Goal: Answer question/provide support: Share knowledge or assist other users

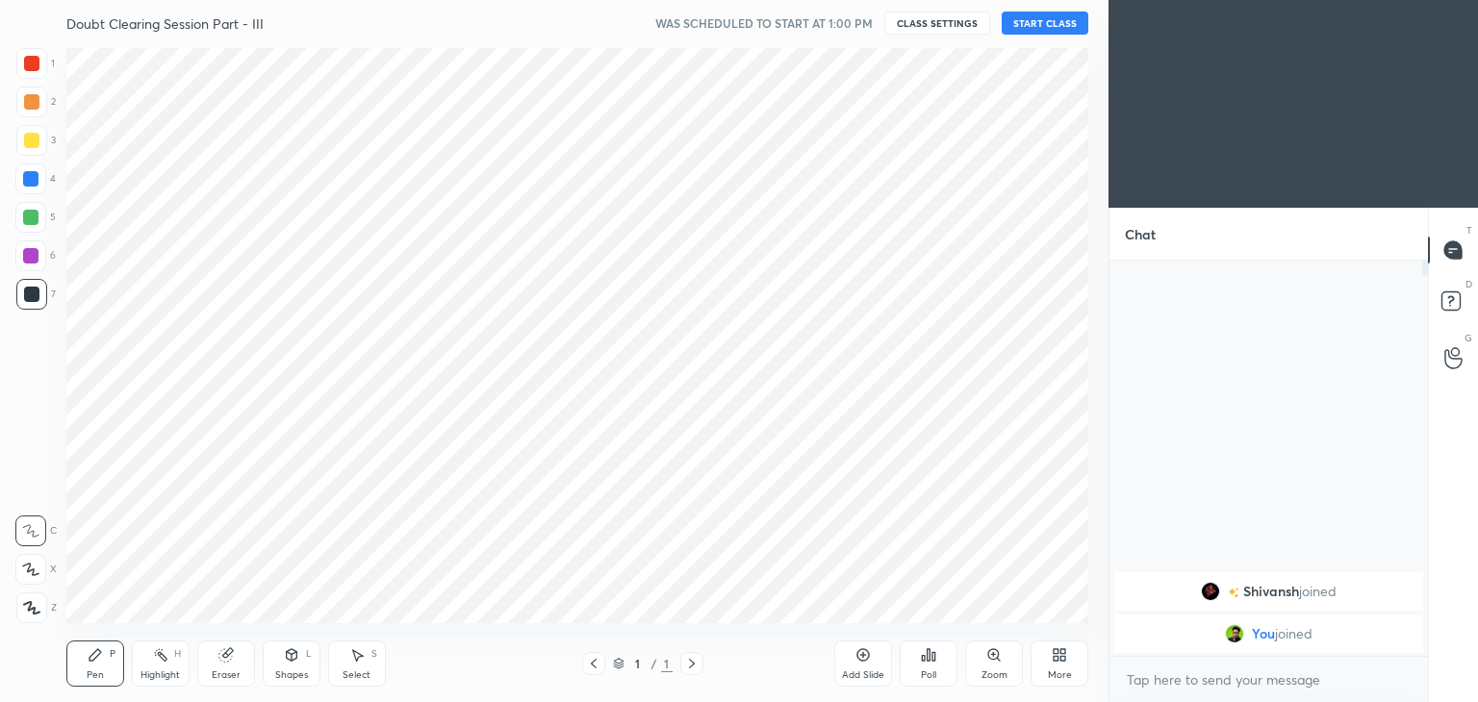
scroll to position [95621, 95170]
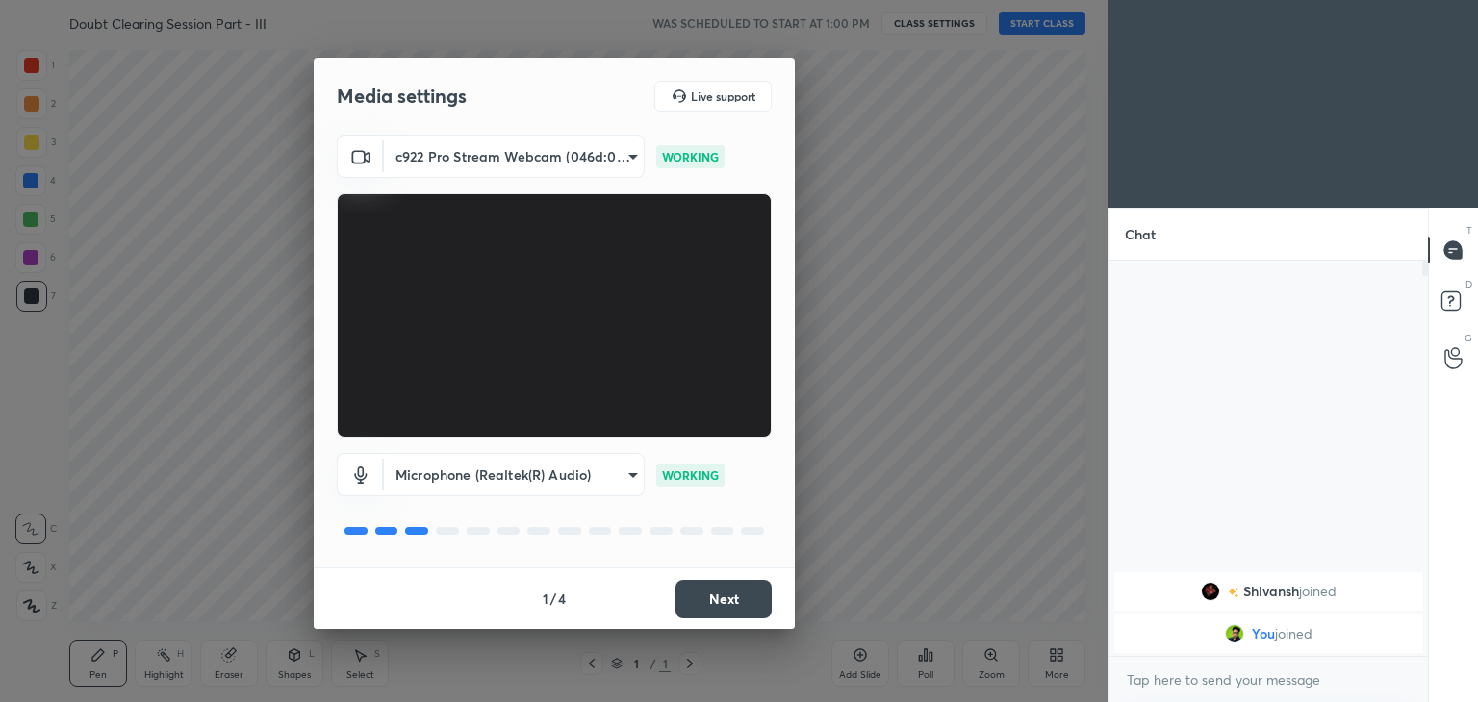
click at [723, 613] on button "Next" at bounding box center [723, 599] width 96 height 38
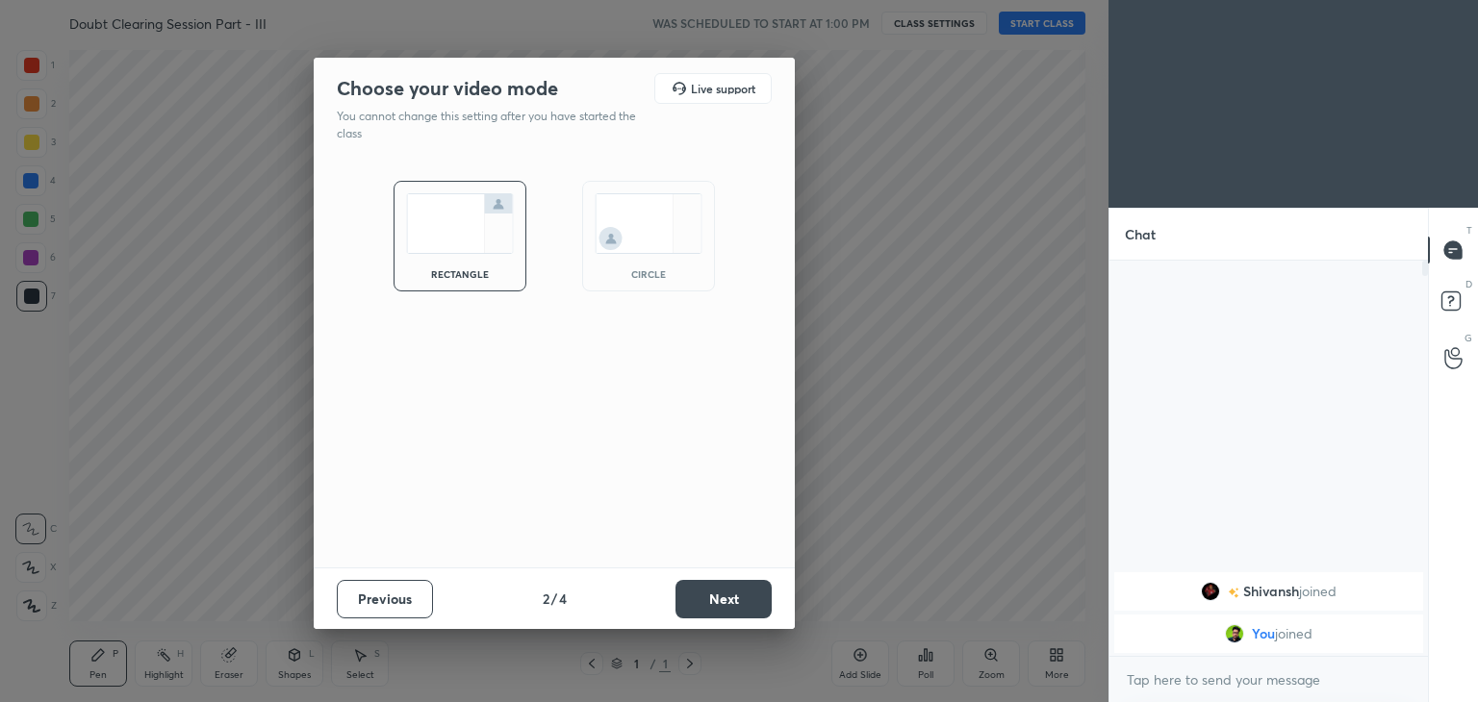
click at [643, 274] on div "circle" at bounding box center [648, 274] width 77 height 10
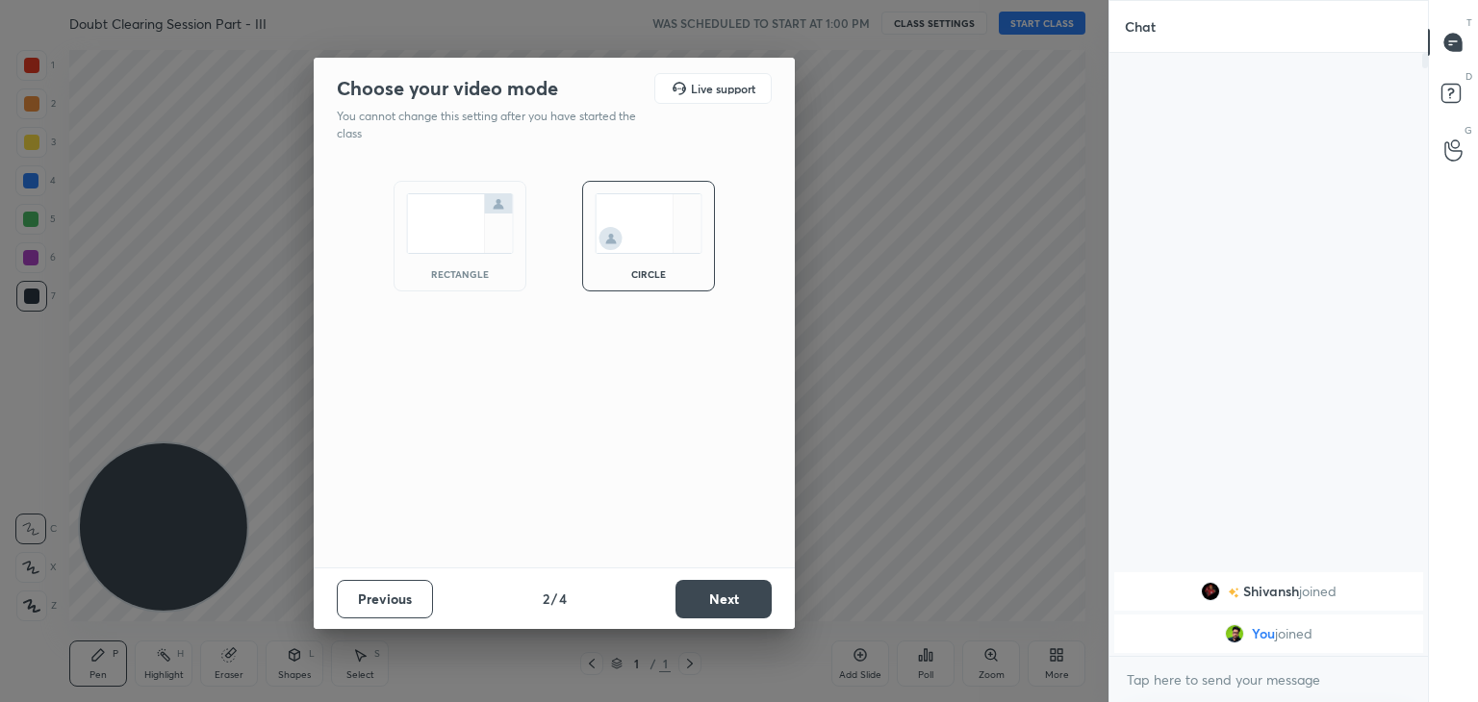
click at [732, 595] on button "Next" at bounding box center [723, 599] width 96 height 38
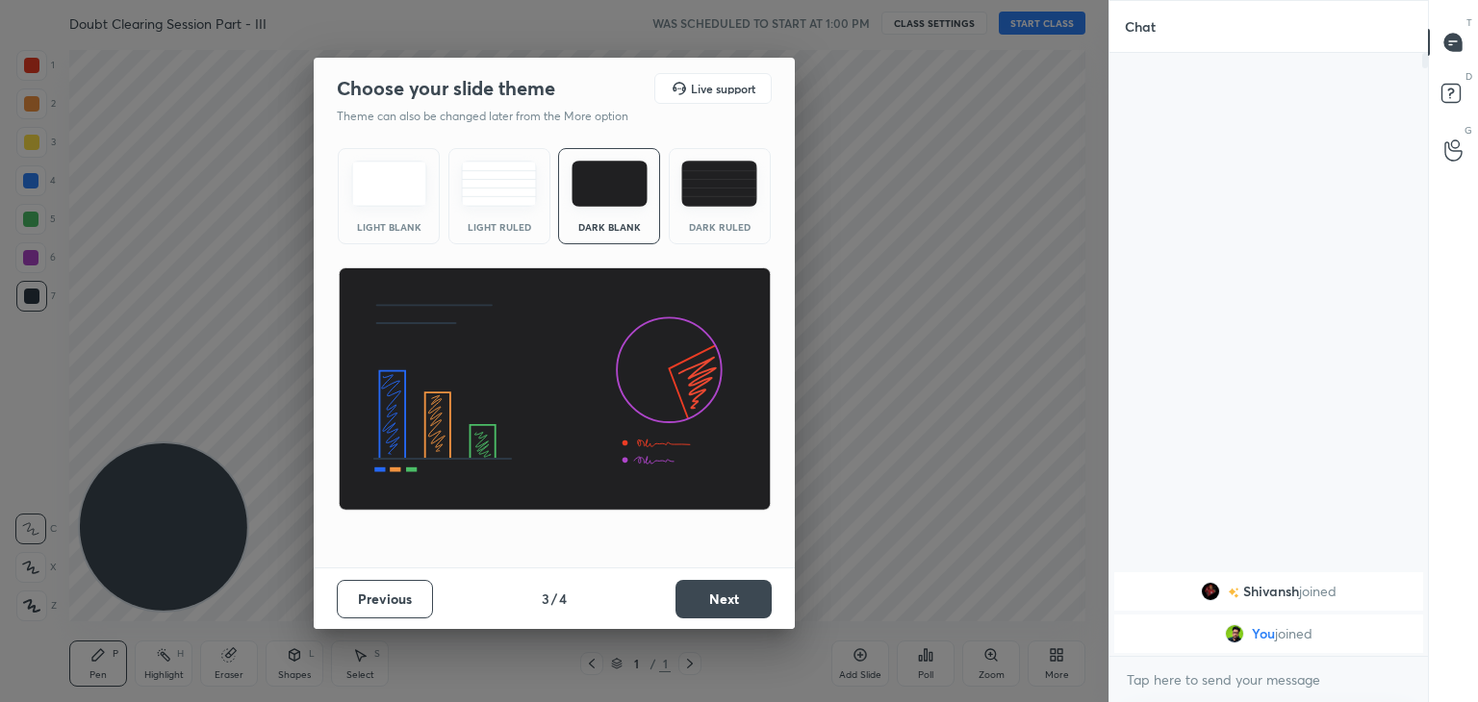
click at [731, 597] on button "Next" at bounding box center [723, 599] width 96 height 38
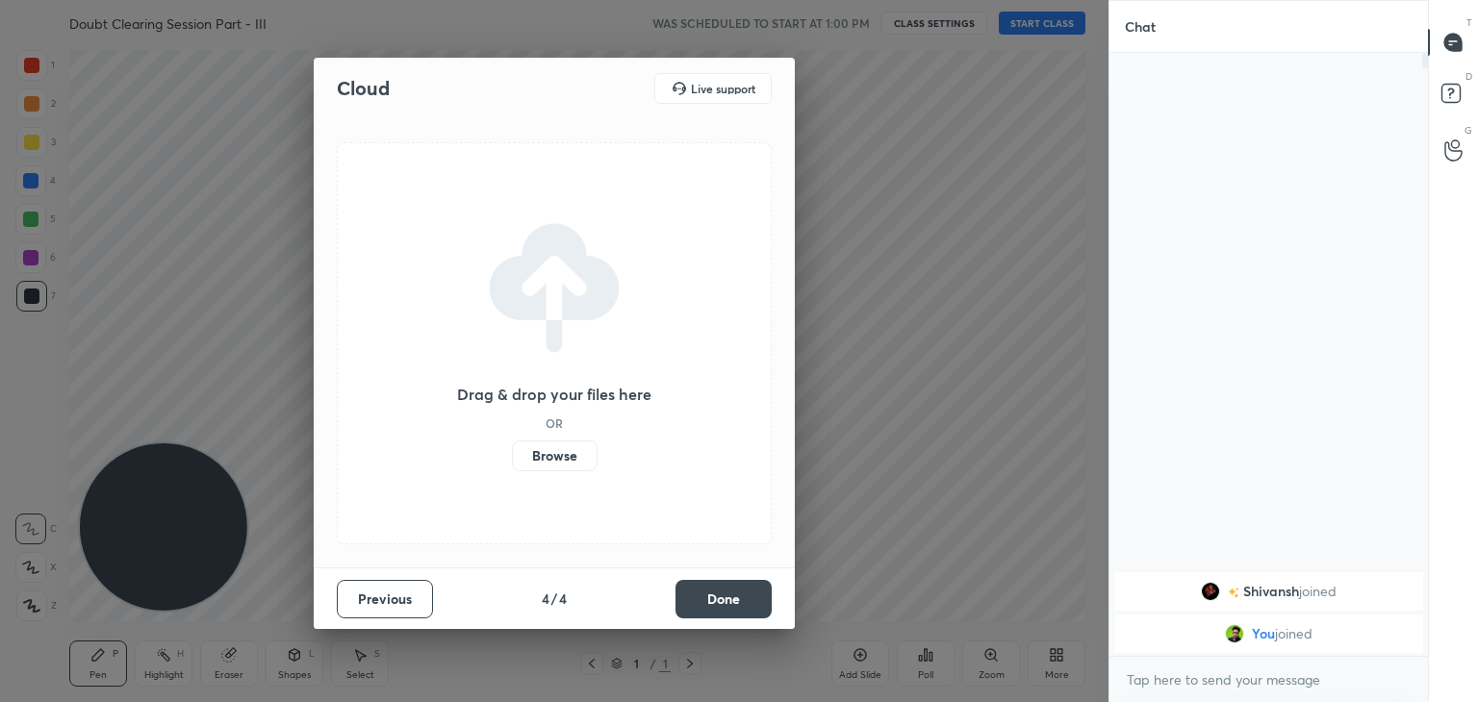
click at [734, 599] on button "Done" at bounding box center [723, 599] width 96 height 38
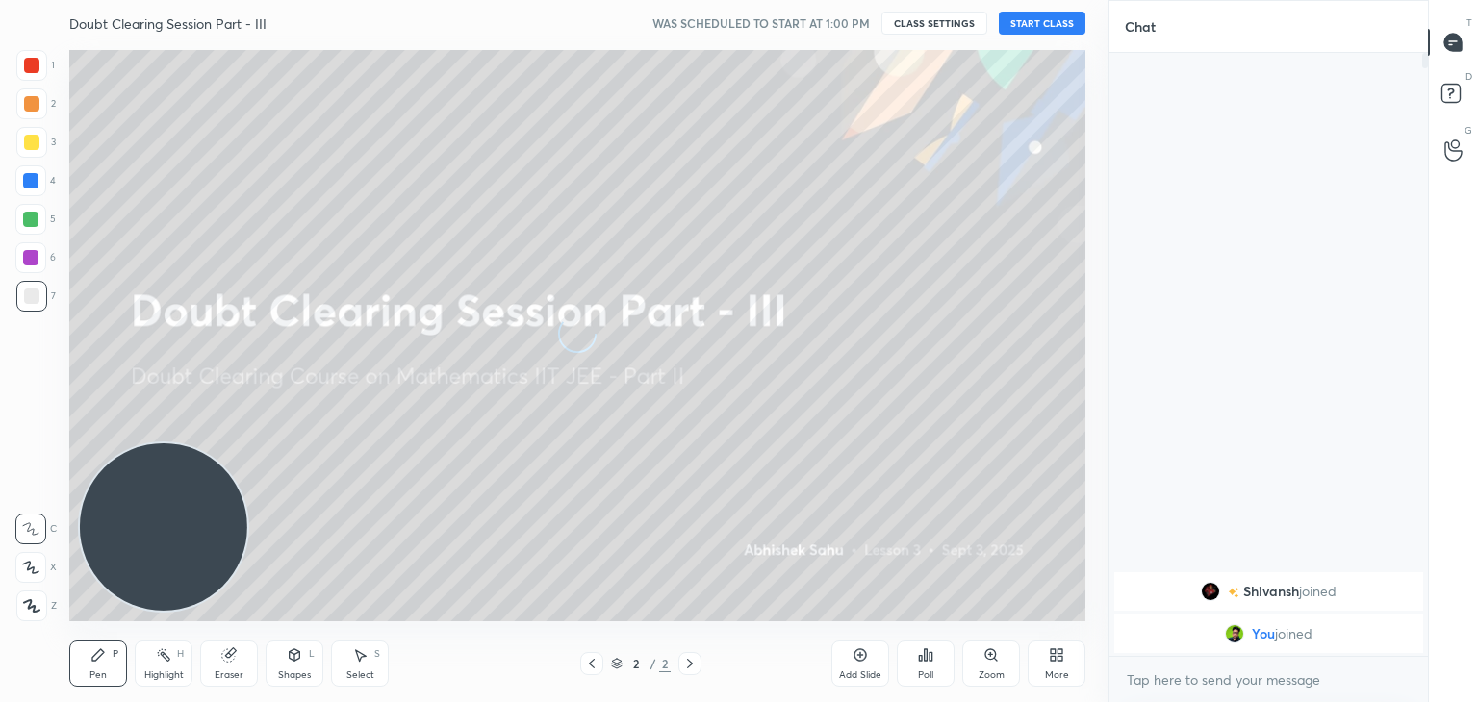
click at [1061, 663] on div "More" at bounding box center [1056, 664] width 58 height 46
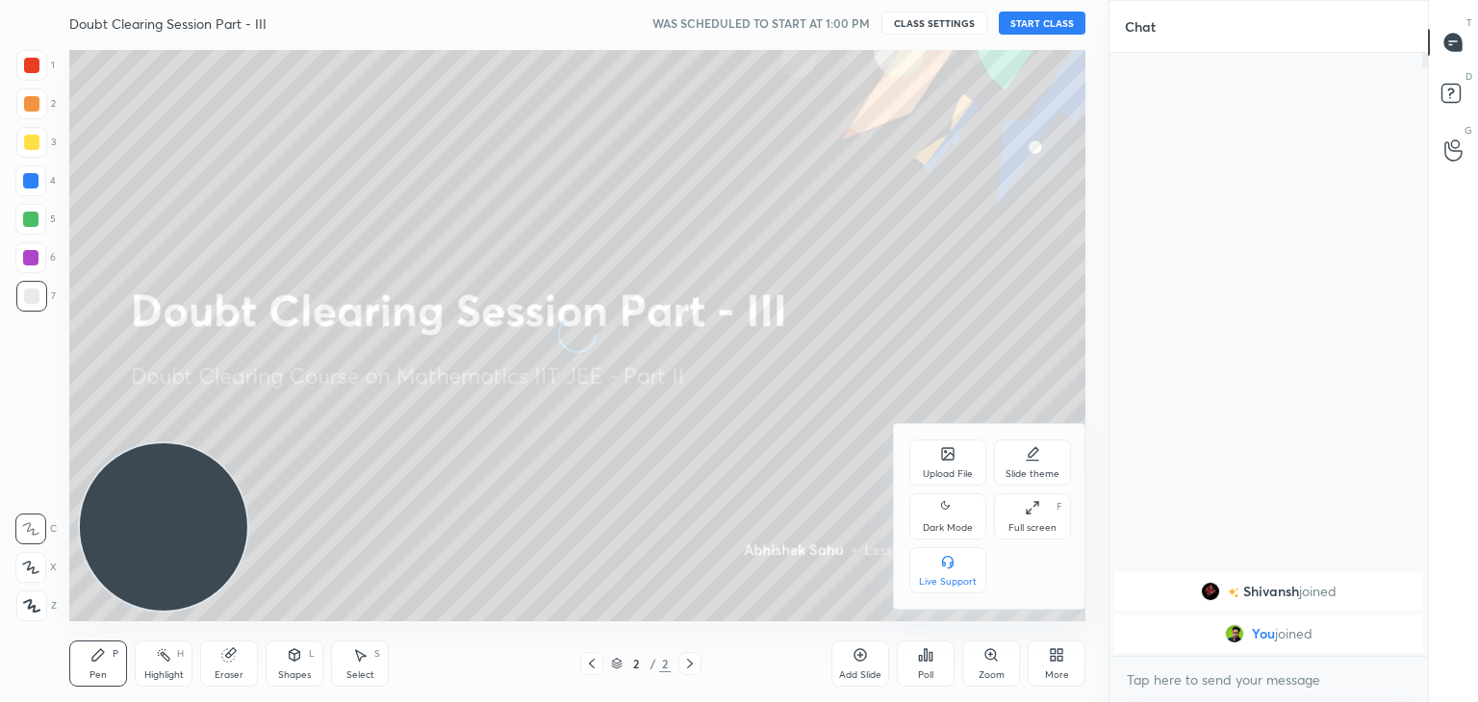
click at [943, 515] on icon at bounding box center [947, 507] width 15 height 23
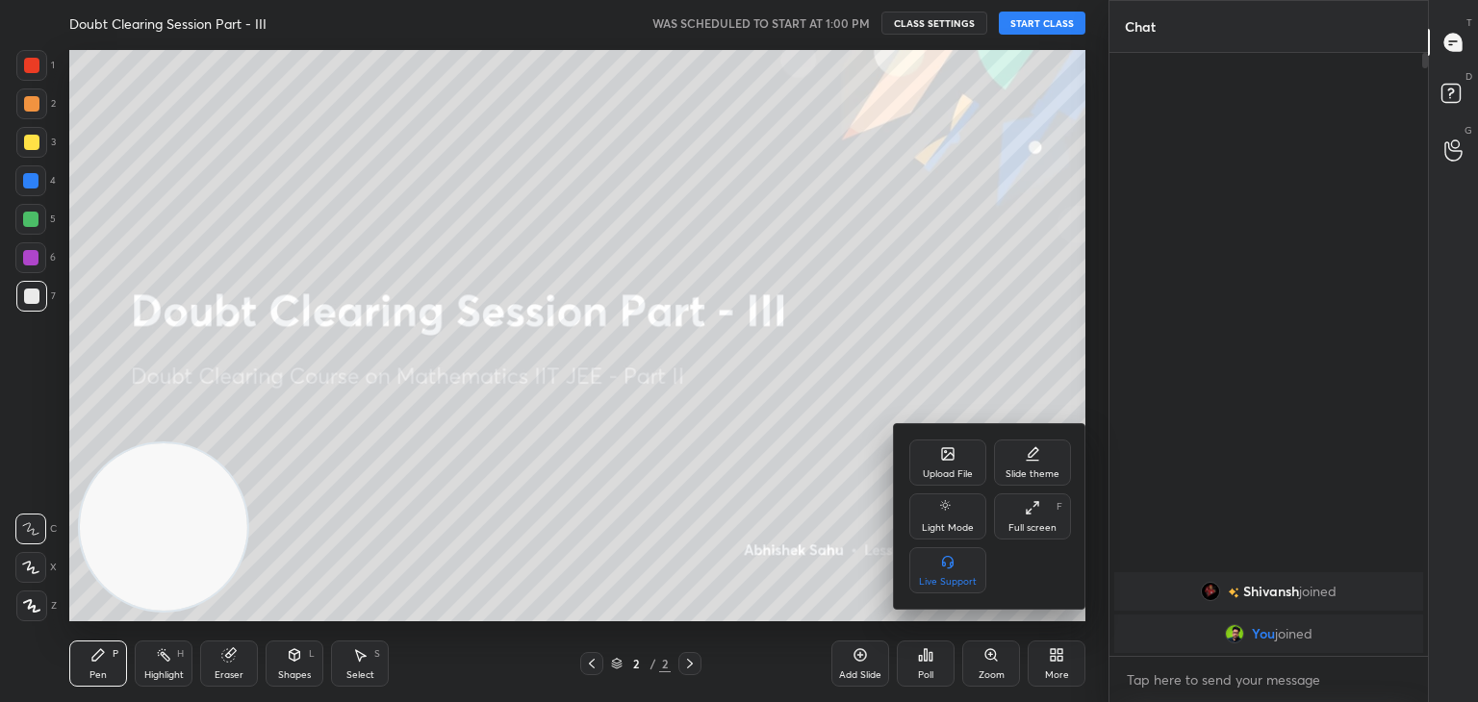
click at [1039, 22] on div at bounding box center [739, 351] width 1478 height 702
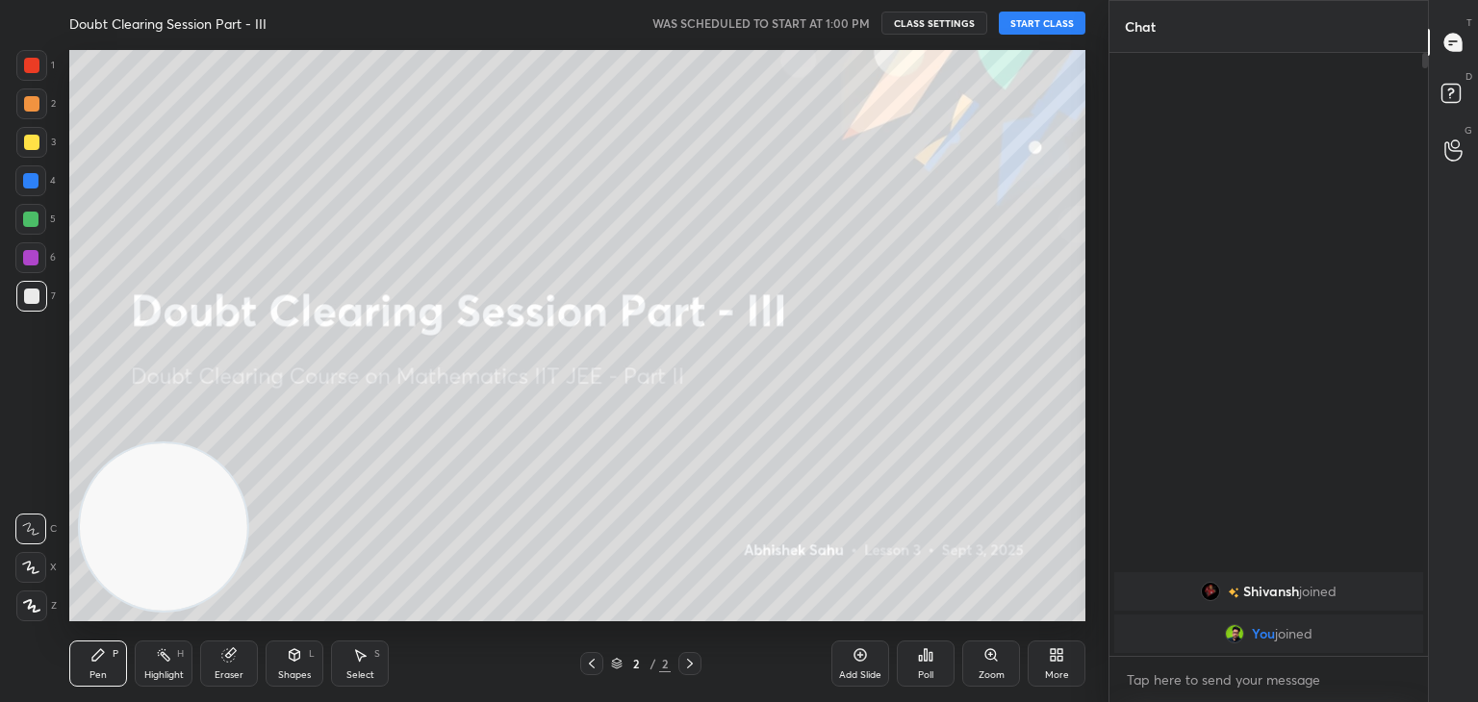
click at [1039, 21] on button "START CLASS" at bounding box center [1042, 23] width 87 height 23
drag, startPoint x: 858, startPoint y: 17, endPoint x: 848, endPoint y: 20, distance: 10.0
click at [858, 17] on span "mute" at bounding box center [852, 22] width 27 height 13
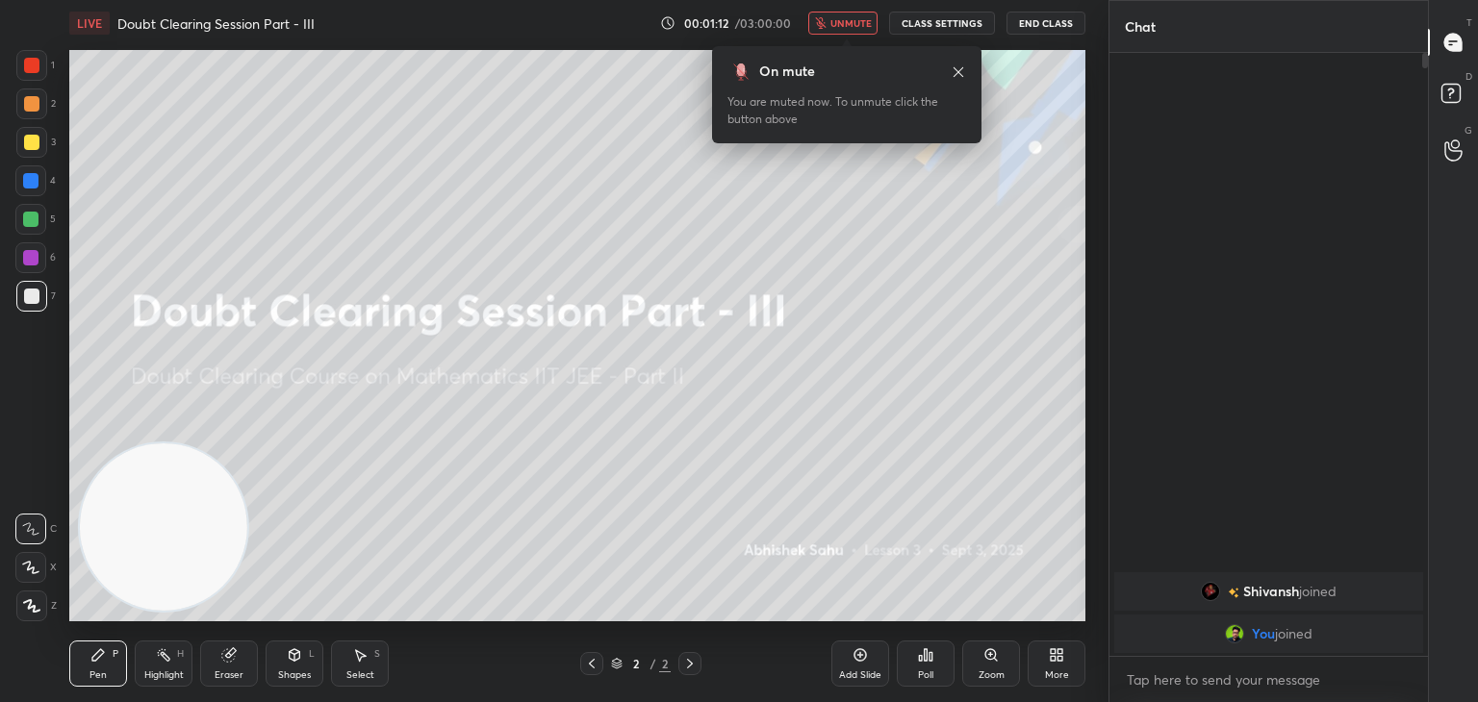
drag, startPoint x: 862, startPoint y: 675, endPoint x: 855, endPoint y: 666, distance: 11.7
click at [859, 674] on div "Add Slide" at bounding box center [860, 676] width 42 height 10
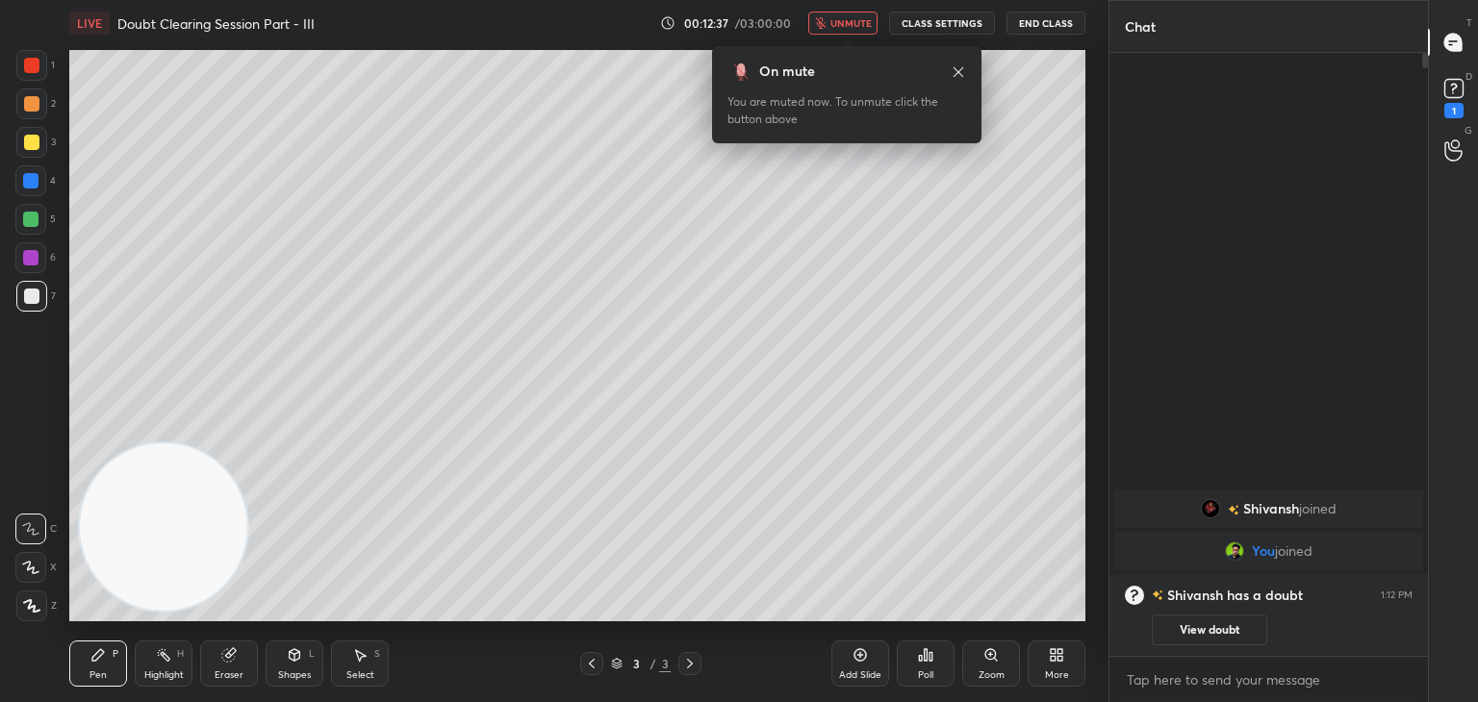
drag, startPoint x: 591, startPoint y: 665, endPoint x: 656, endPoint y: 649, distance: 67.2
click at [592, 665] on icon at bounding box center [591, 663] width 15 height 15
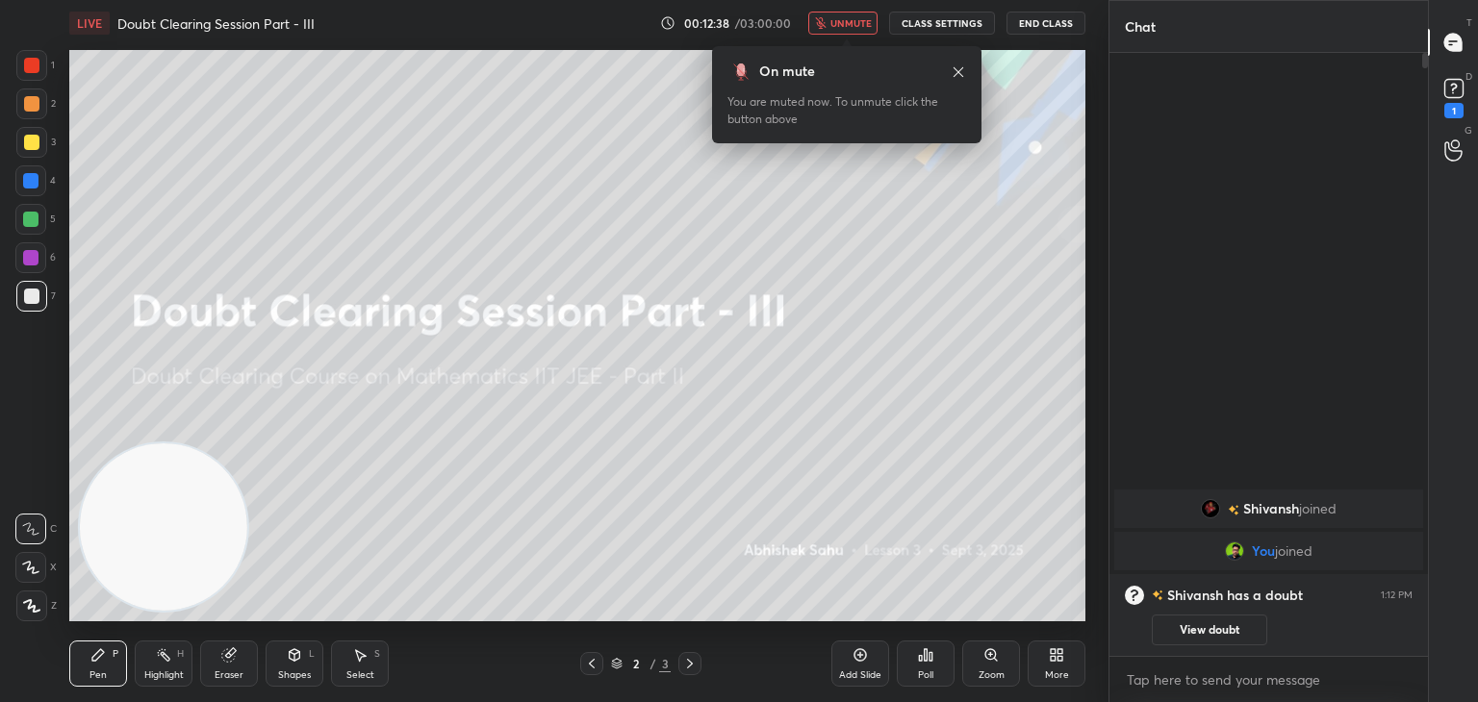
click at [1244, 624] on button "View doubt" at bounding box center [1209, 630] width 115 height 31
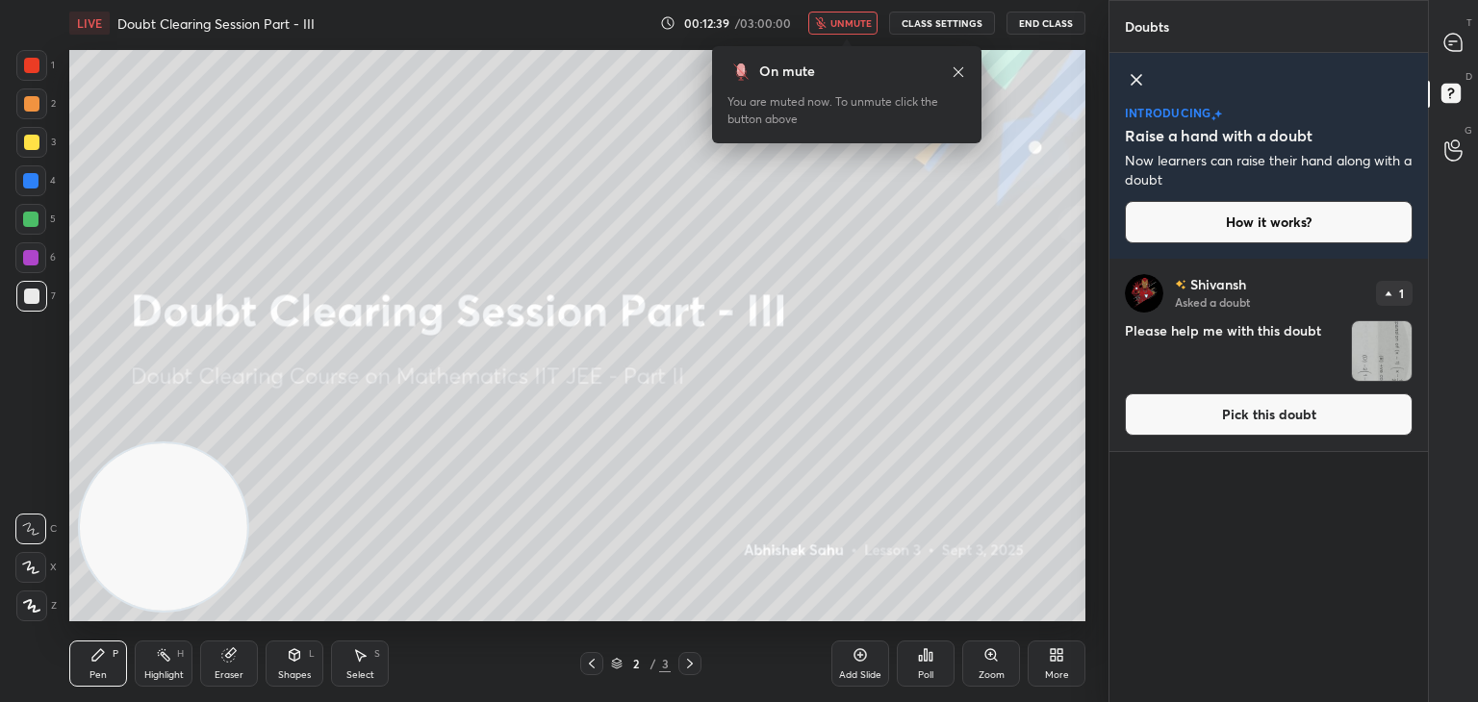
click at [1218, 437] on div "[PERSON_NAME] Asked a doubt 1 Please help me with this doubt Pick this doubt" at bounding box center [1268, 355] width 318 height 192
click at [1214, 417] on button "Pick this doubt" at bounding box center [1269, 414] width 288 height 42
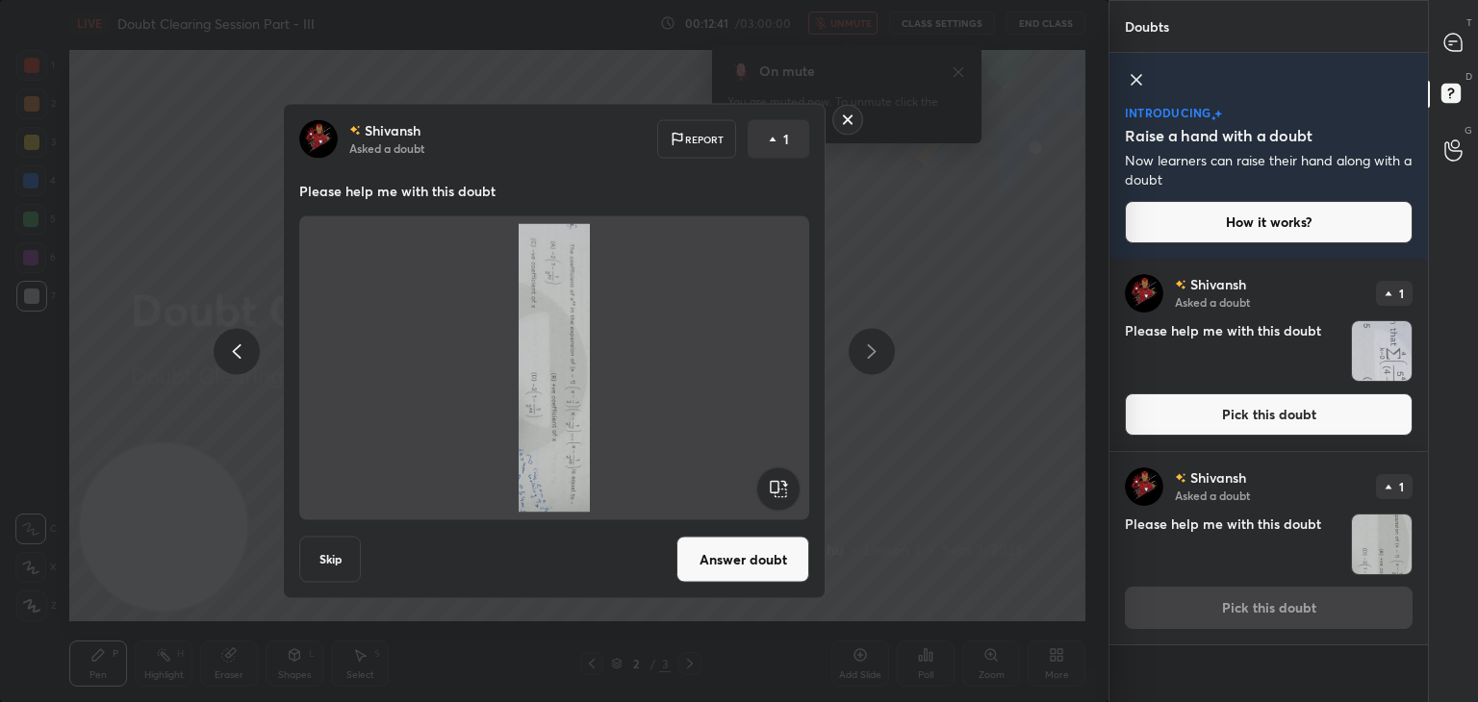
click at [766, 485] on rect at bounding box center [777, 489] width 43 height 43
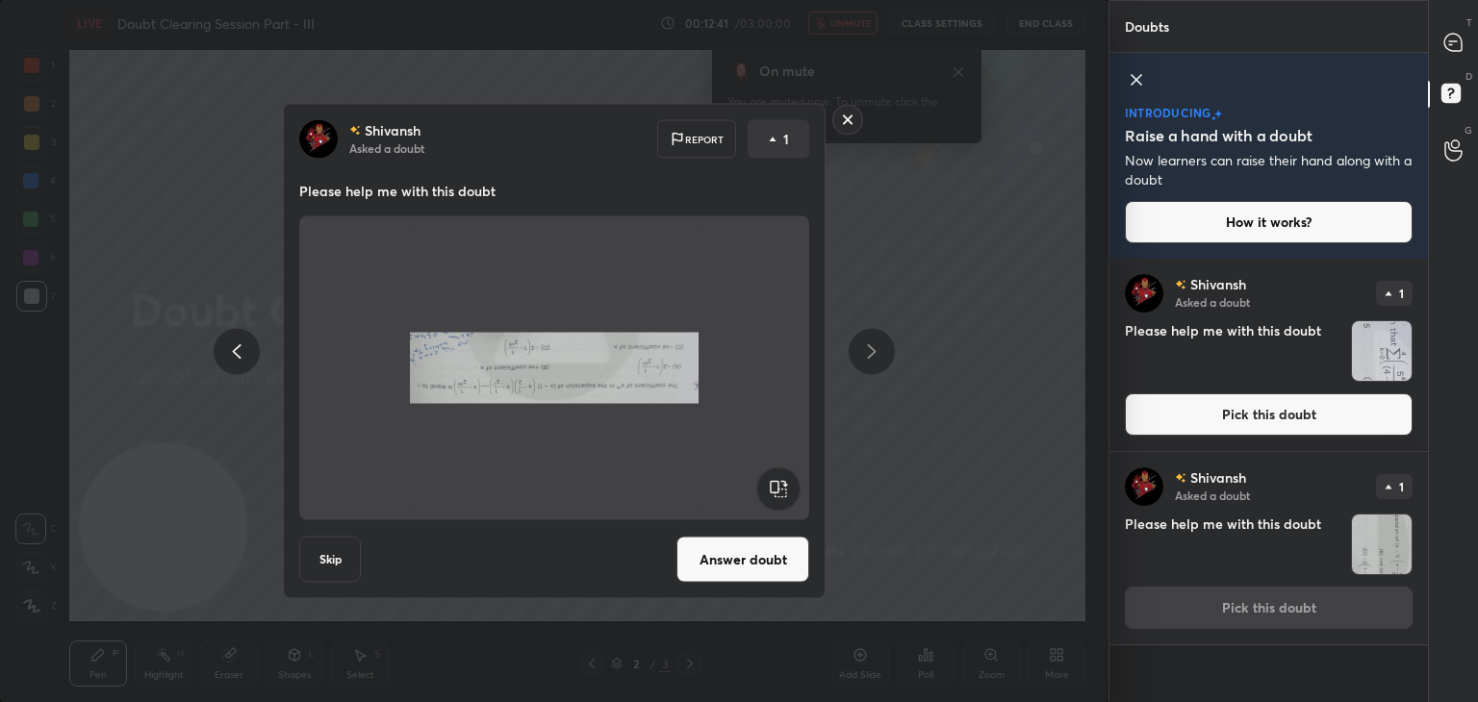
click at [772, 482] on rect at bounding box center [777, 489] width 43 height 43
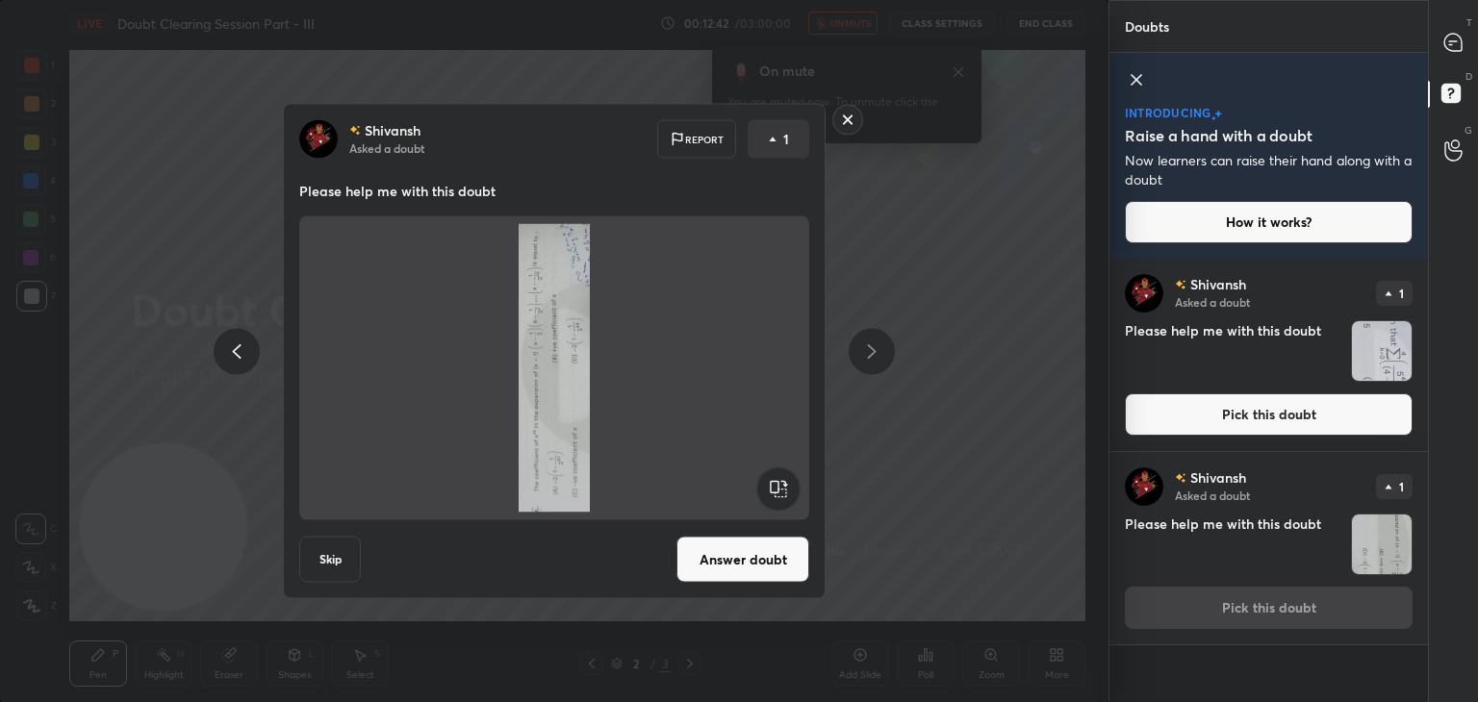
click at [777, 481] on rect at bounding box center [777, 489] width 43 height 43
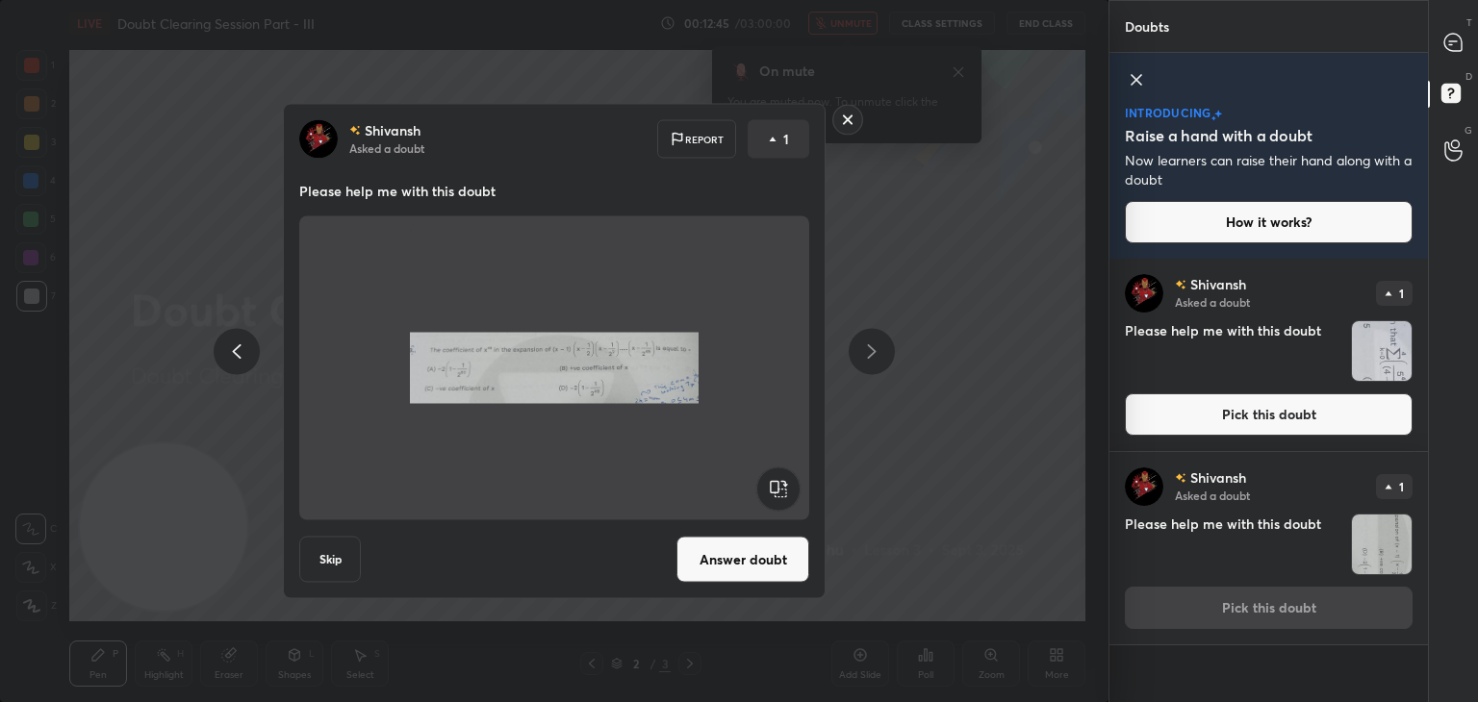
click at [743, 559] on button "Answer doubt" at bounding box center [742, 560] width 133 height 46
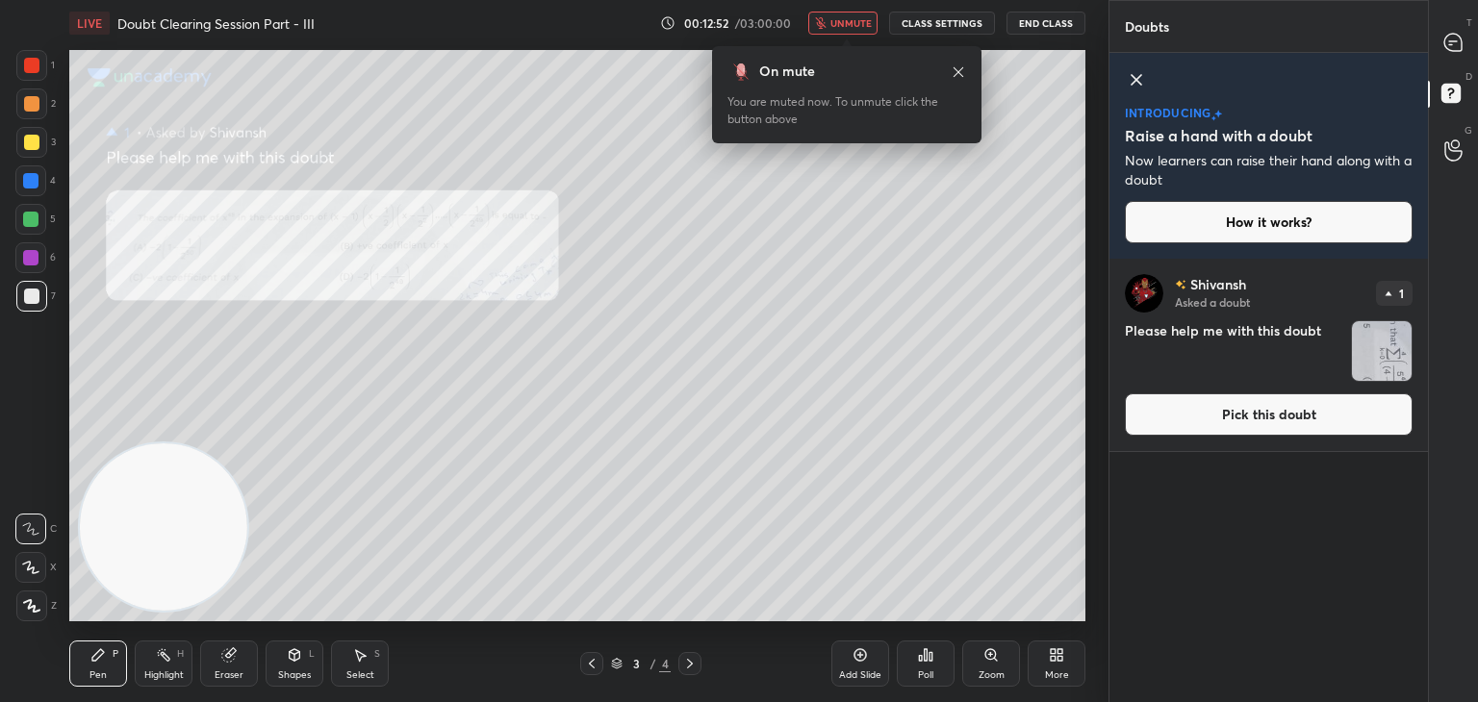
click at [1129, 74] on icon at bounding box center [1136, 79] width 23 height 23
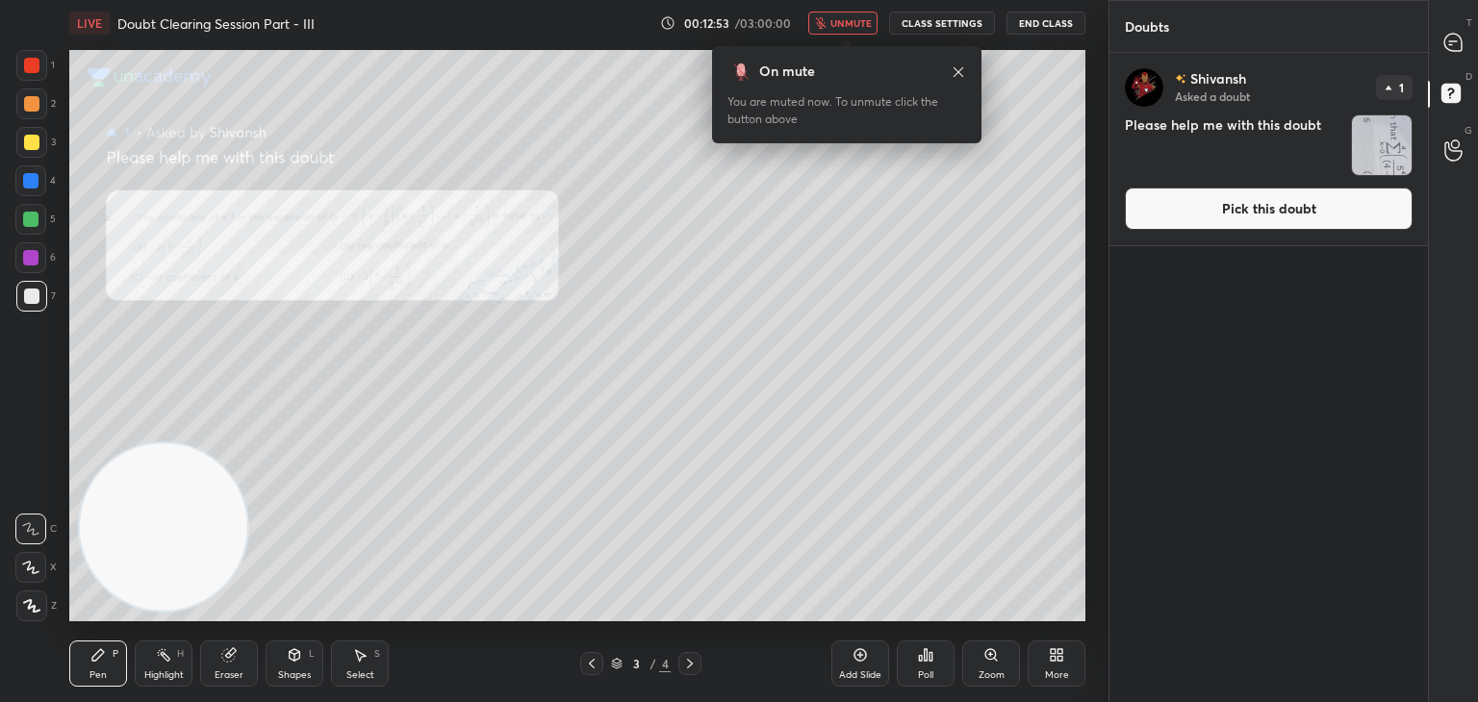
scroll to position [644, 313]
click at [1232, 194] on button "Pick this doubt" at bounding box center [1269, 209] width 288 height 42
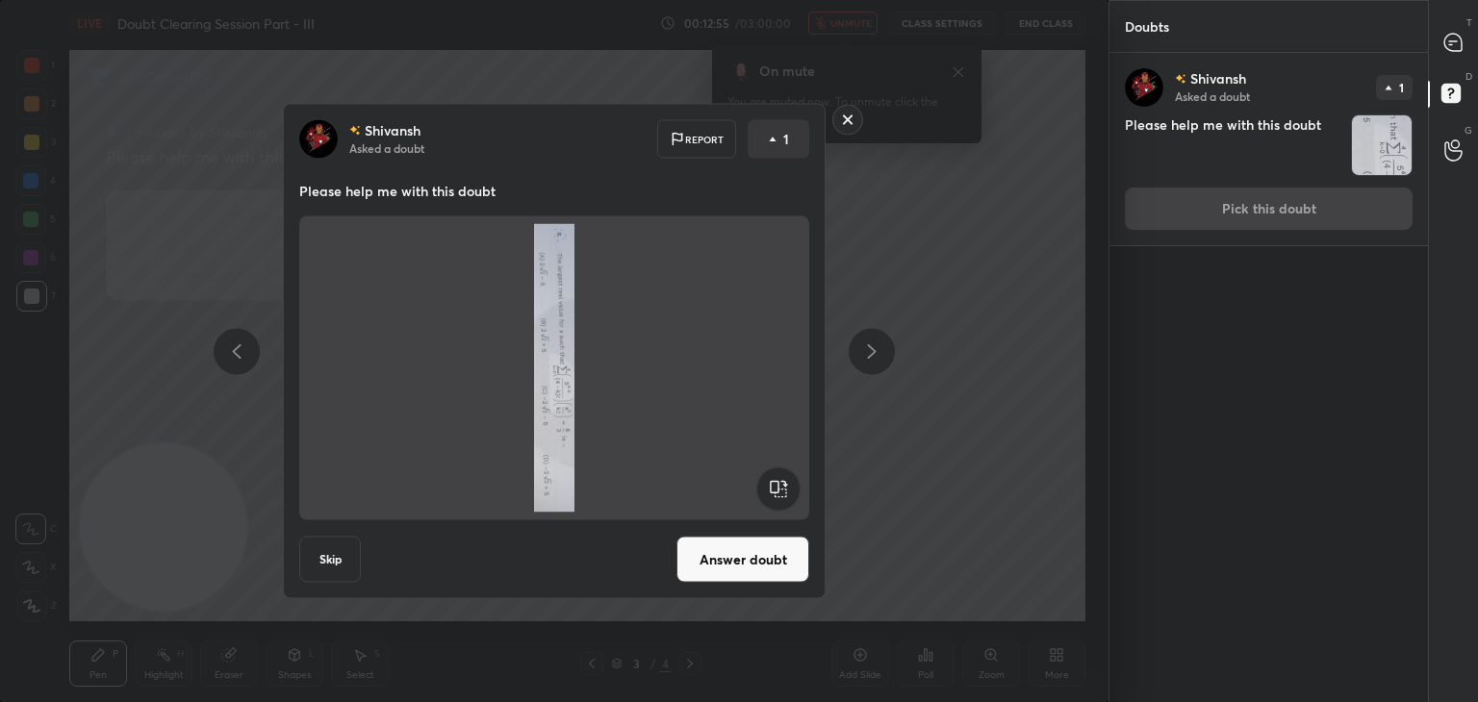
click at [788, 483] on rect at bounding box center [777, 489] width 43 height 43
click at [789, 488] on rect at bounding box center [777, 489] width 43 height 43
click at [786, 490] on rect at bounding box center [777, 489] width 43 height 43
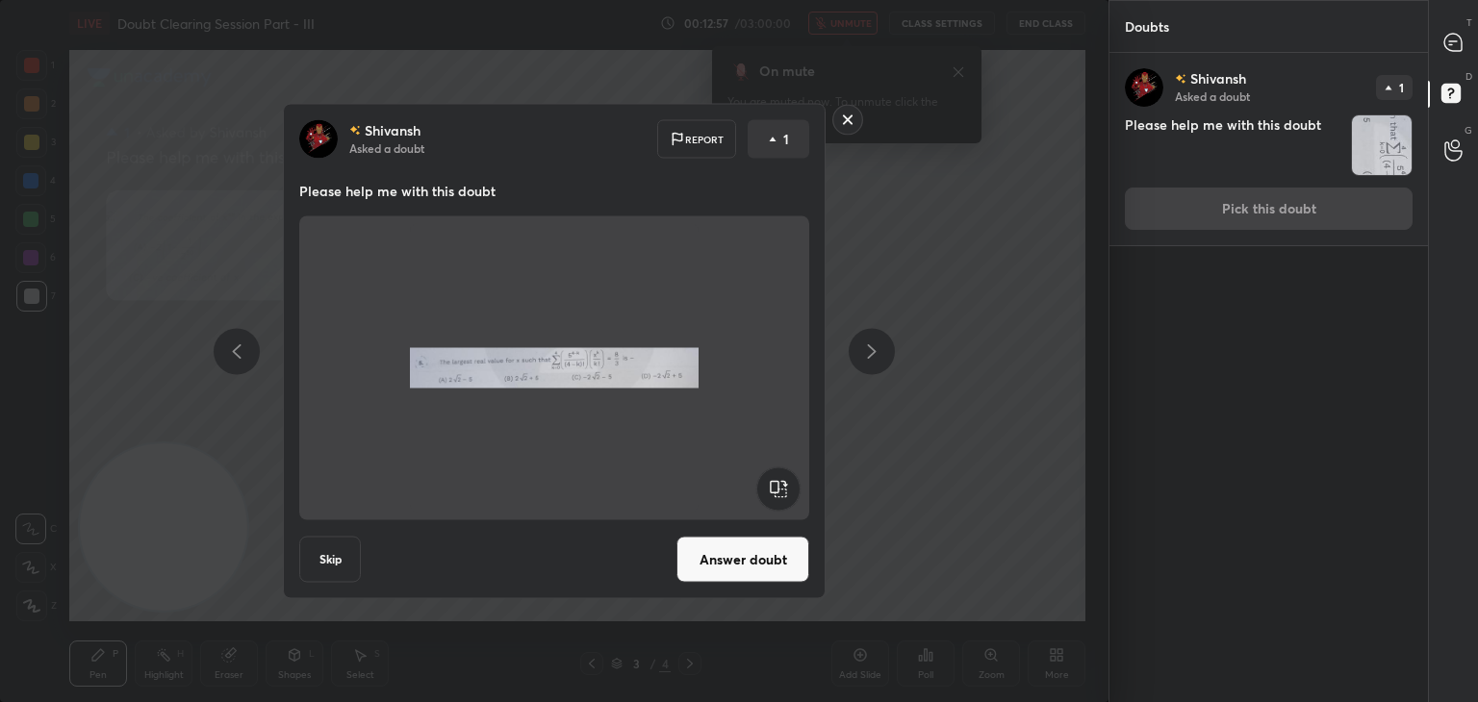
click at [742, 551] on button "Answer doubt" at bounding box center [742, 560] width 133 height 46
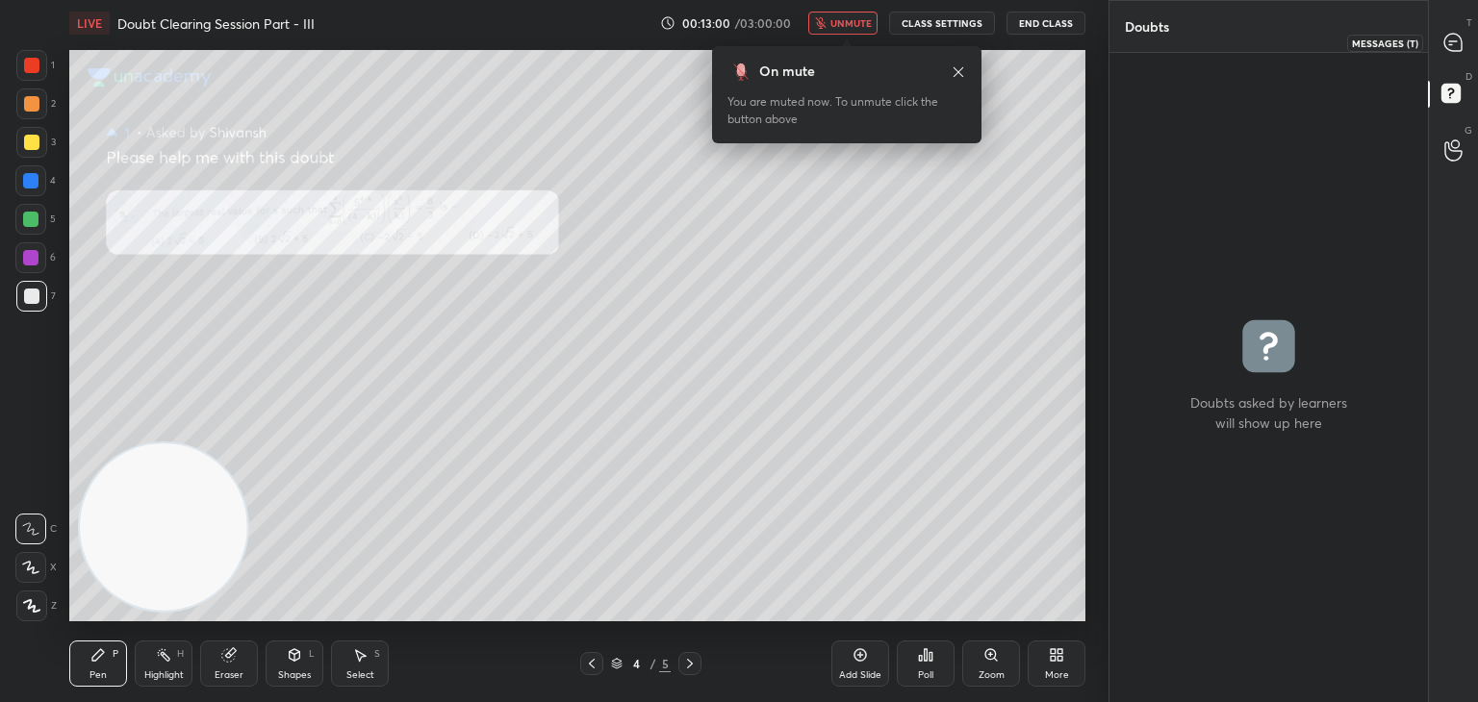
drag, startPoint x: 1447, startPoint y: 50, endPoint x: 1438, endPoint y: 55, distance: 9.9
click at [1448, 49] on icon at bounding box center [1453, 43] width 20 height 20
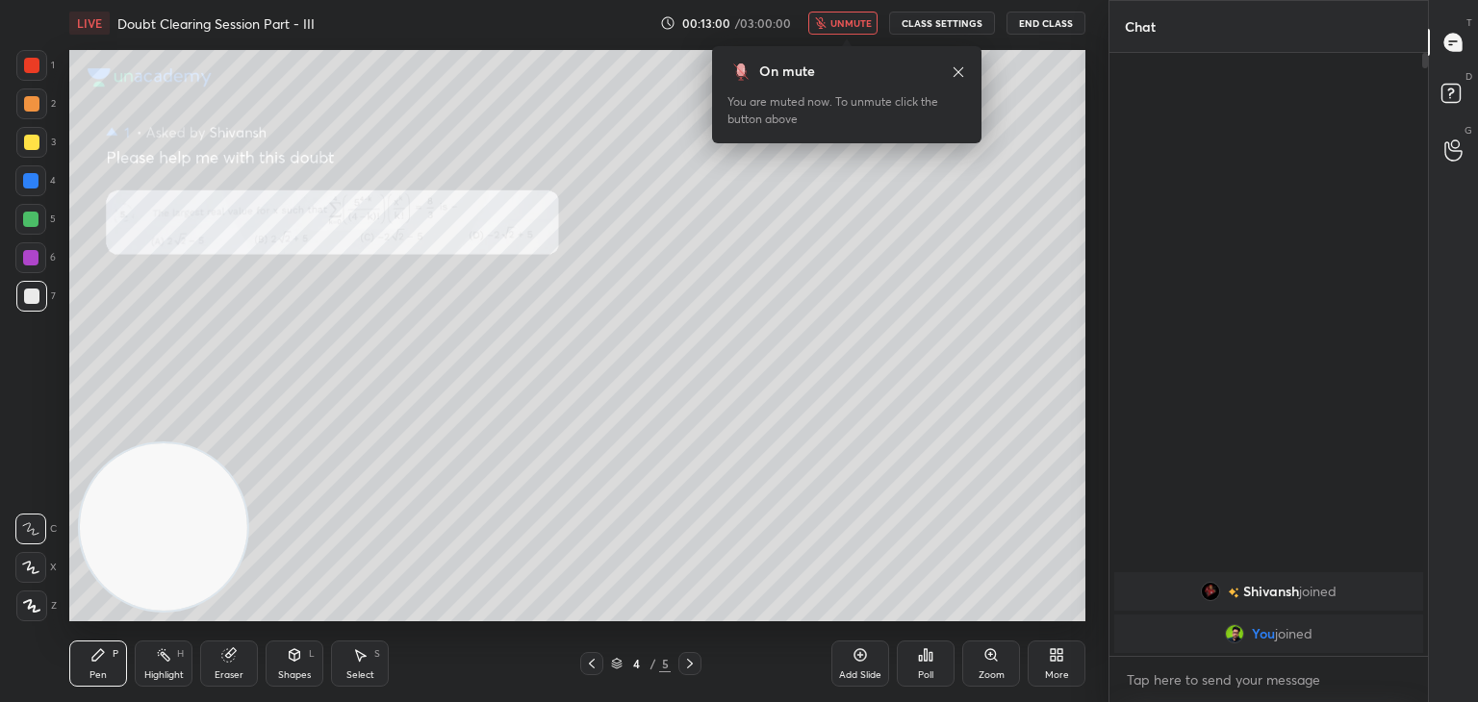
scroll to position [597, 313]
click at [957, 68] on icon at bounding box center [957, 71] width 15 height 15
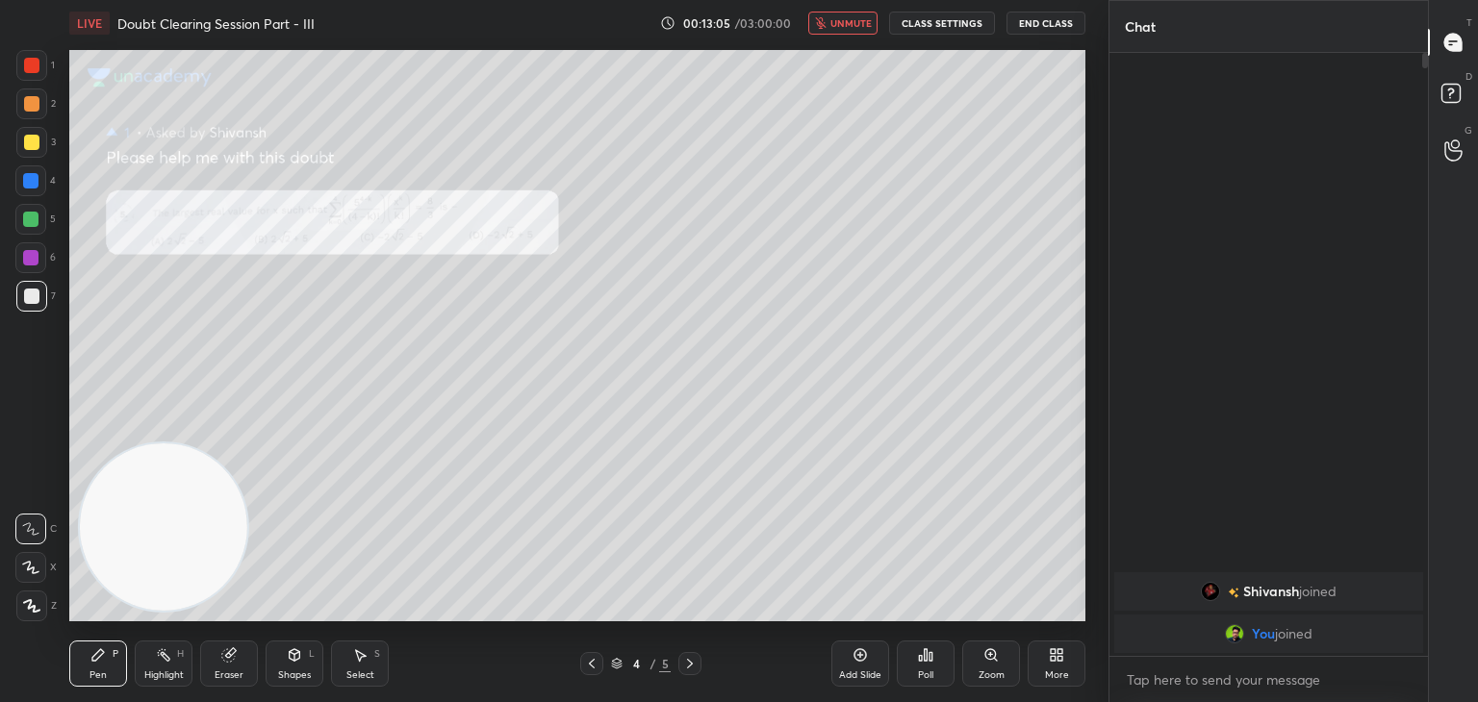
click at [593, 673] on div at bounding box center [591, 663] width 23 height 23
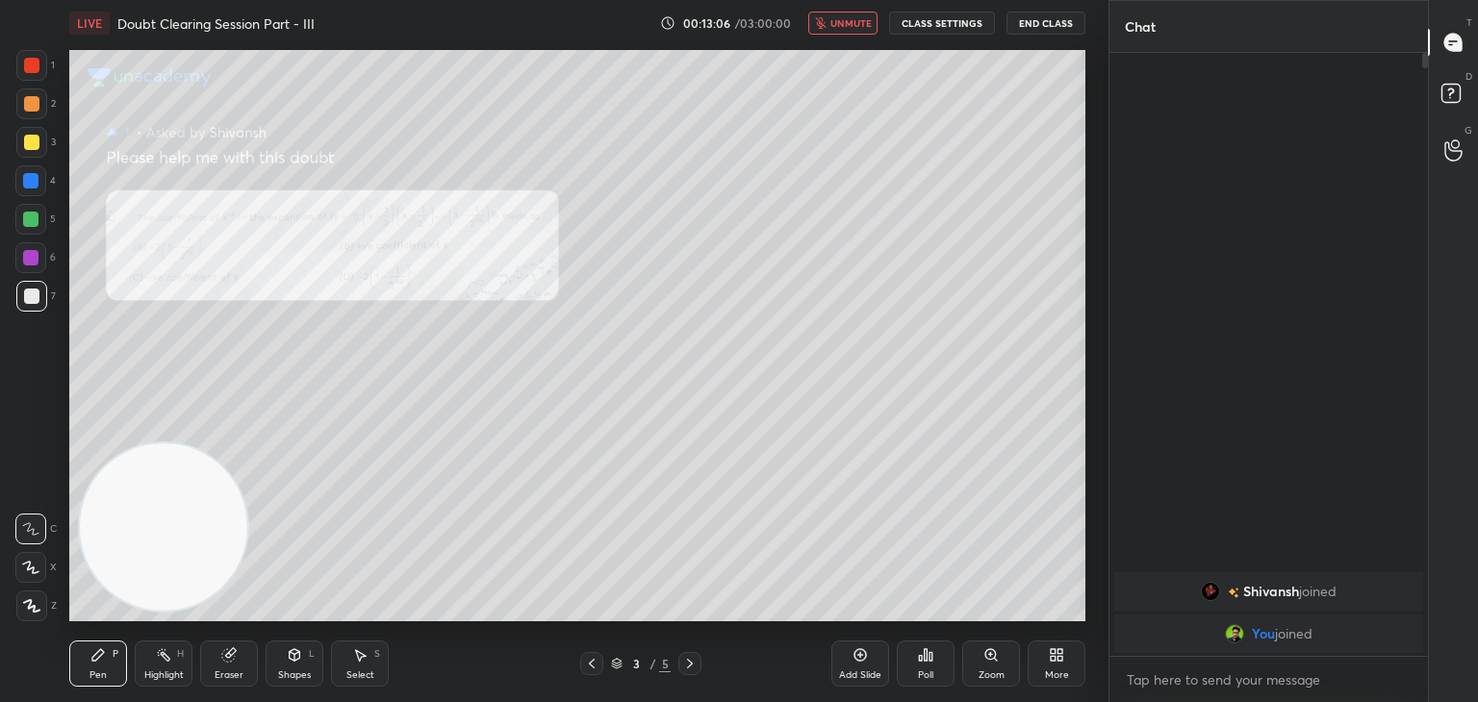
click at [848, 38] on div "LIVE Doubt Clearing Session Part - III 00:13:06 / 03:00:00 unmute CLASS SETTING…" at bounding box center [577, 23] width 1016 height 46
click at [857, 20] on span "unmute" at bounding box center [850, 22] width 41 height 13
click at [982, 671] on div "Zoom" at bounding box center [991, 676] width 26 height 10
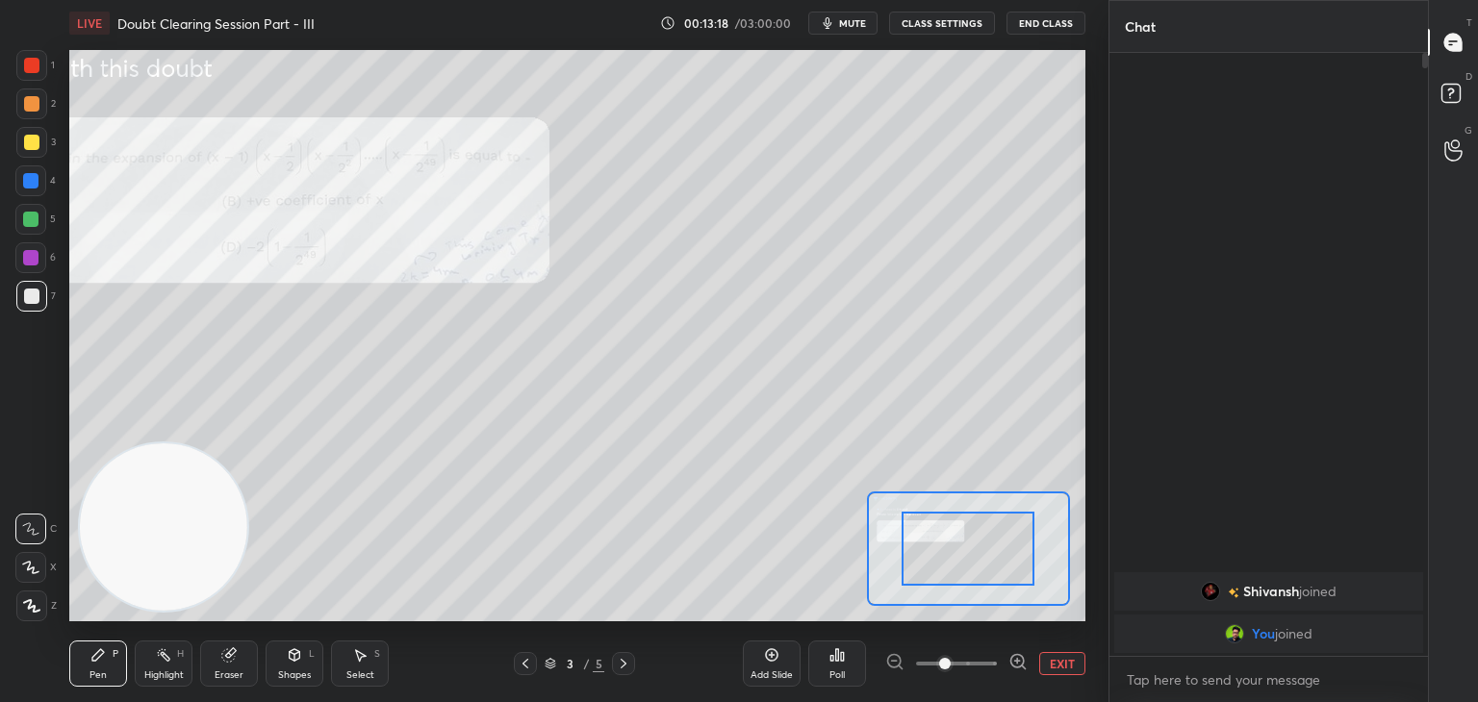
click at [971, 674] on span at bounding box center [956, 663] width 81 height 29
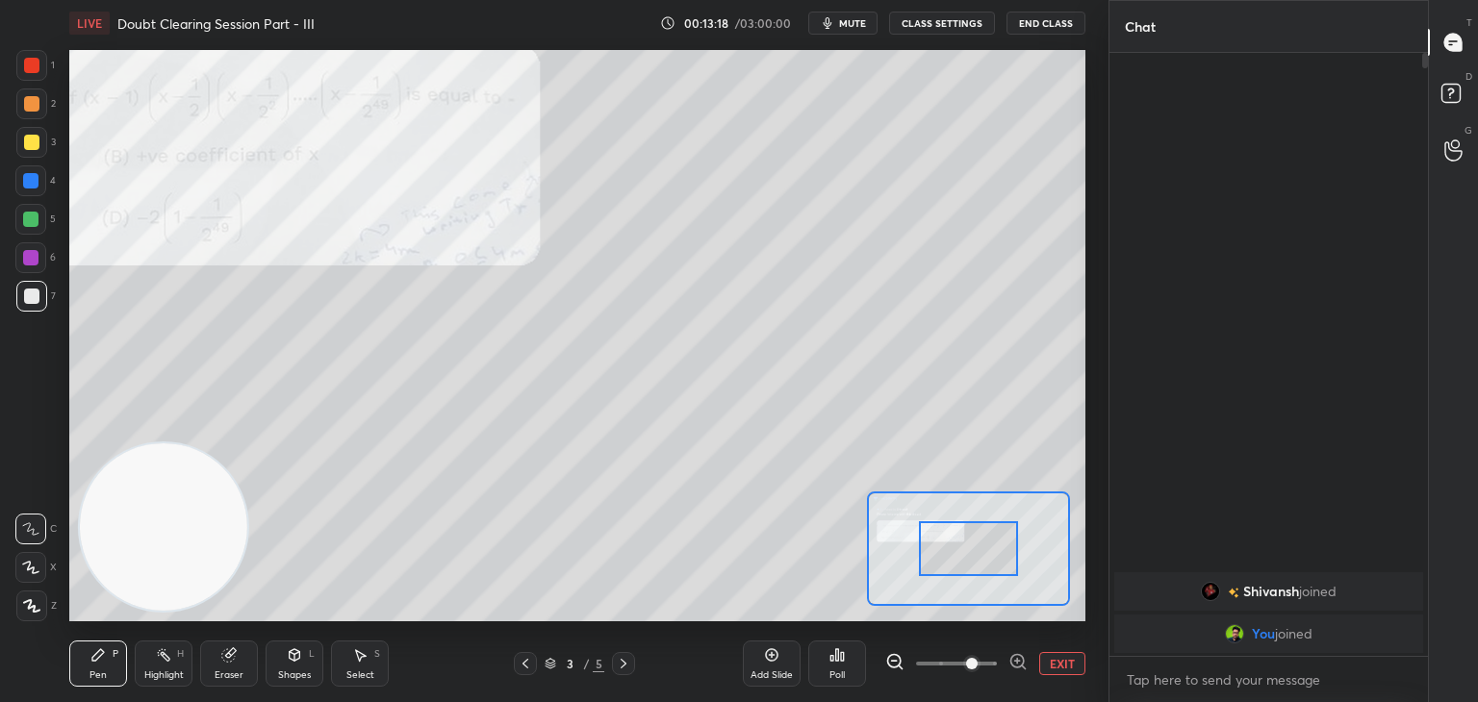
click at [974, 670] on span at bounding box center [972, 664] width 12 height 12
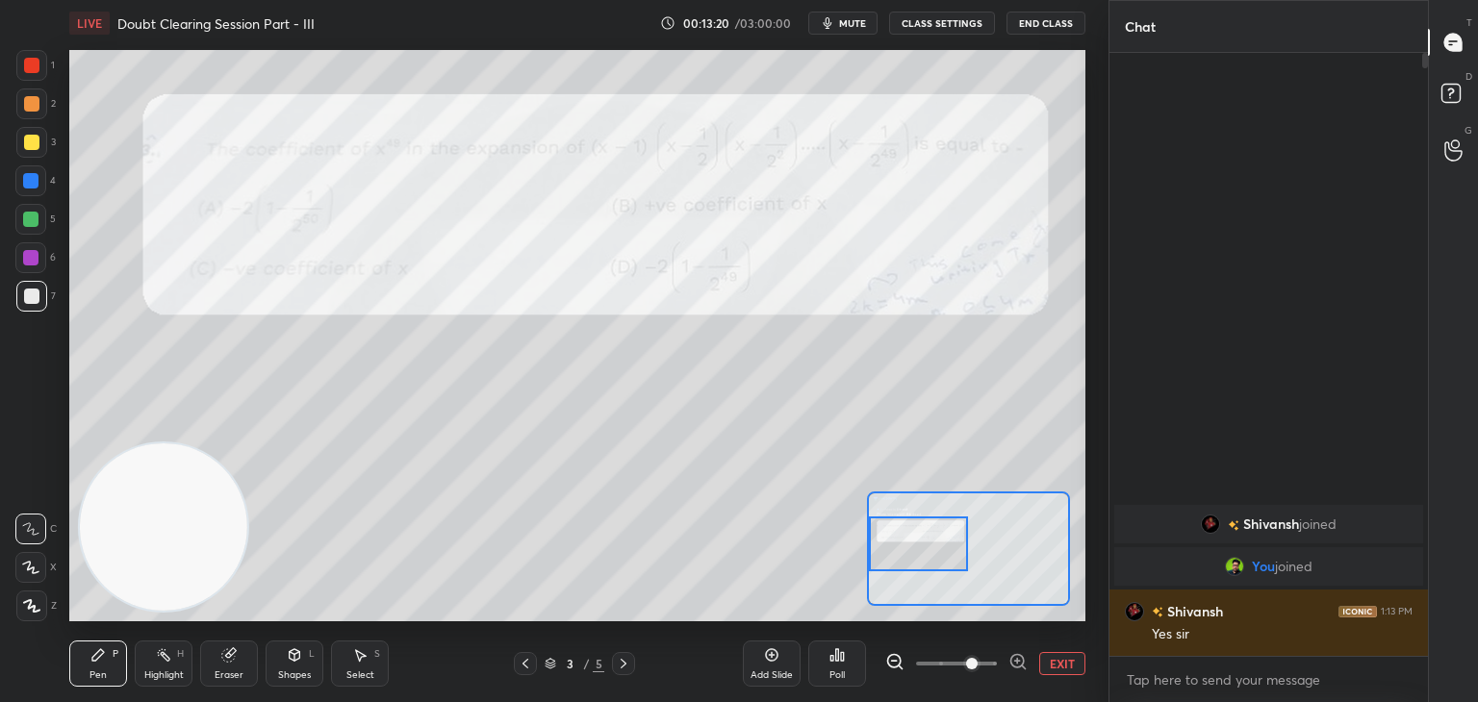
drag, startPoint x: 947, startPoint y: 525, endPoint x: 905, endPoint y: 537, distance: 42.9
click at [908, 536] on div at bounding box center [919, 544] width 100 height 55
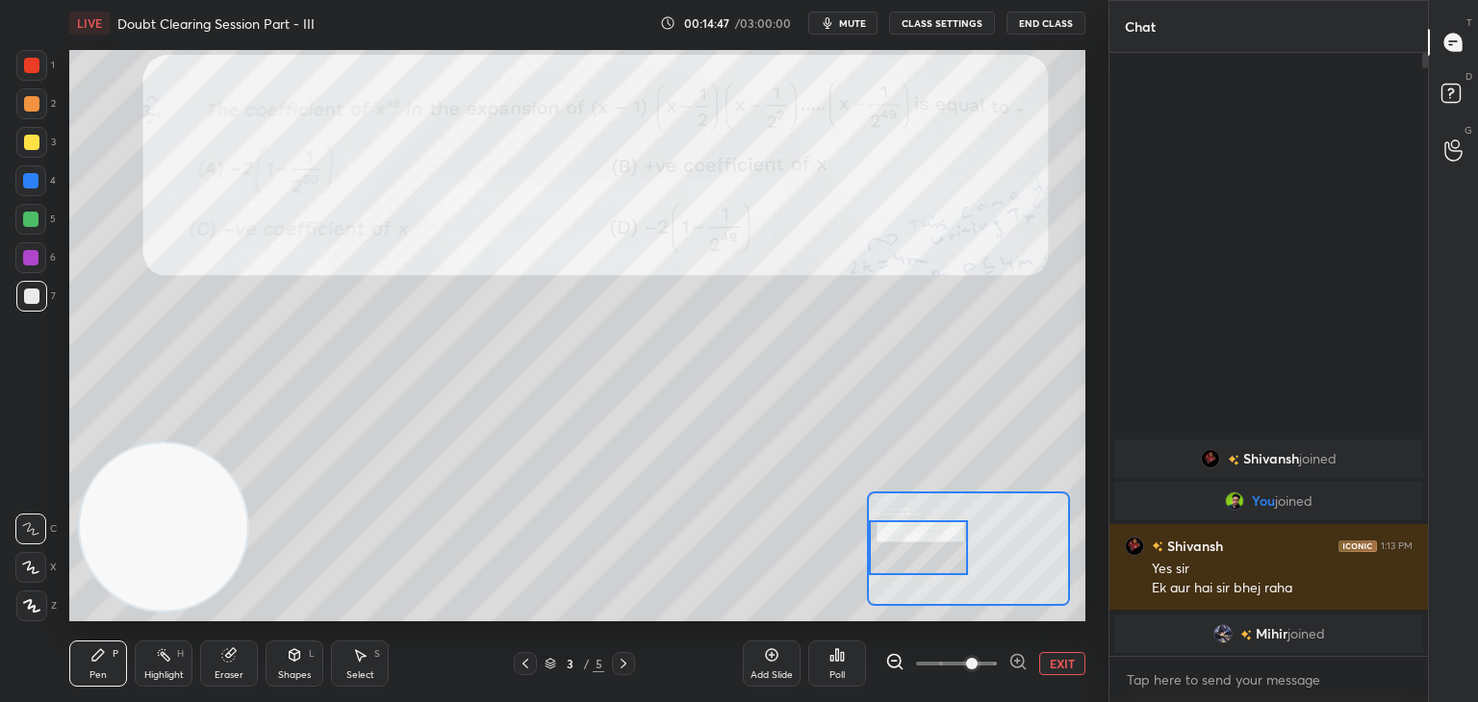
drag, startPoint x: 245, startPoint y: 654, endPoint x: 288, endPoint y: 625, distance: 51.2
click at [244, 656] on div "Eraser" at bounding box center [229, 664] width 58 height 46
drag, startPoint x: 109, startPoint y: 655, endPoint x: 135, endPoint y: 638, distance: 31.2
click at [108, 655] on div "Pen P" at bounding box center [98, 664] width 58 height 46
click at [621, 654] on div at bounding box center [623, 663] width 23 height 23
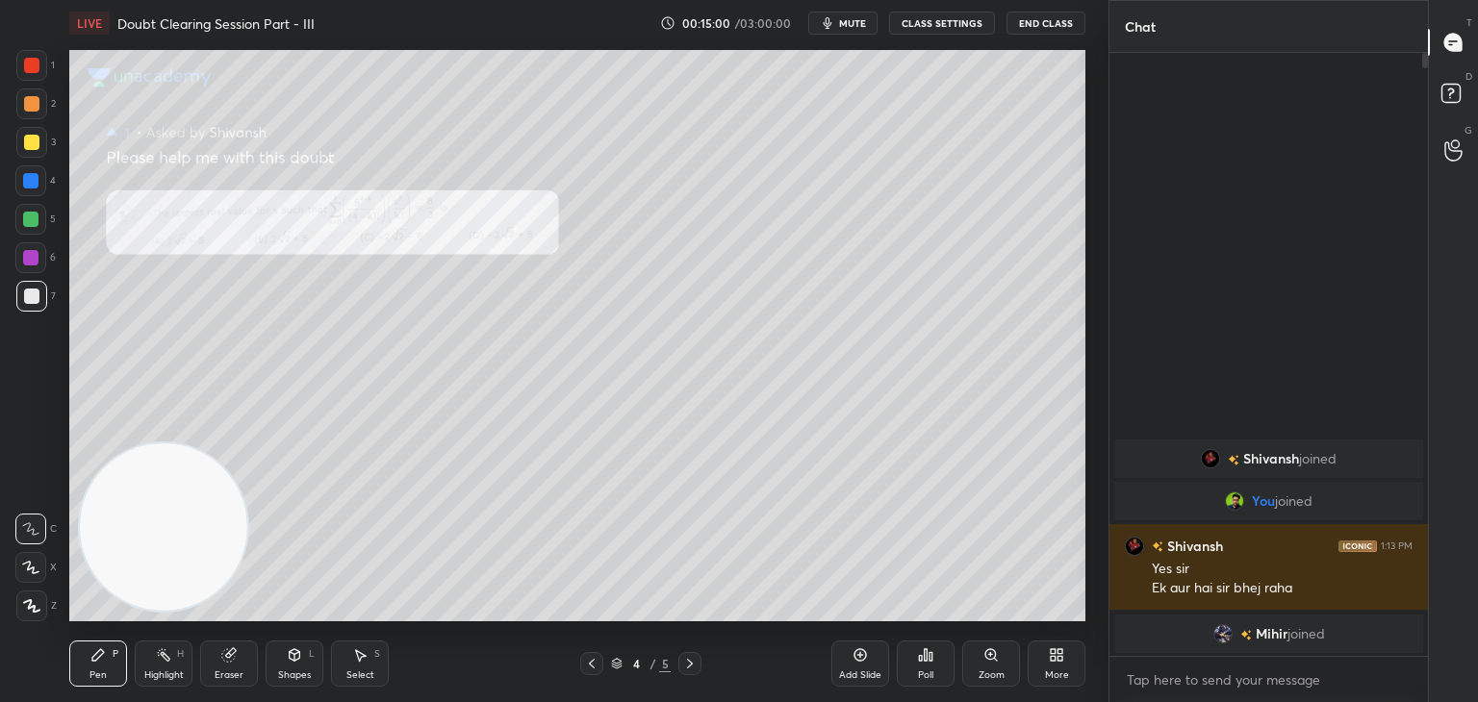
click at [983, 655] on icon at bounding box center [990, 654] width 15 height 15
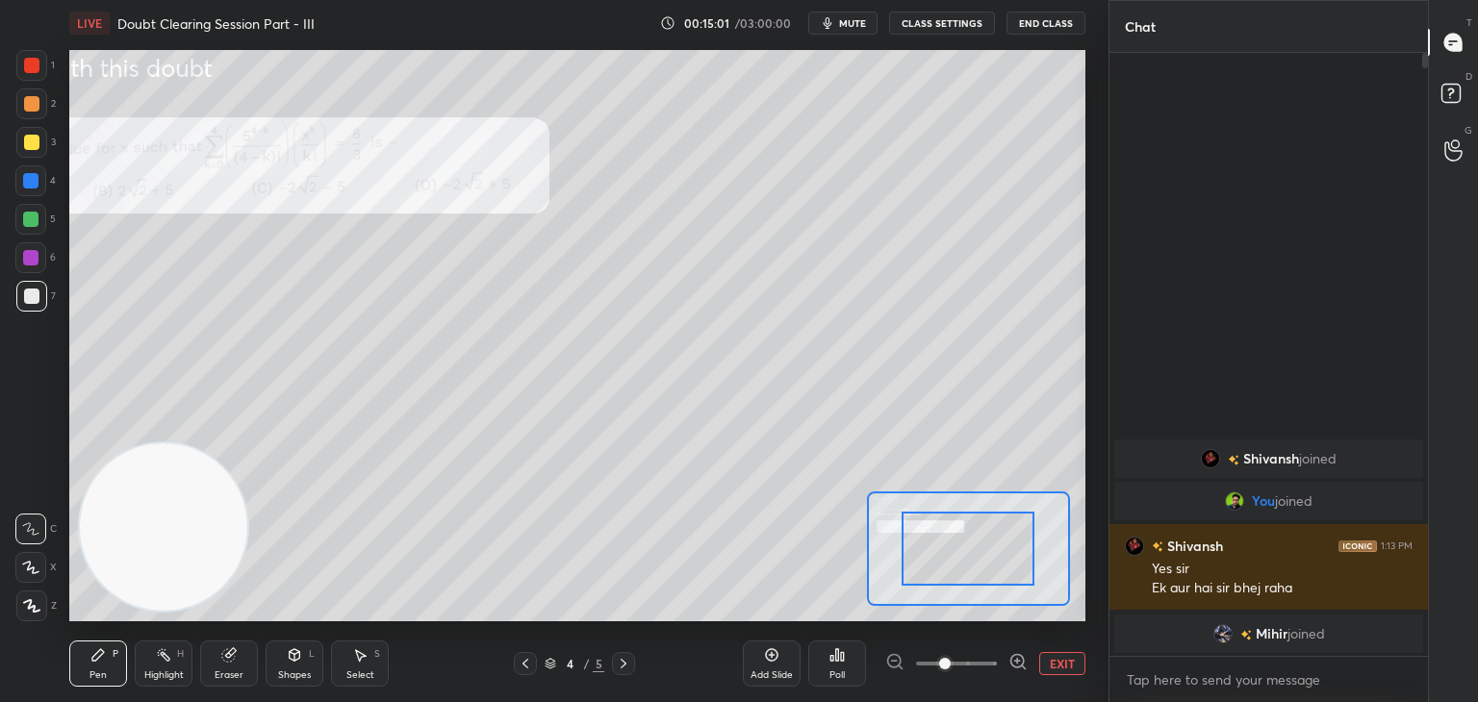
click at [975, 657] on span at bounding box center [956, 663] width 81 height 29
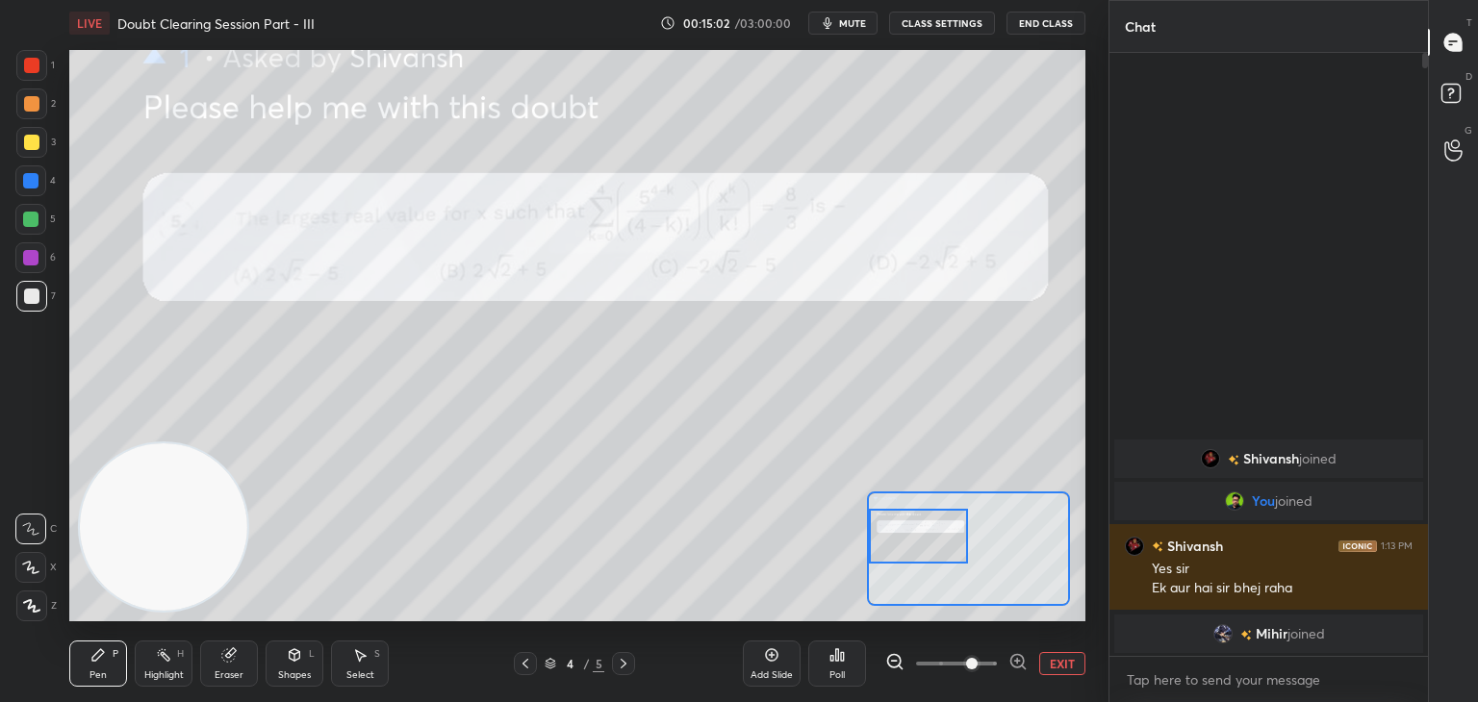
drag, startPoint x: 920, startPoint y: 552, endPoint x: 899, endPoint y: 540, distance: 23.8
click at [899, 544] on div at bounding box center [919, 536] width 100 height 55
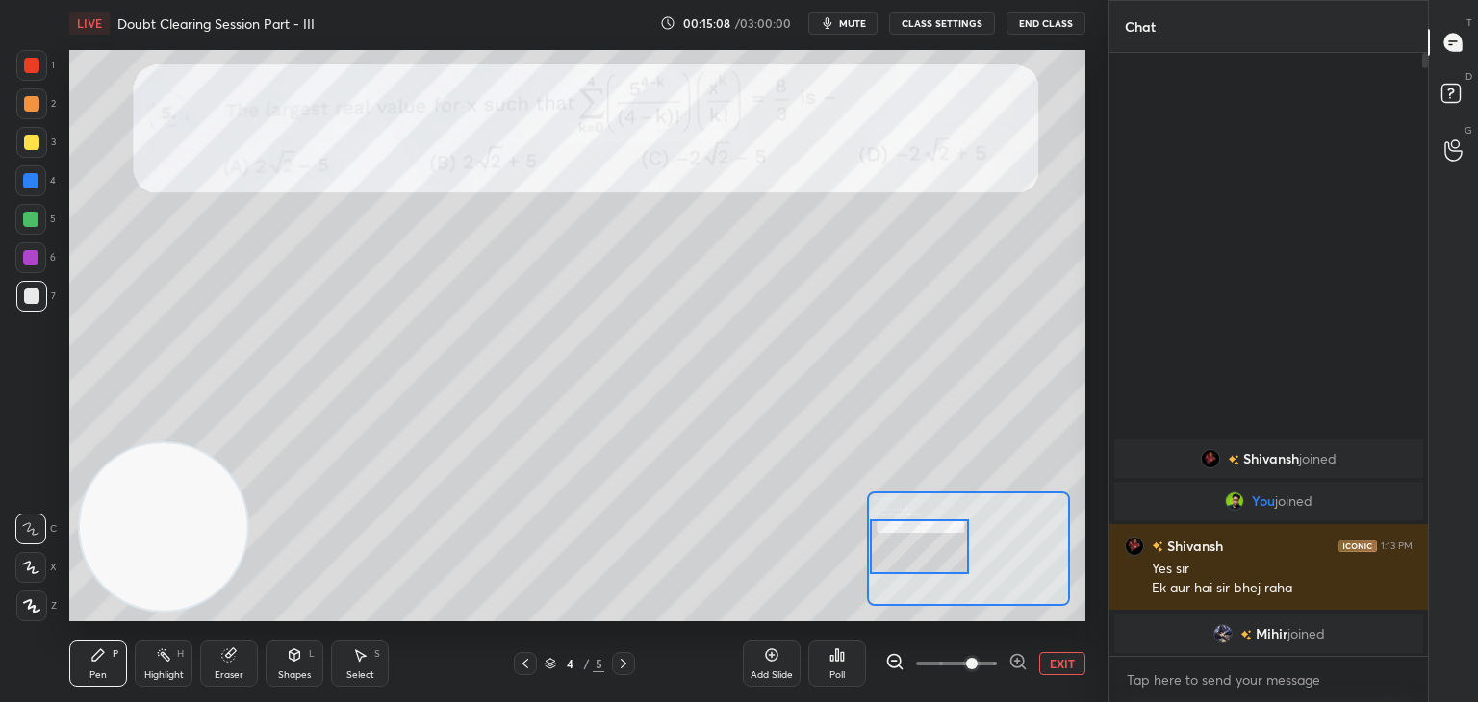
click at [922, 551] on div at bounding box center [920, 546] width 100 height 55
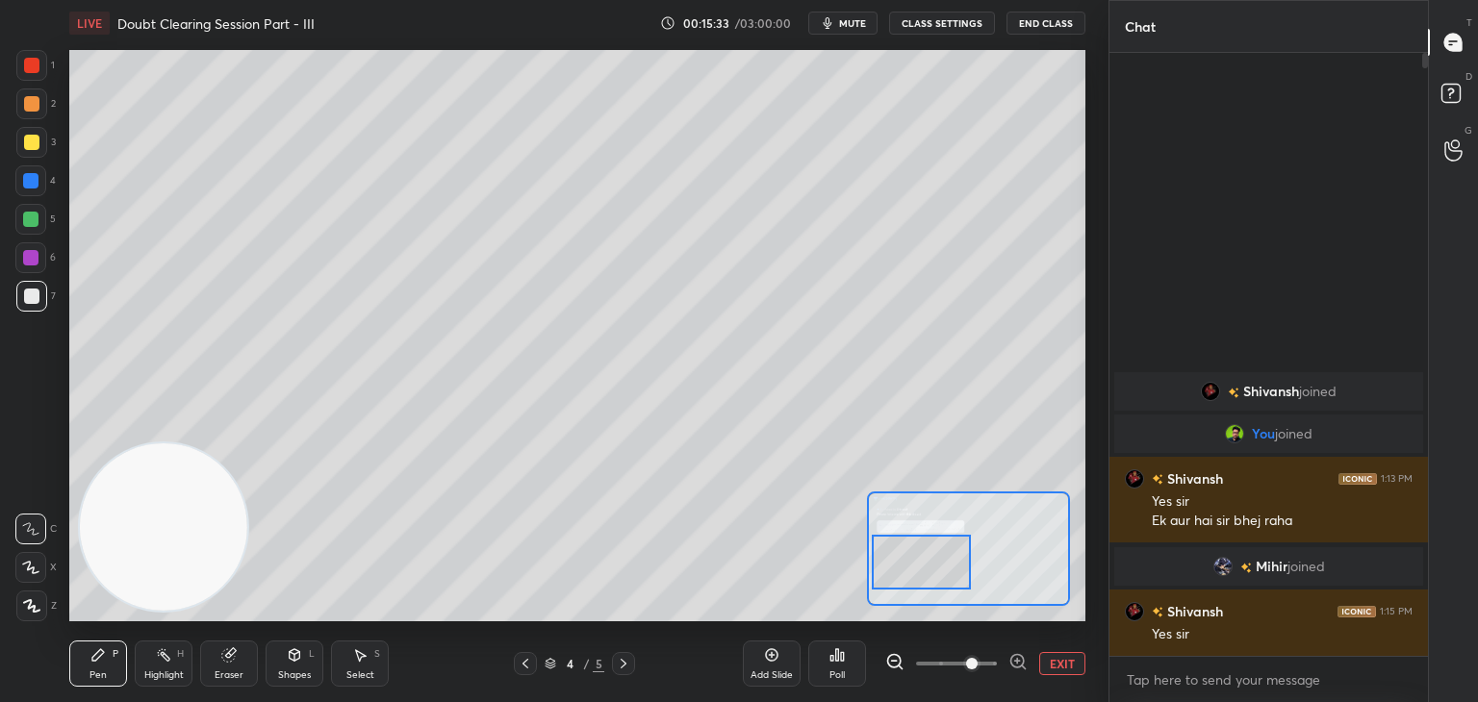
click at [932, 565] on div at bounding box center [922, 562] width 100 height 55
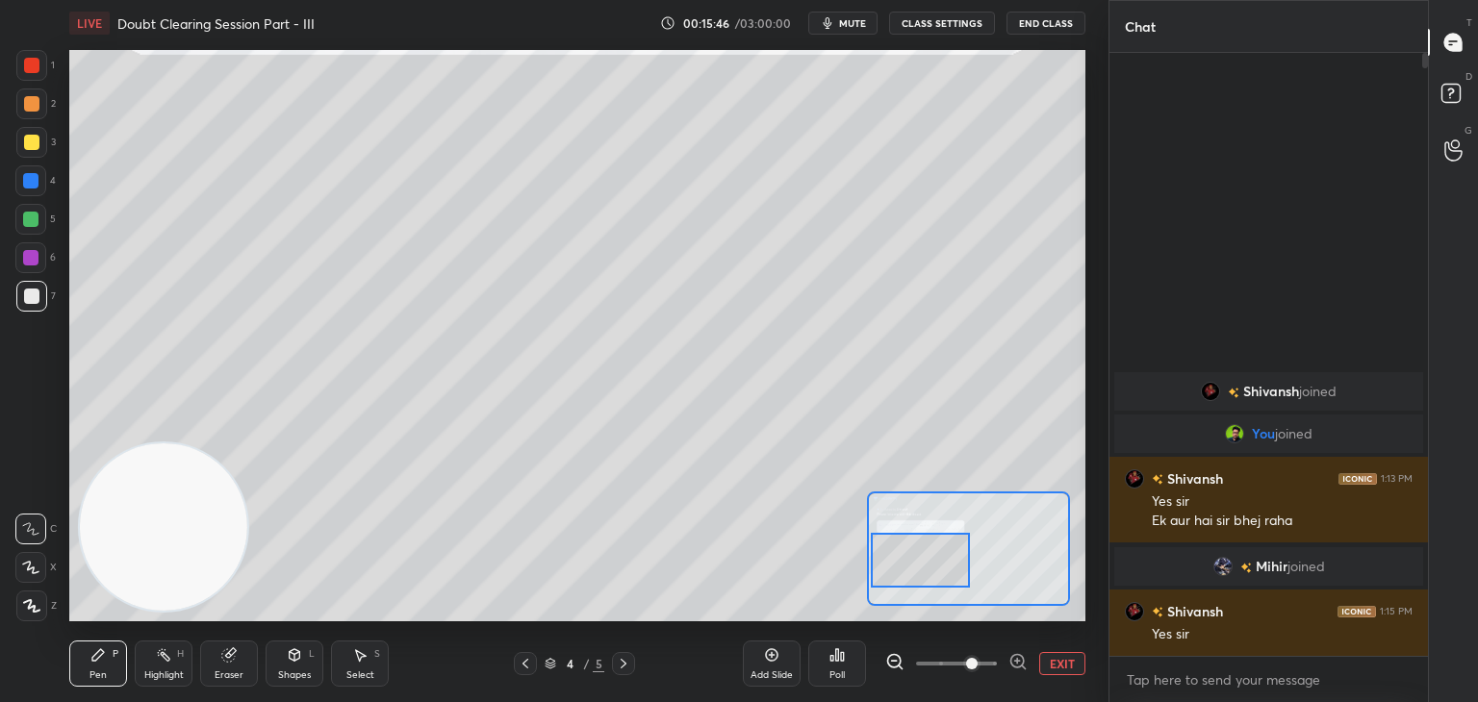
click at [229, 648] on icon at bounding box center [228, 654] width 15 height 15
drag, startPoint x: 106, startPoint y: 667, endPoint x: 196, endPoint y: 483, distance: 204.8
click at [104, 664] on div "Pen P" at bounding box center [98, 664] width 58 height 46
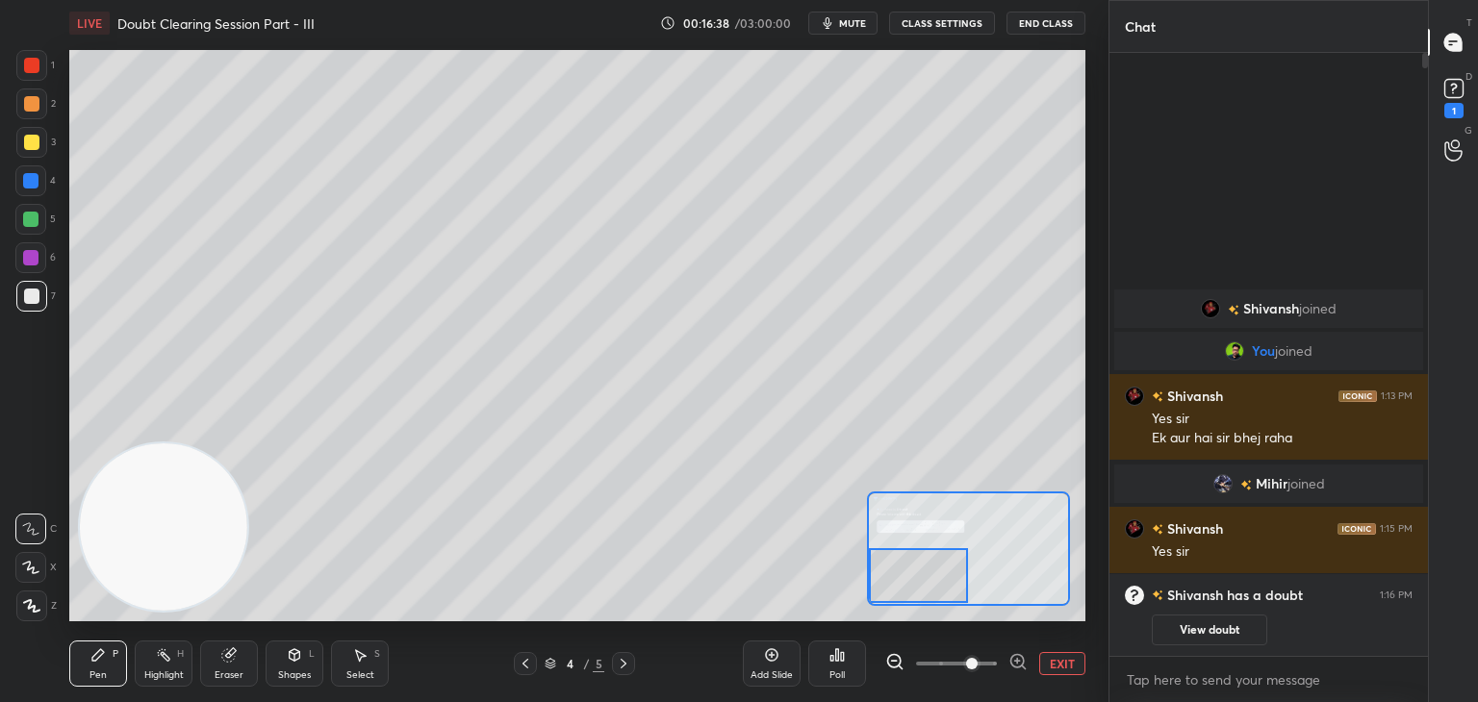
drag, startPoint x: 935, startPoint y: 536, endPoint x: 926, endPoint y: 551, distance: 17.7
click at [927, 552] on div at bounding box center [919, 575] width 100 height 55
click at [927, 571] on div at bounding box center [924, 577] width 100 height 55
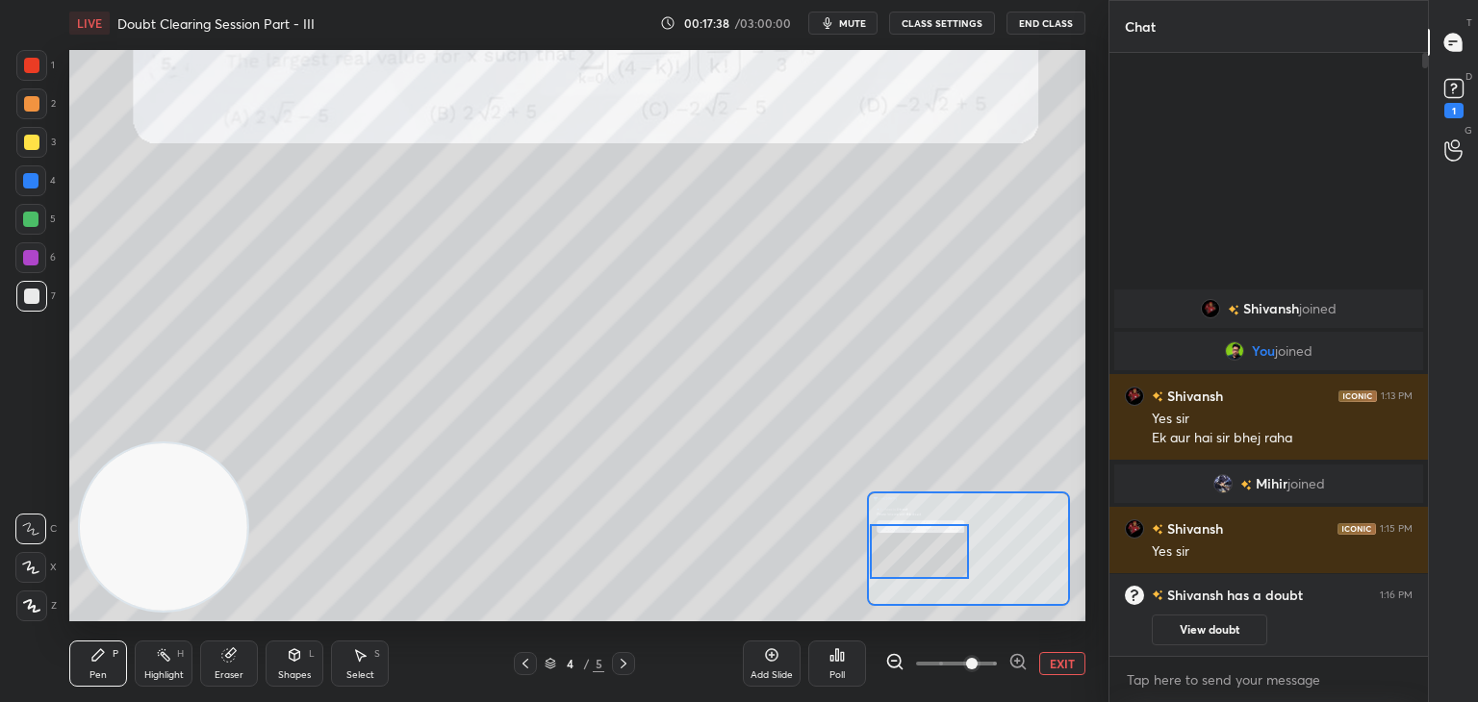
drag, startPoint x: 944, startPoint y: 582, endPoint x: 935, endPoint y: 557, distance: 26.5
click at [937, 558] on div at bounding box center [920, 551] width 100 height 55
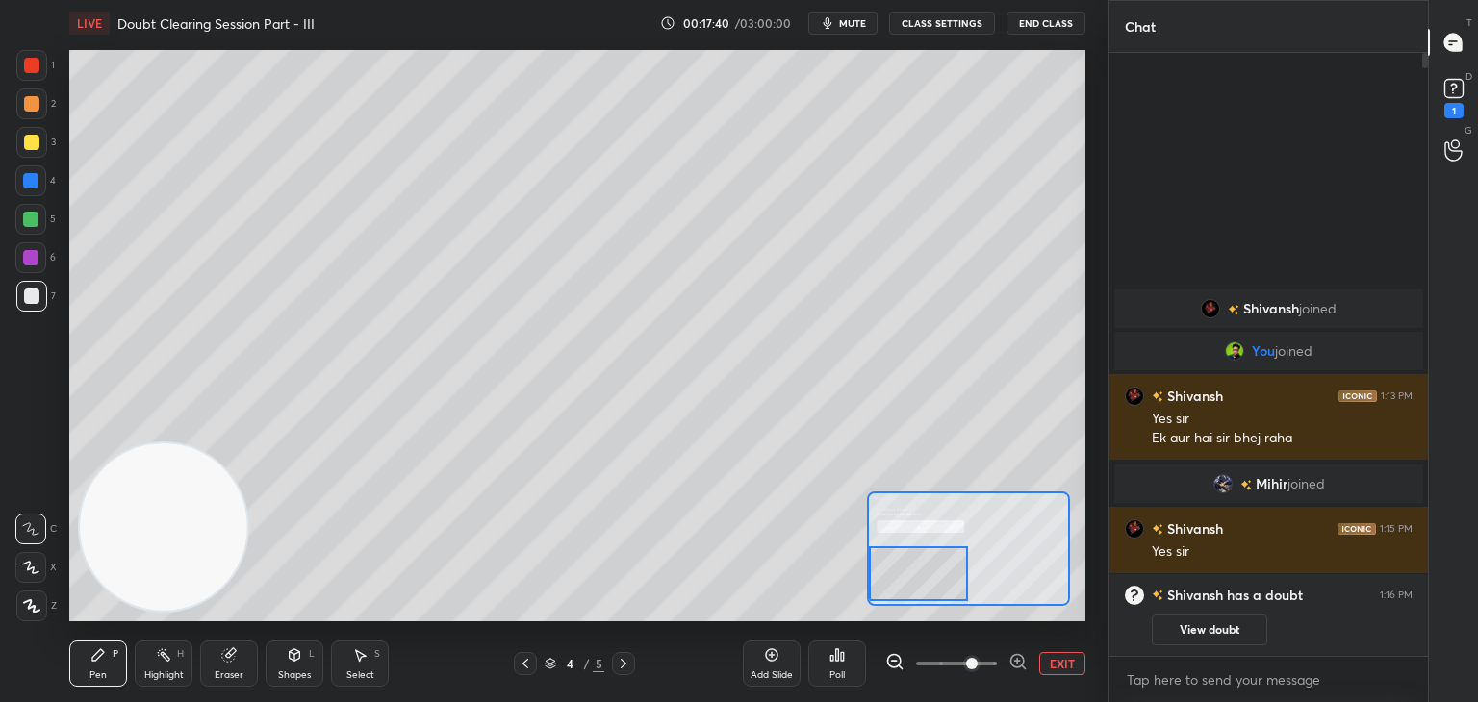
drag, startPoint x: 939, startPoint y: 563, endPoint x: 934, endPoint y: 587, distance: 24.5
click at [935, 587] on div at bounding box center [919, 573] width 100 height 55
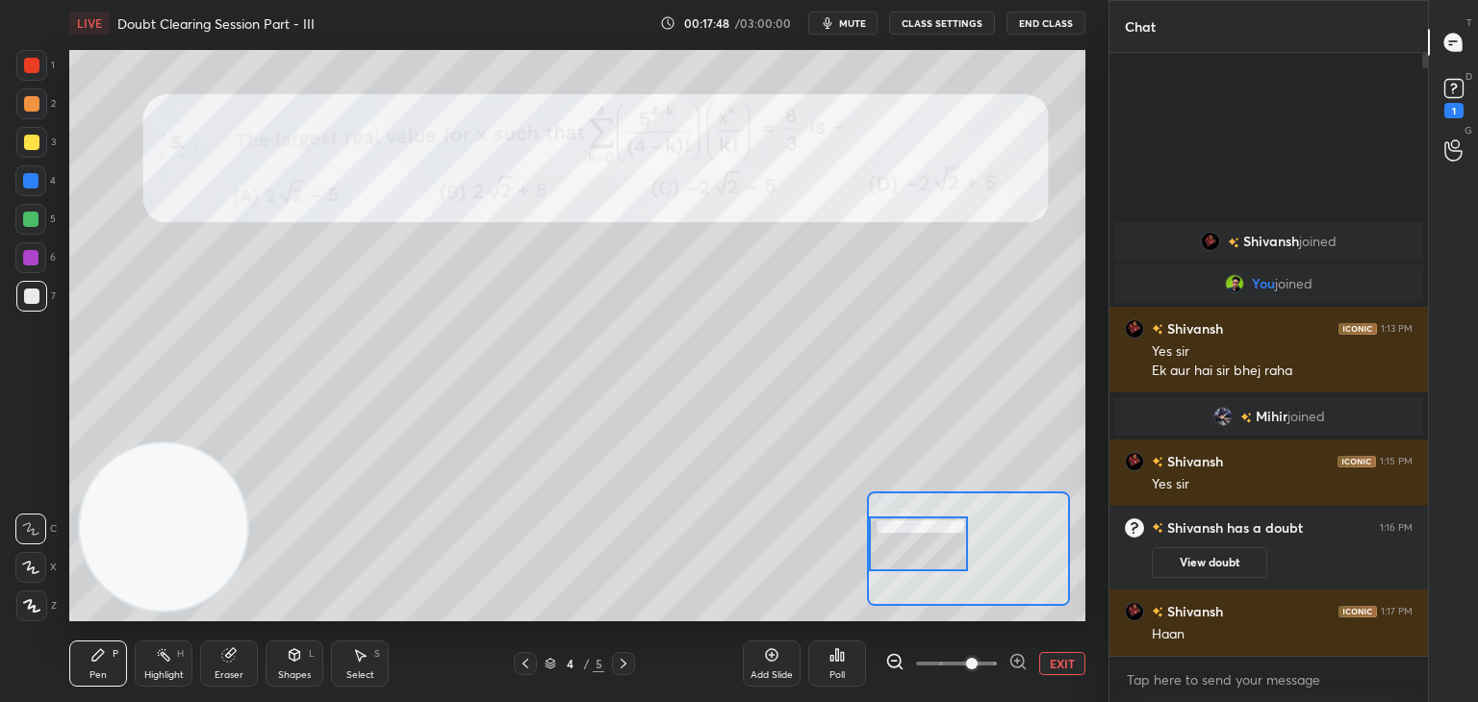
drag, startPoint x: 912, startPoint y: 564, endPoint x: 909, endPoint y: 524, distance: 39.5
click at [907, 544] on div at bounding box center [919, 544] width 100 height 55
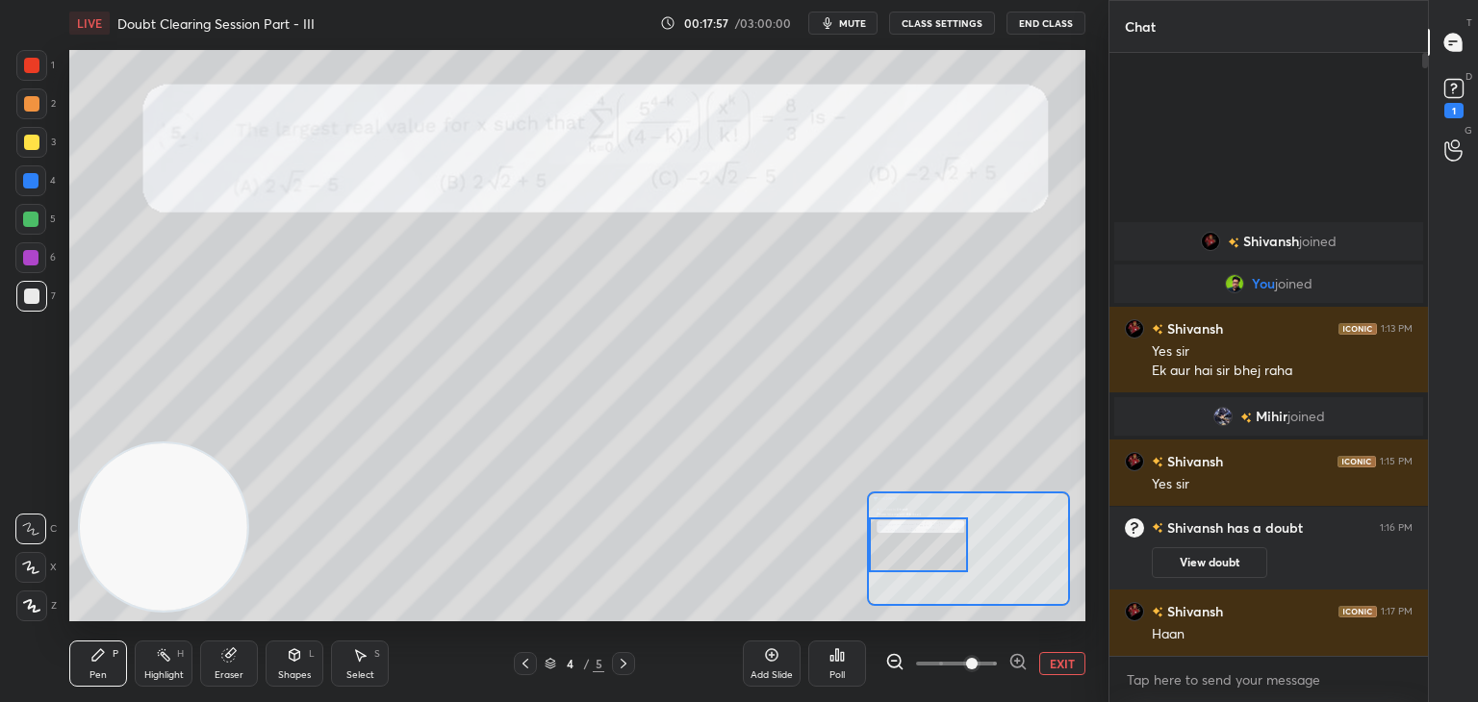
click at [1241, 556] on button "View doubt" at bounding box center [1209, 562] width 115 height 31
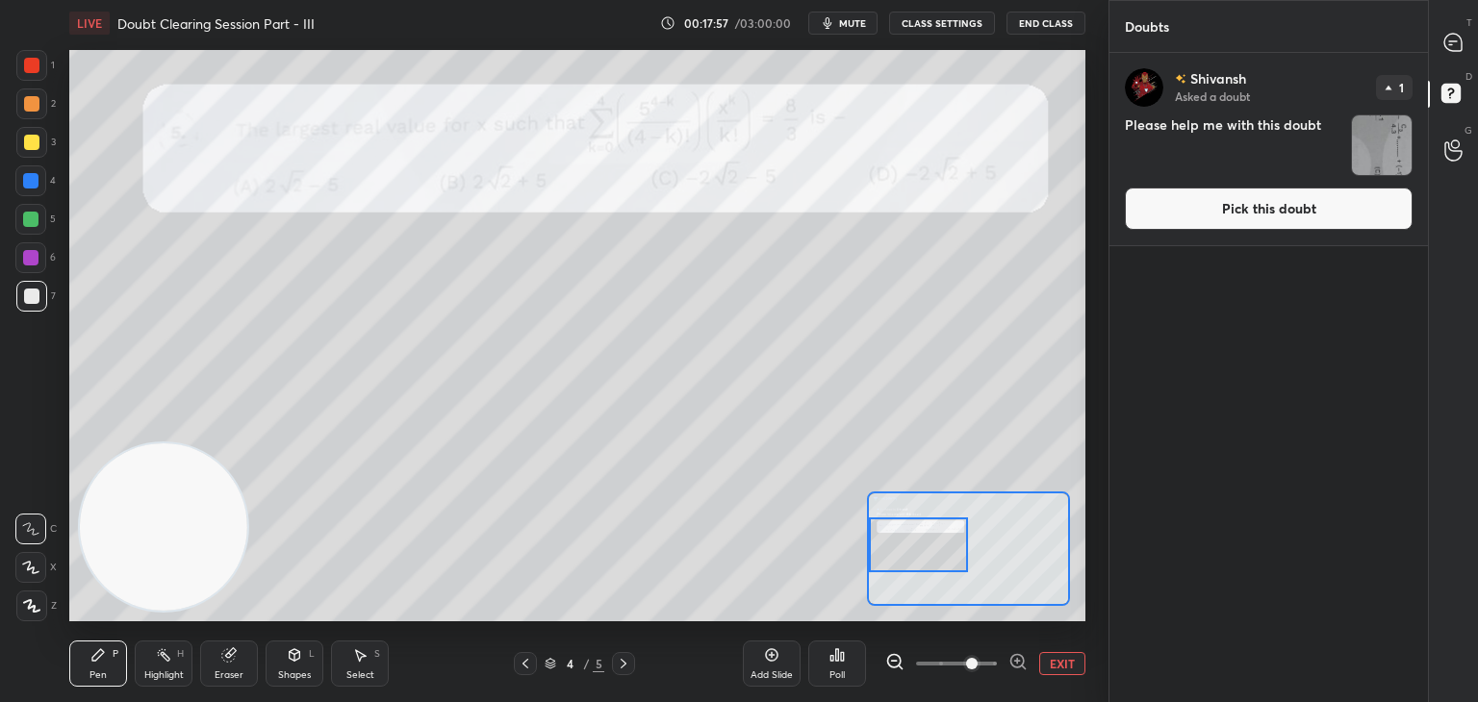
drag, startPoint x: 1201, startPoint y: 208, endPoint x: 1172, endPoint y: 204, distance: 29.1
click at [1201, 207] on button "Pick this doubt" at bounding box center [1269, 209] width 288 height 42
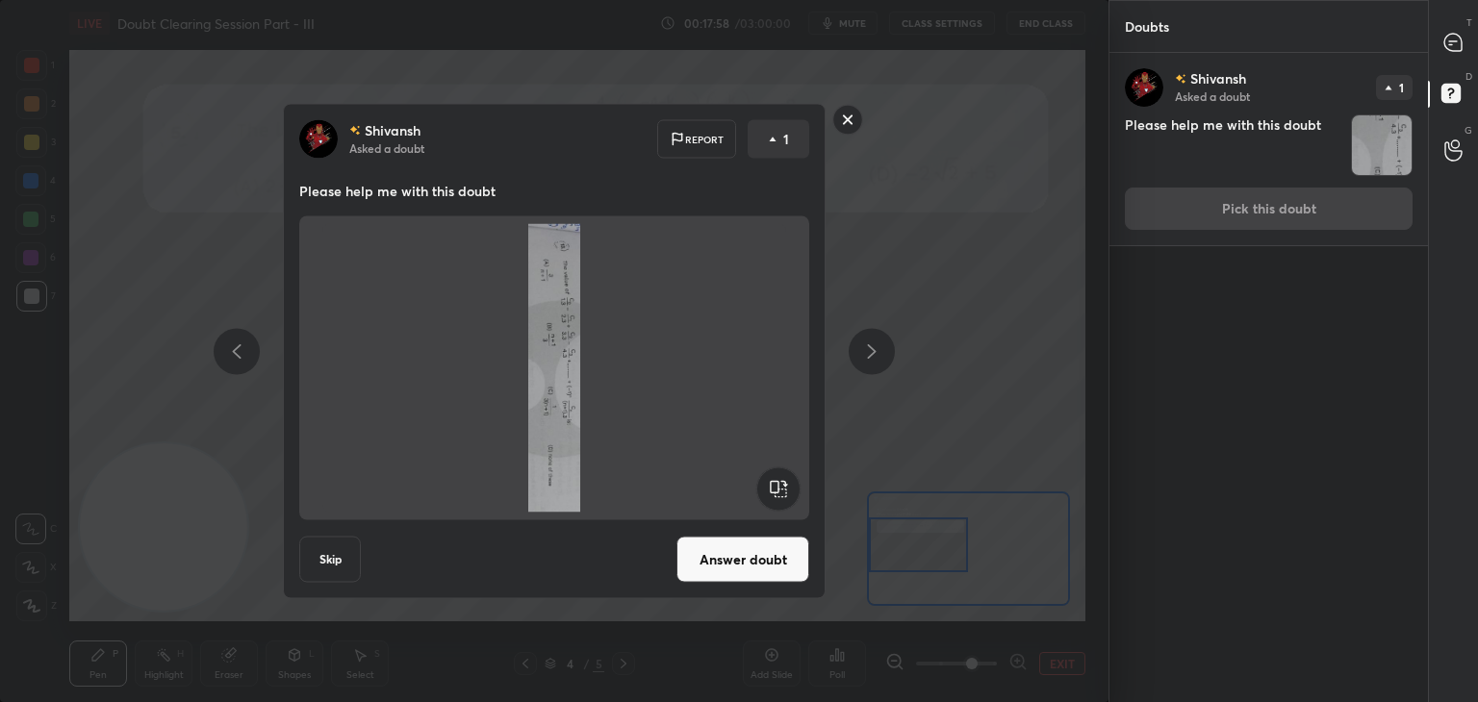
click at [783, 524] on div "[PERSON_NAME] Asked a doubt Report 1 Please help me with this doubt Skip Answer…" at bounding box center [554, 351] width 543 height 495
click at [777, 495] on rect at bounding box center [777, 489] width 43 height 43
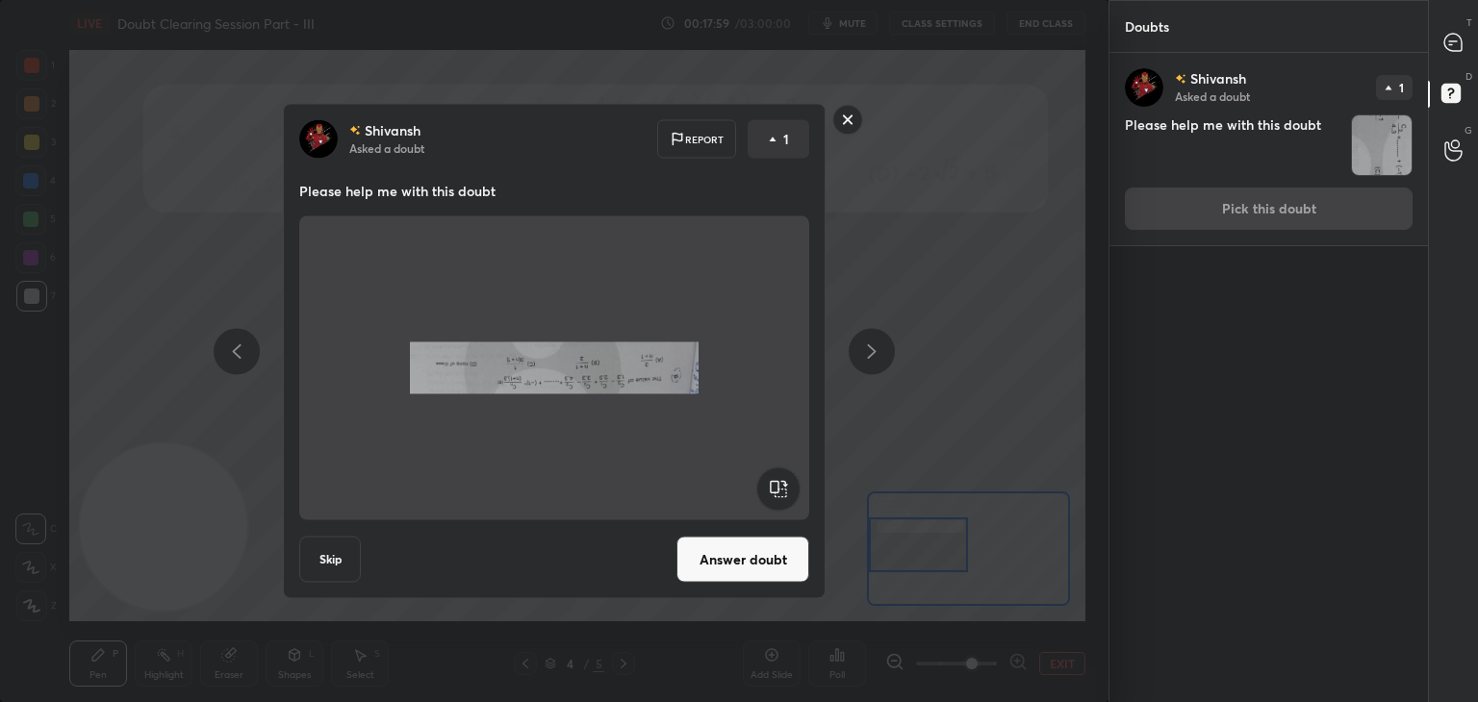
click at [774, 493] on rect at bounding box center [777, 489] width 43 height 43
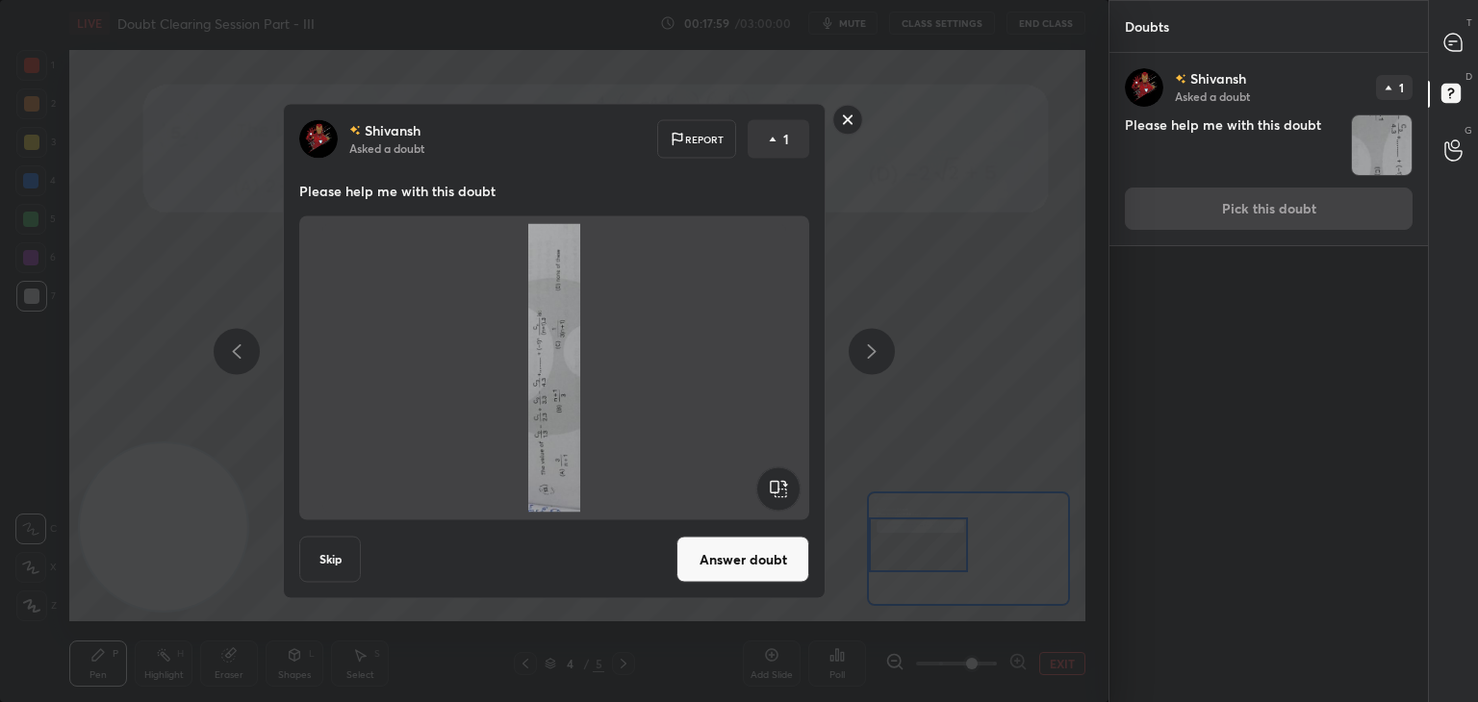
click at [774, 494] on rect at bounding box center [777, 489] width 43 height 43
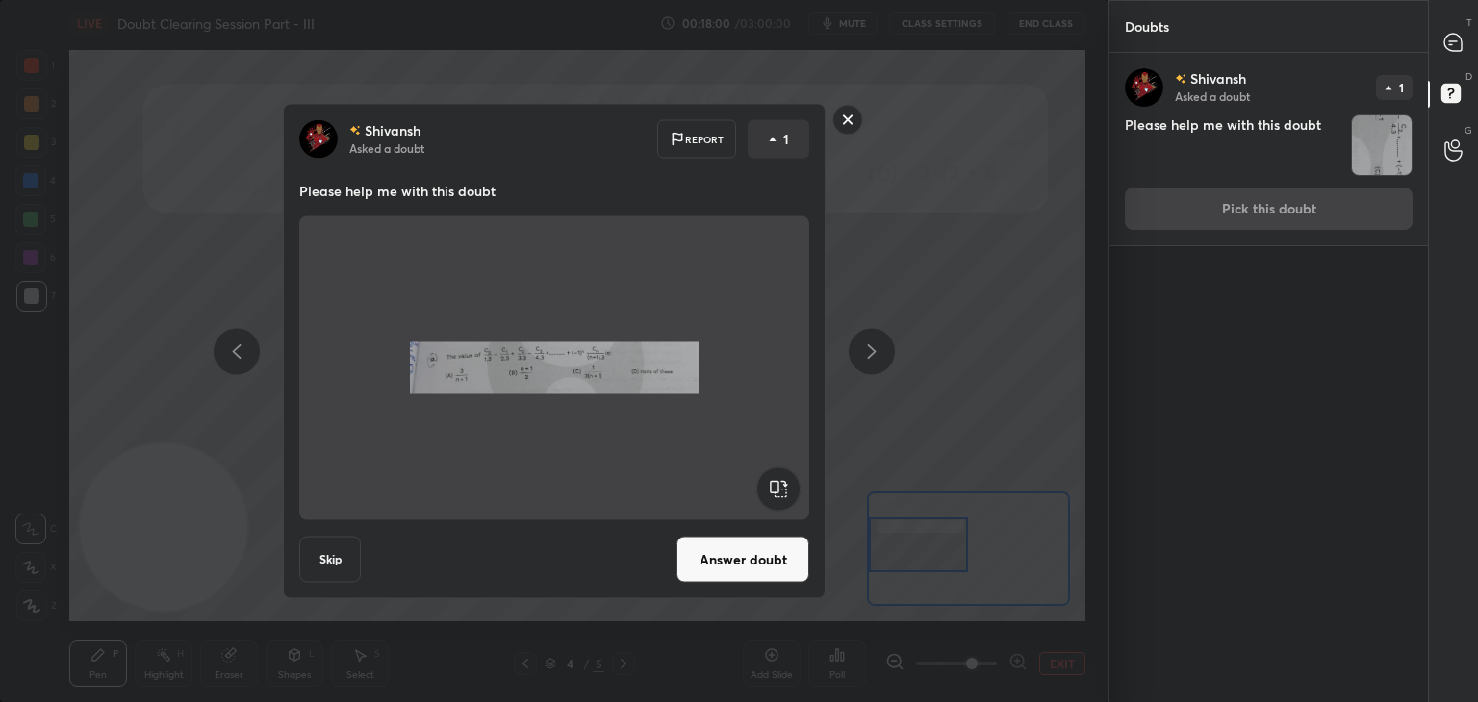
click at [754, 556] on button "Answer doubt" at bounding box center [742, 560] width 133 height 46
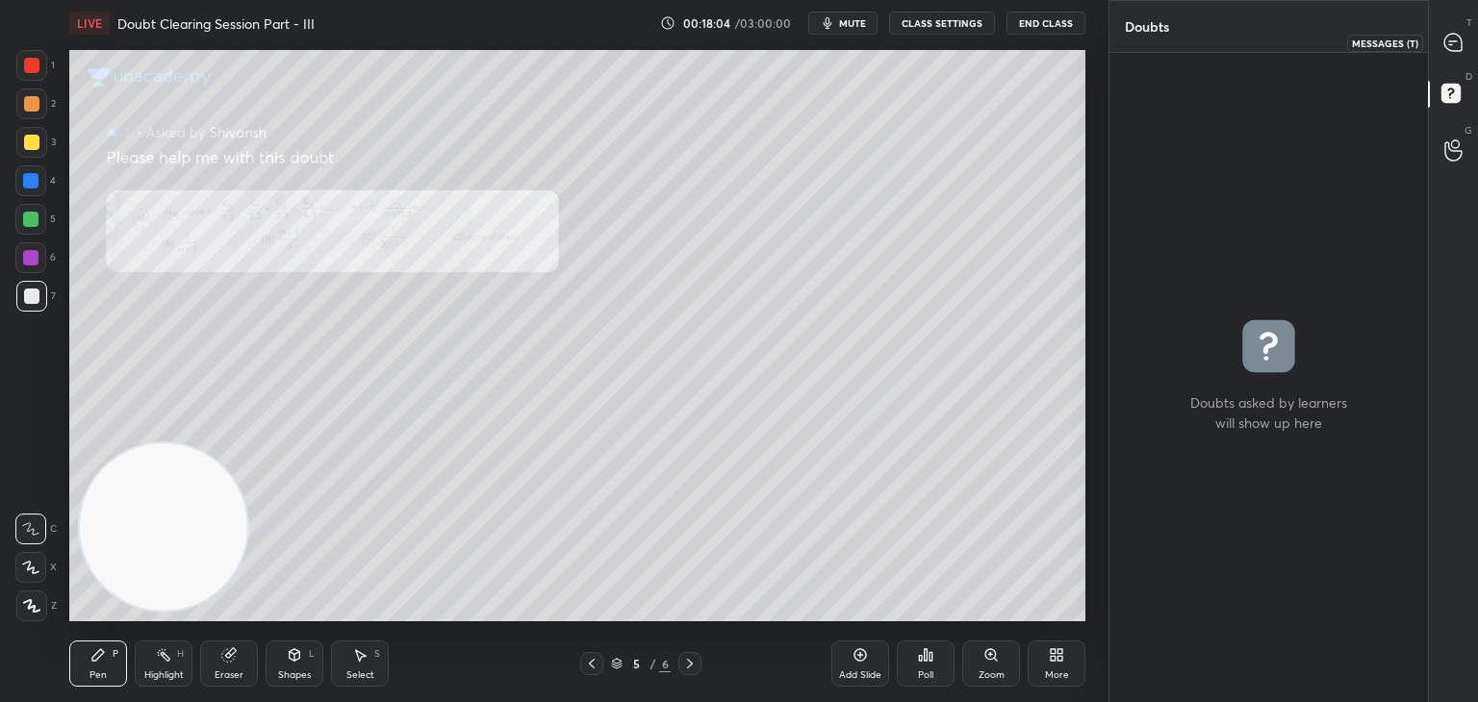
drag, startPoint x: 1456, startPoint y: 39, endPoint x: 1429, endPoint y: 70, distance: 41.5
click at [1456, 42] on icon at bounding box center [1453, 43] width 20 height 20
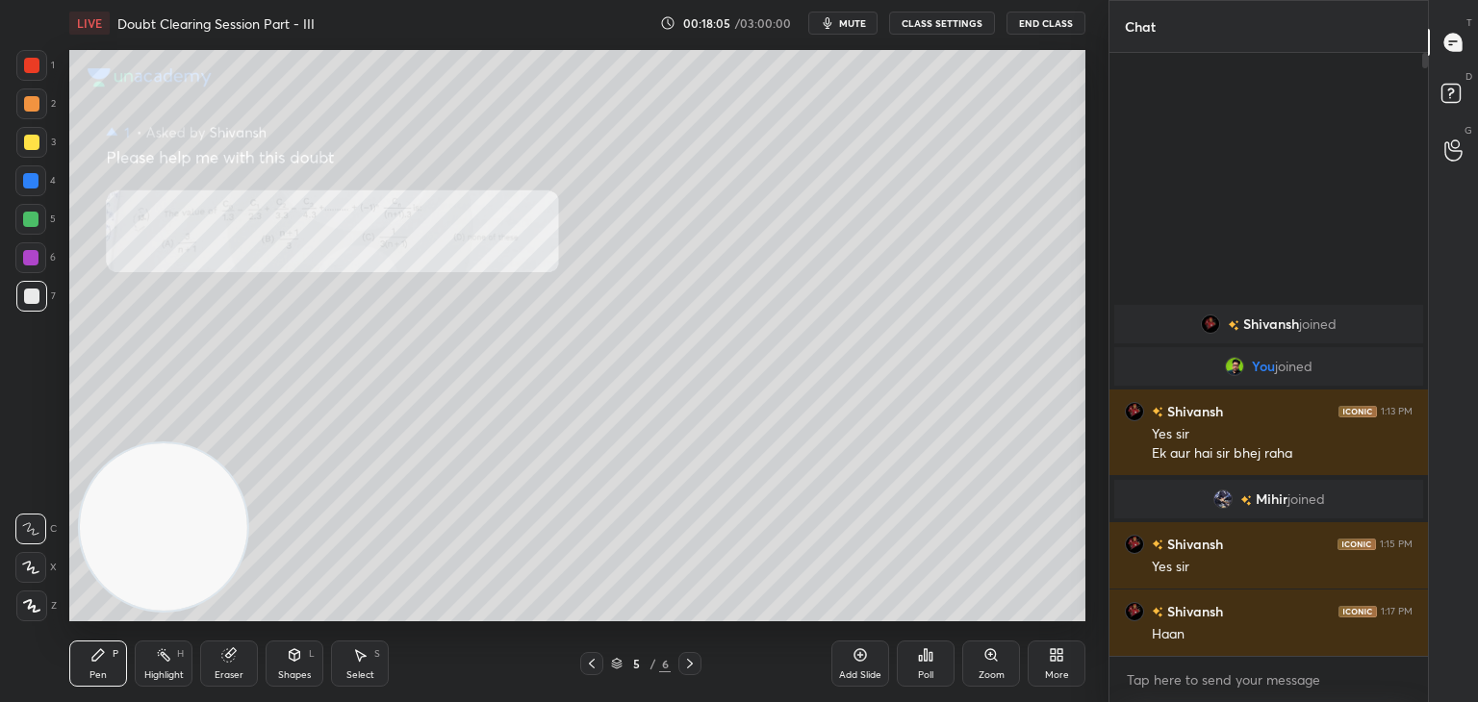
click at [984, 659] on icon at bounding box center [990, 654] width 15 height 15
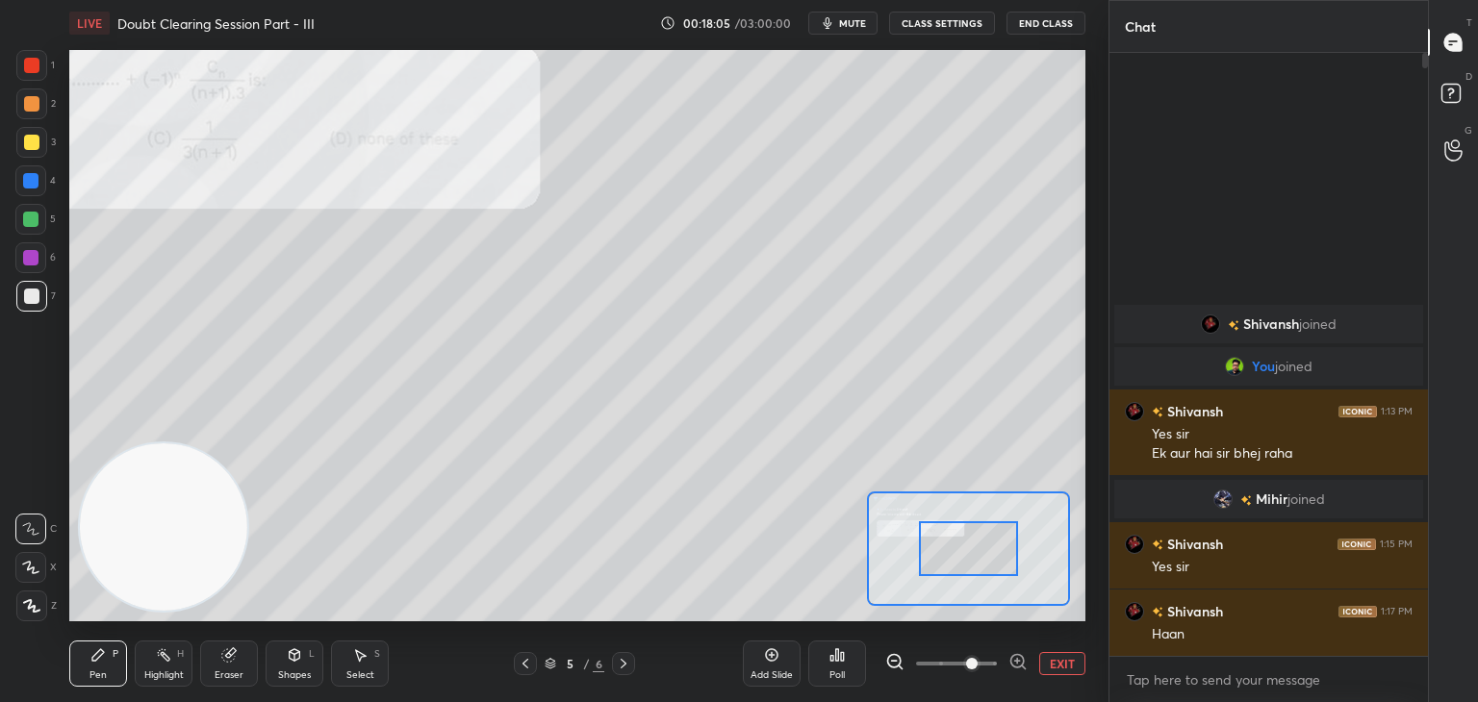
click at [966, 665] on span at bounding box center [956, 663] width 81 height 29
click at [975, 659] on span at bounding box center [972, 664] width 12 height 12
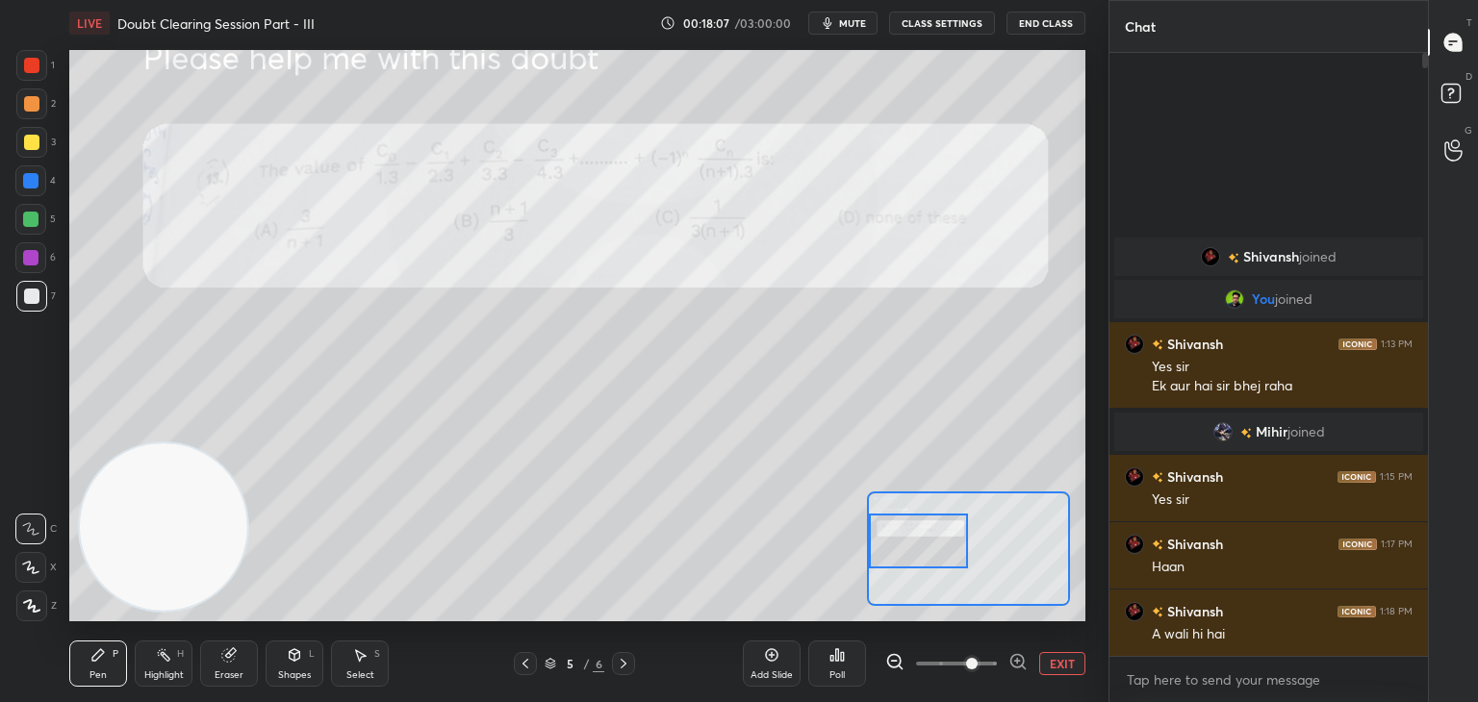
drag, startPoint x: 981, startPoint y: 556, endPoint x: 937, endPoint y: 548, distance: 44.9
click at [937, 548] on div at bounding box center [919, 541] width 100 height 55
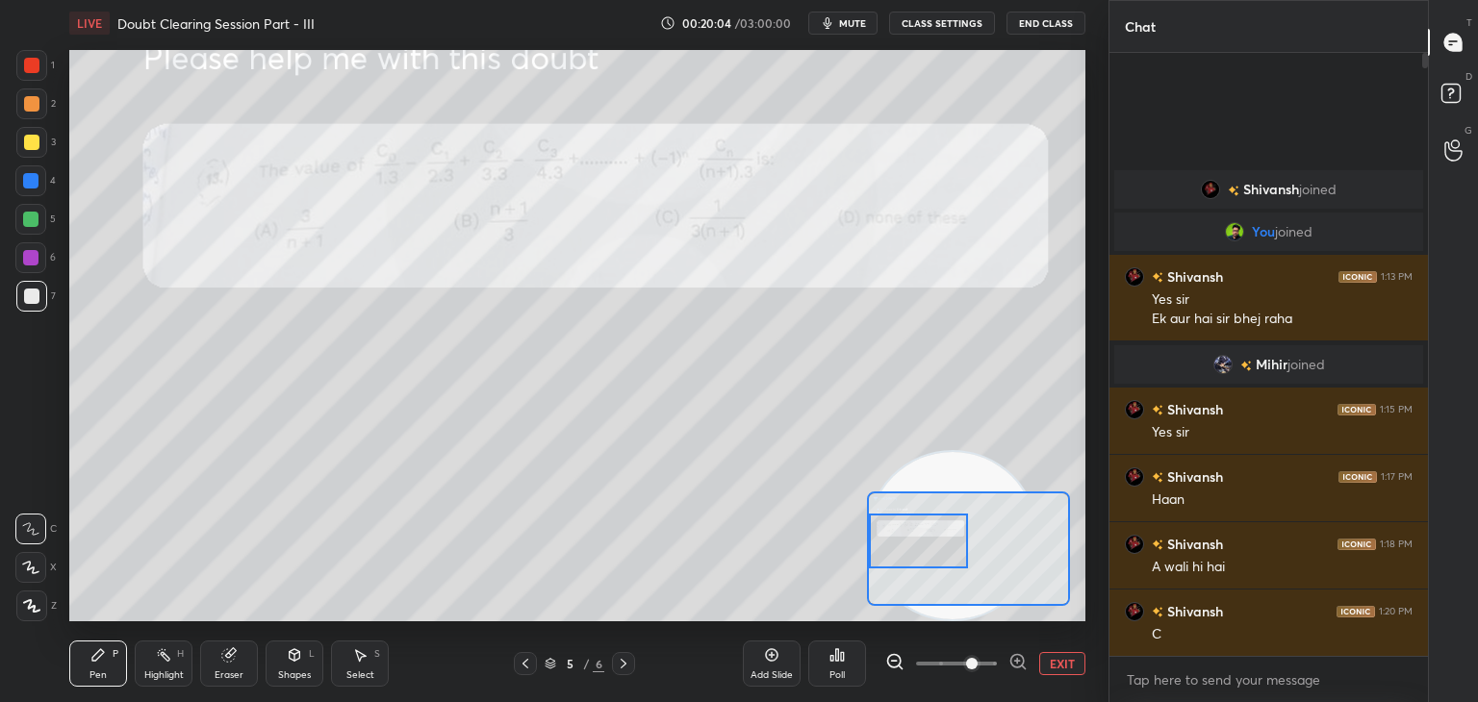
drag, startPoint x: 166, startPoint y: 532, endPoint x: 896, endPoint y: 650, distance: 738.7
click at [960, 694] on div "LIVE Doubt Clearing Session Part - III 00:20:04 / 03:00:00 mute CLASS SETTINGS …" at bounding box center [577, 351] width 1031 height 702
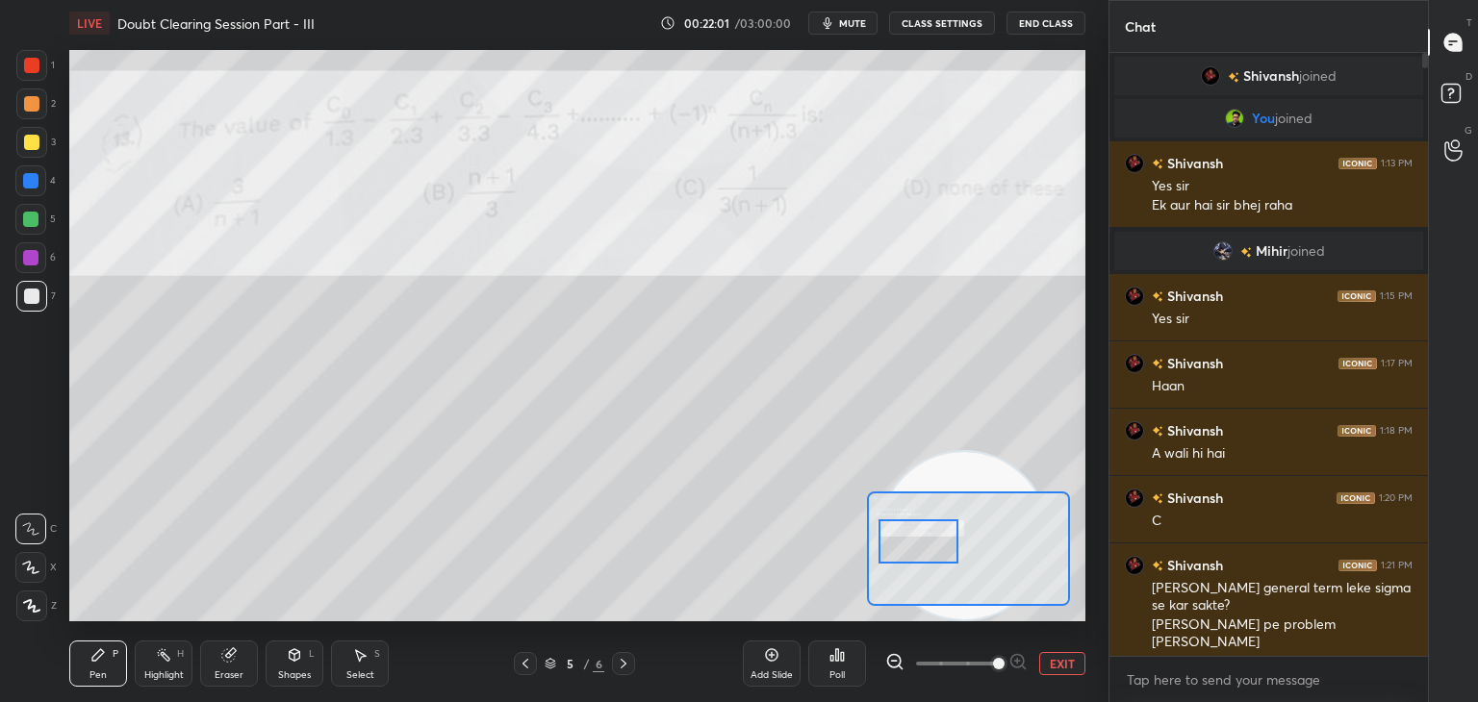
drag, startPoint x: 985, startPoint y: 669, endPoint x: 1012, endPoint y: 663, distance: 27.5
click at [1004, 663] on span at bounding box center [999, 664] width 12 height 12
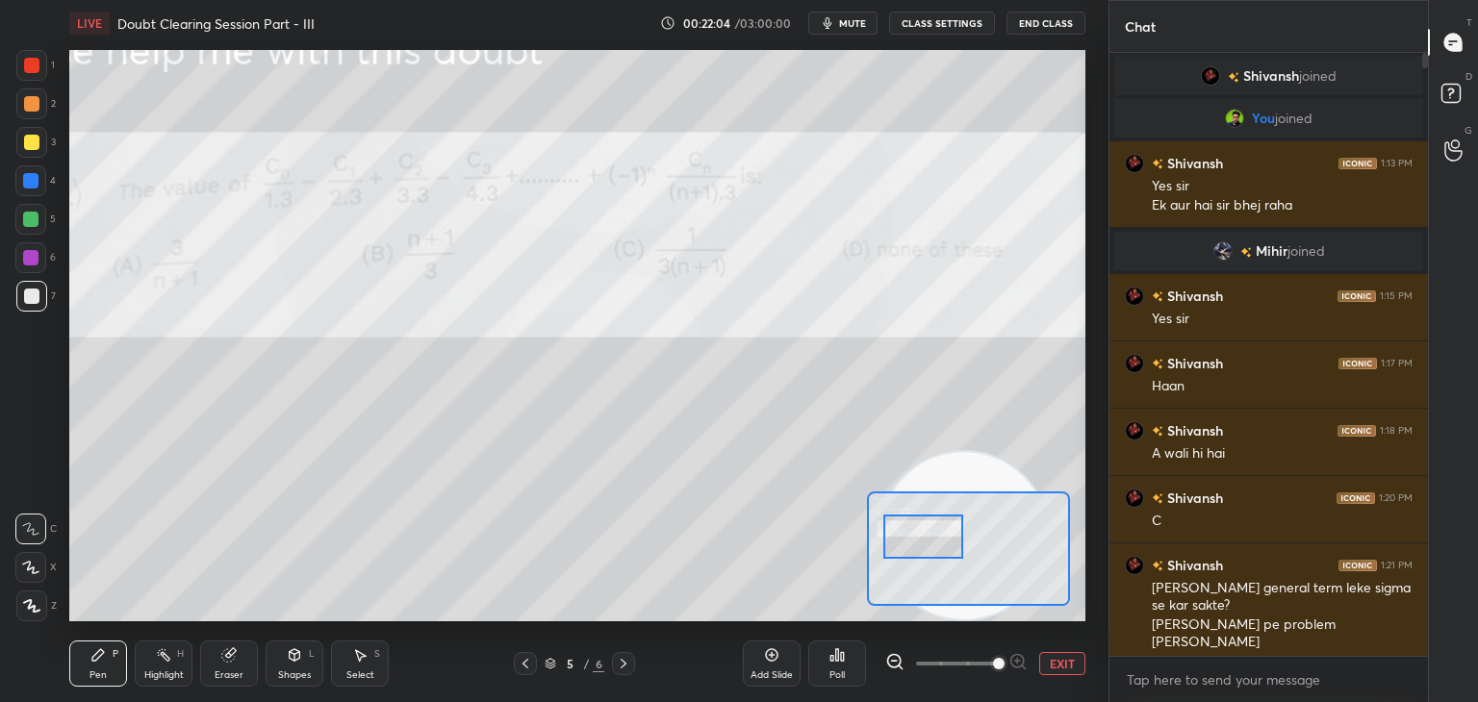
click at [939, 547] on div at bounding box center [923, 537] width 80 height 44
click at [1069, 667] on button "EXIT" at bounding box center [1062, 663] width 46 height 23
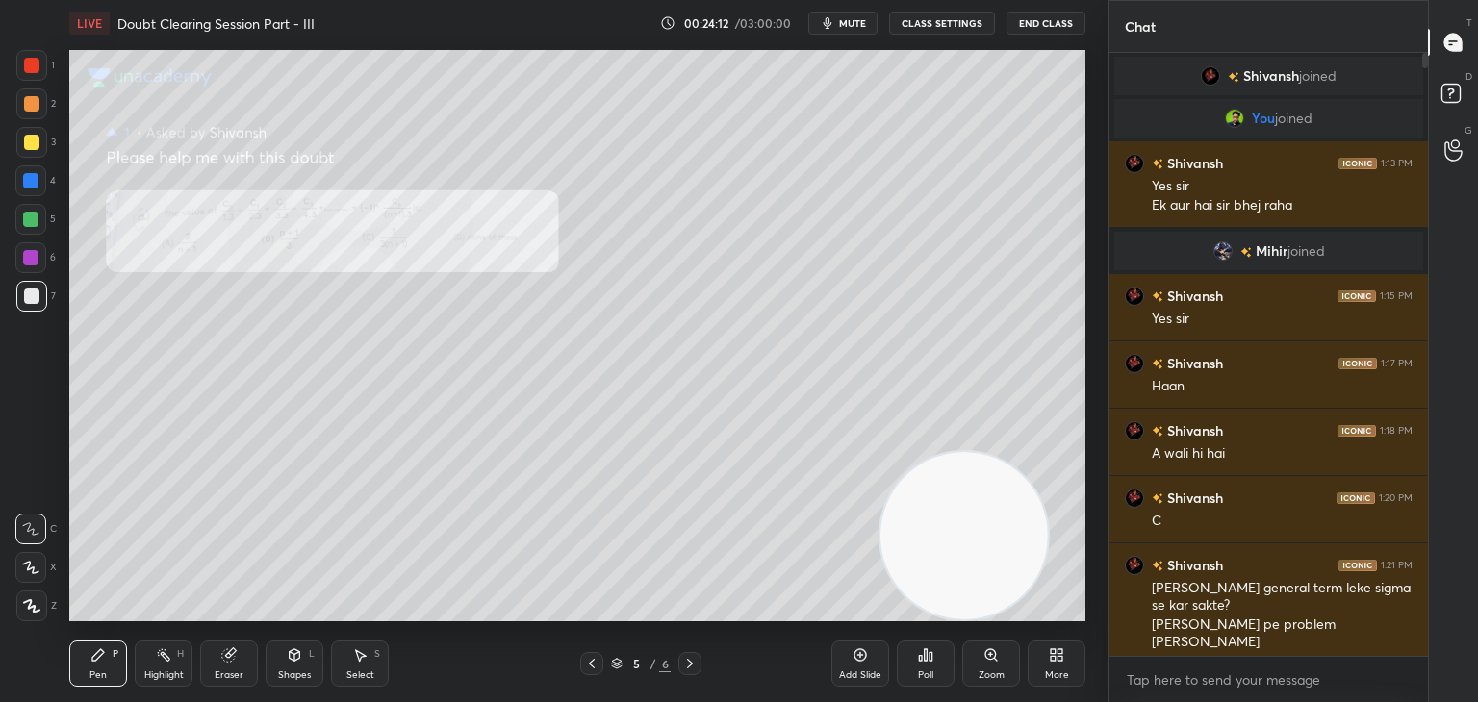
click at [240, 647] on div "Eraser" at bounding box center [229, 664] width 58 height 46
click at [103, 646] on div "Pen P" at bounding box center [98, 664] width 58 height 46
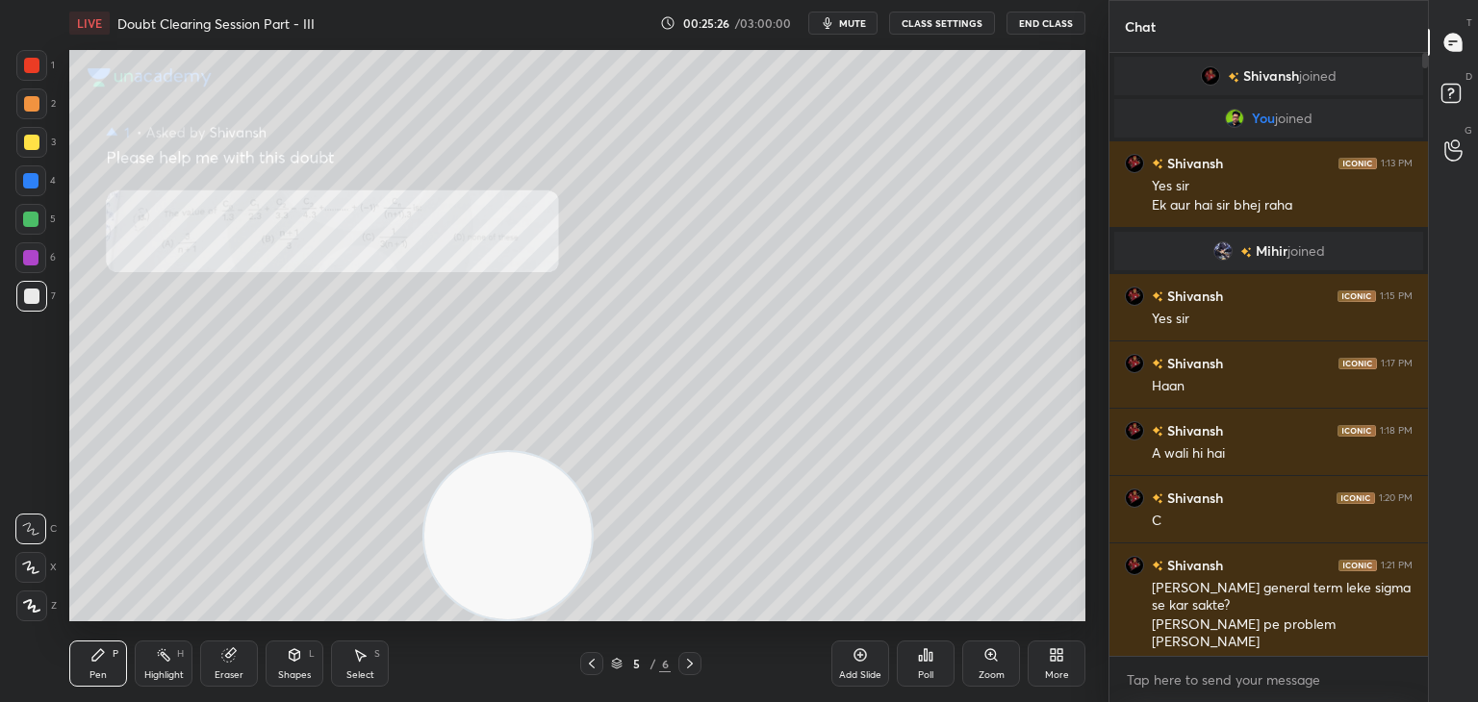
drag, startPoint x: 848, startPoint y: 555, endPoint x: 23, endPoint y: 597, distance: 826.5
click at [46, 601] on div "1 2 3 4 5 6 7 C X Z C X Z E E Erase all H H LIVE Doubt Clearing Session Part - …" at bounding box center [546, 351] width 1093 height 702
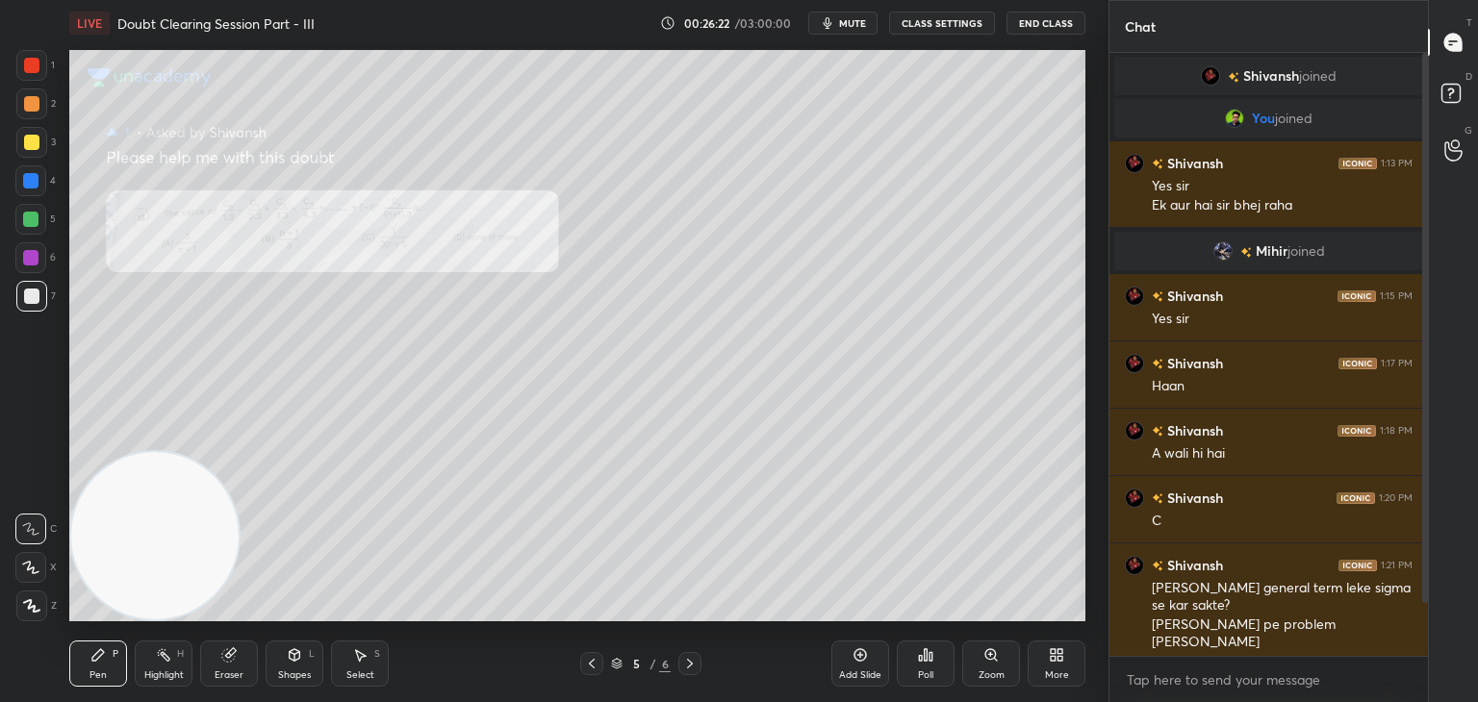
scroll to position [77, 0]
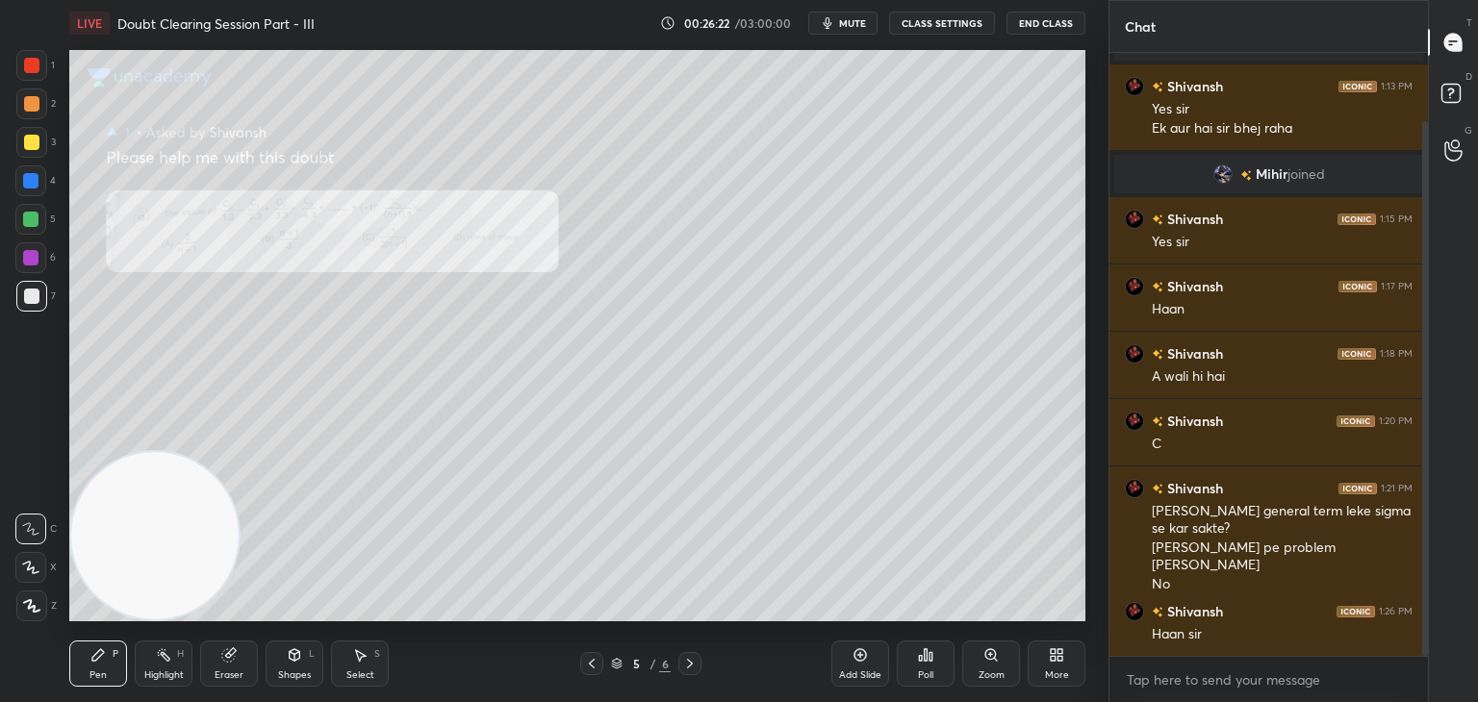
drag, startPoint x: 1424, startPoint y: 285, endPoint x: 1420, endPoint y: 387, distance: 102.0
click at [1420, 386] on div at bounding box center [1422, 354] width 12 height 603
click at [689, 662] on icon at bounding box center [689, 663] width 15 height 15
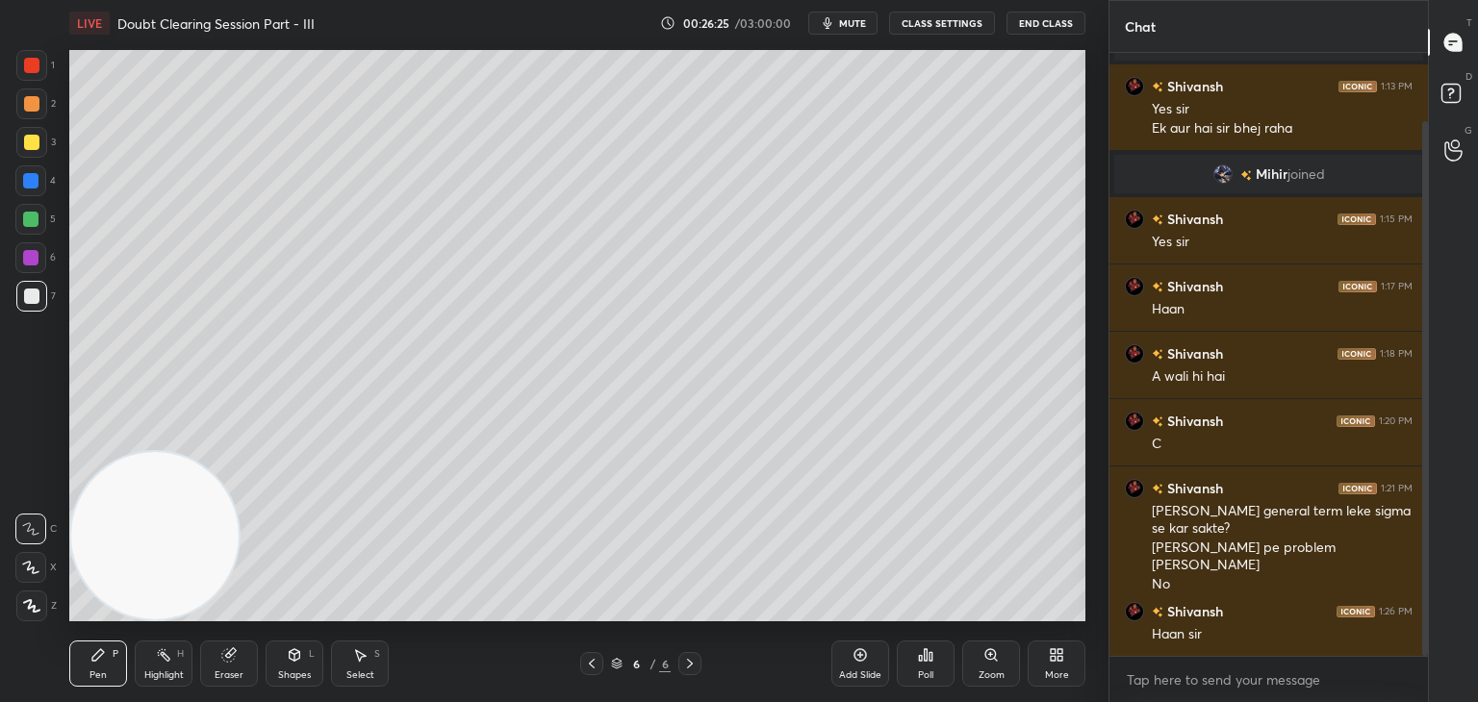
click at [845, 17] on span "mute" at bounding box center [852, 22] width 27 height 13
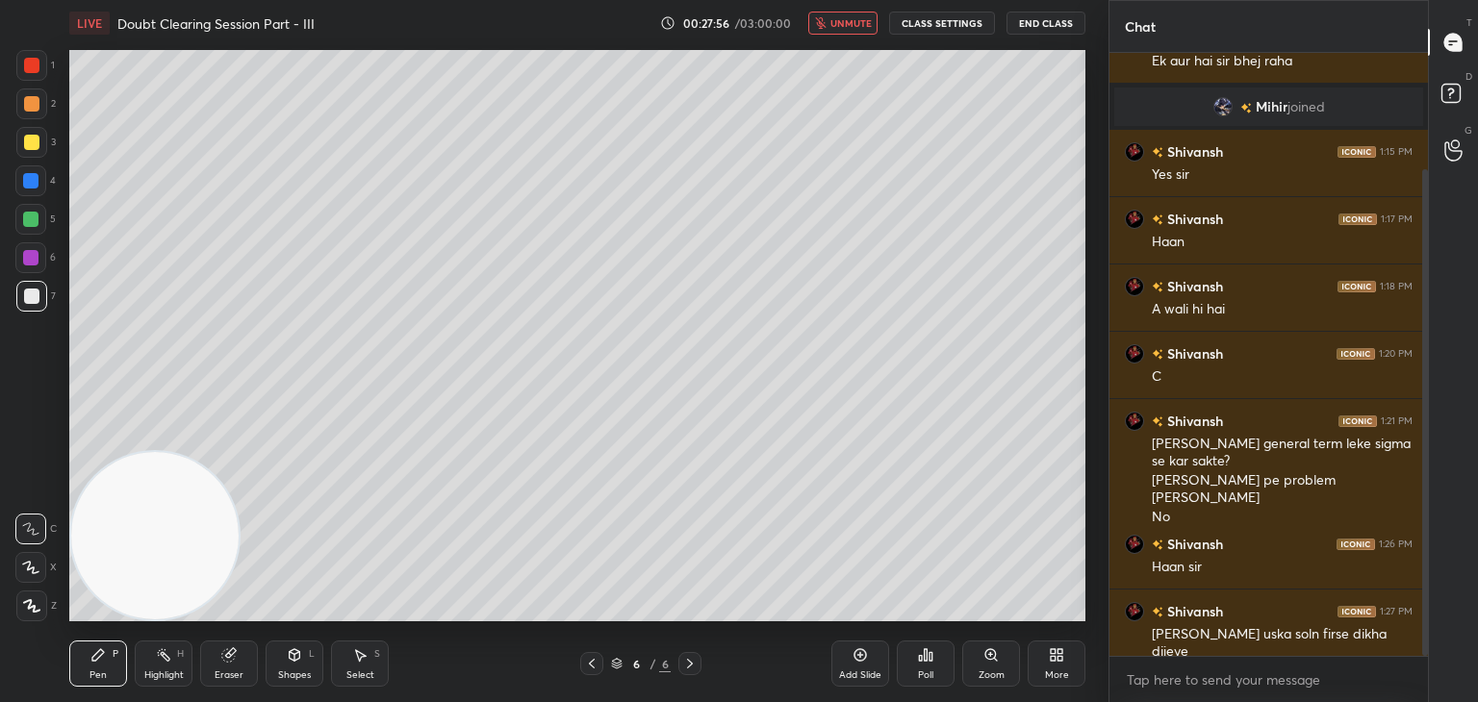
click at [583, 661] on div at bounding box center [591, 663] width 23 height 23
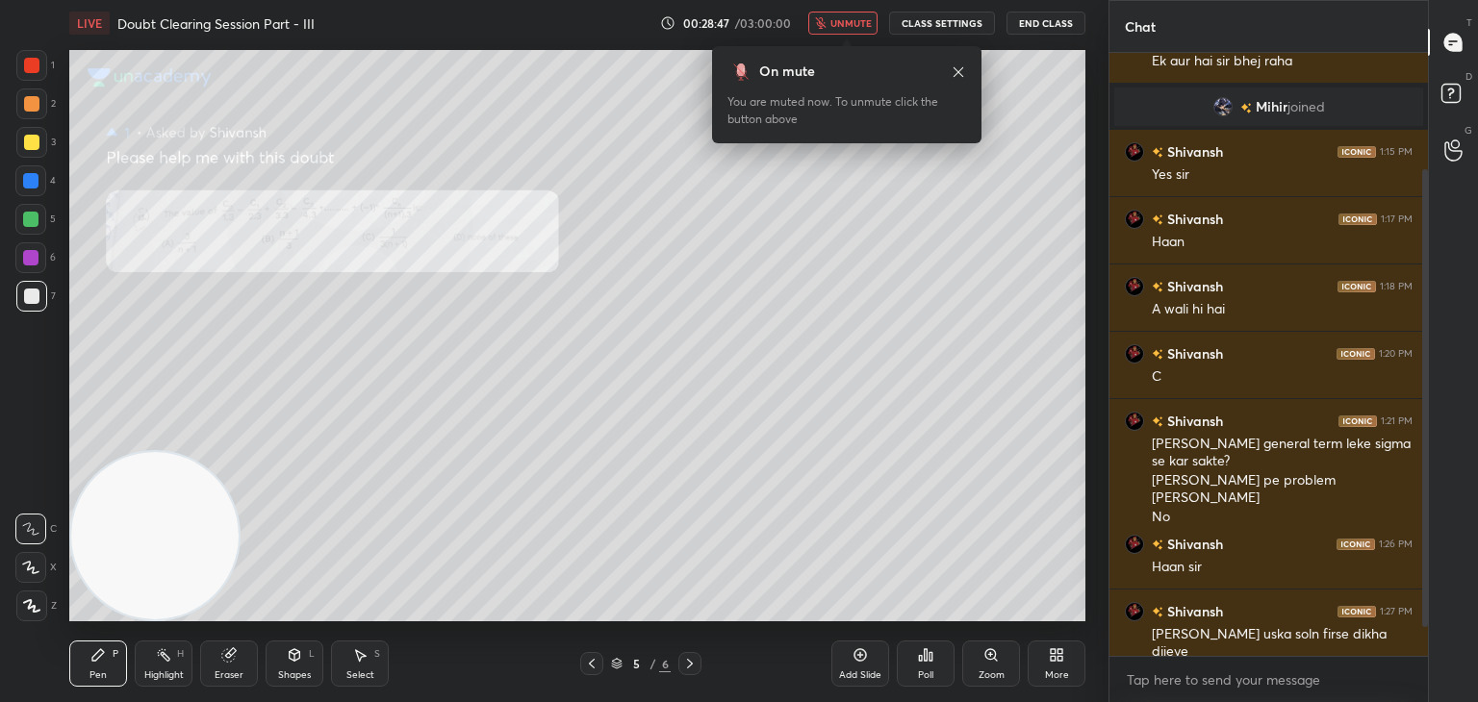
scroll to position [212, 0]
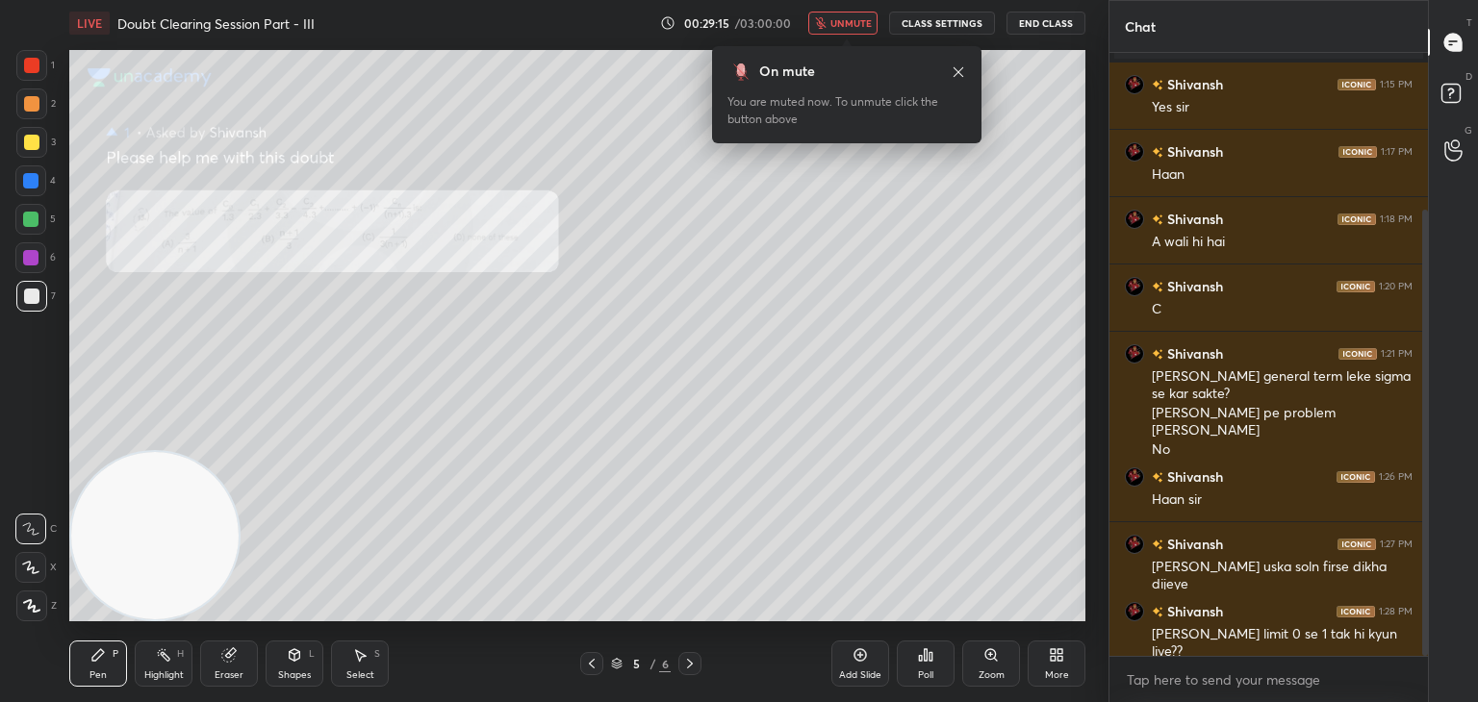
click at [848, 22] on span "unmute" at bounding box center [850, 22] width 41 height 13
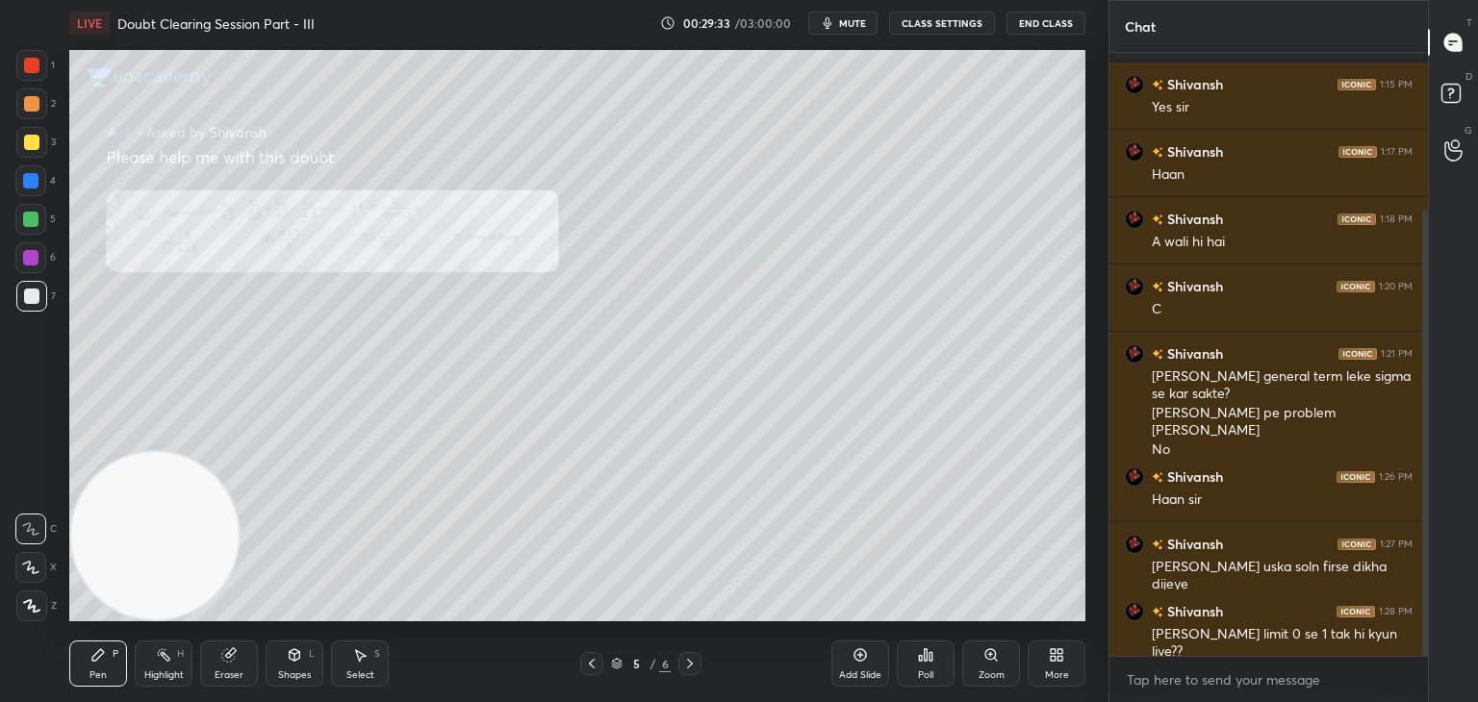
scroll to position [279, 0]
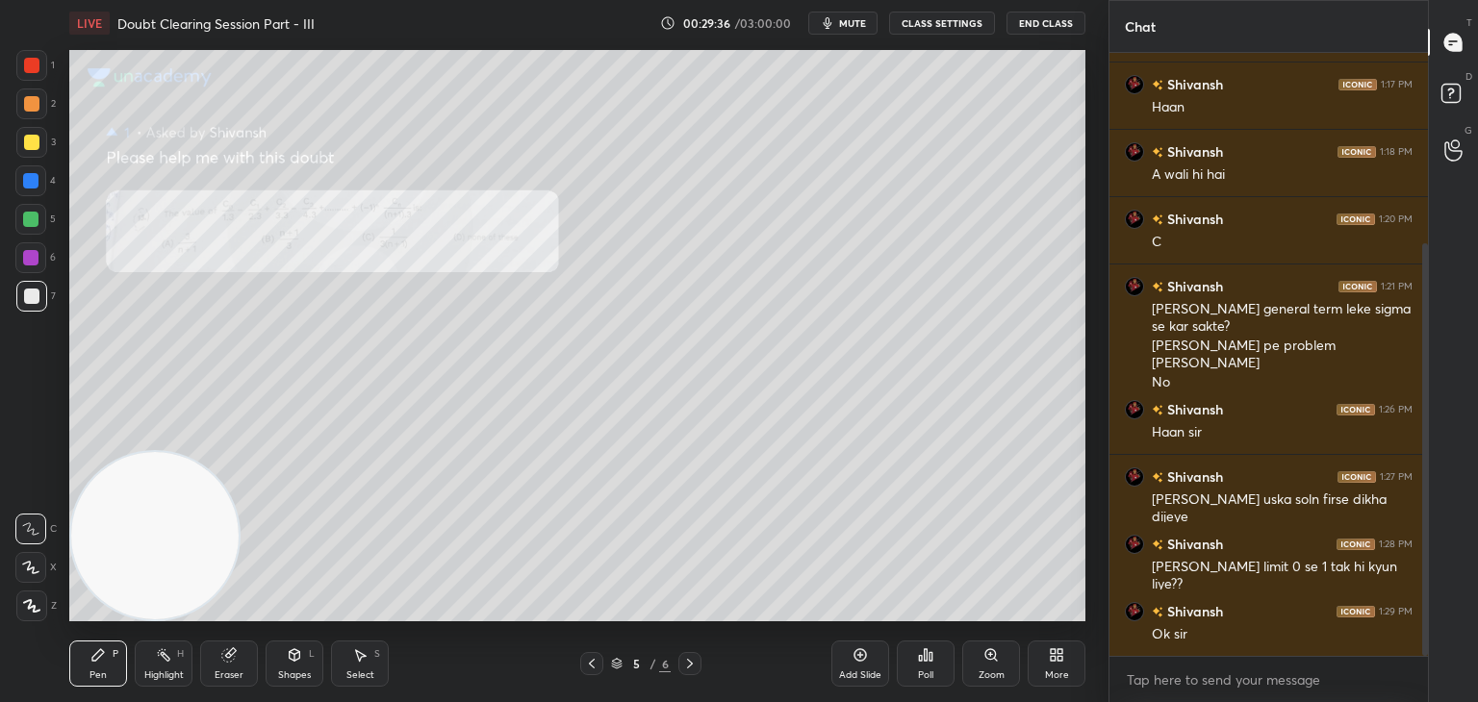
click at [690, 656] on icon at bounding box center [689, 663] width 15 height 15
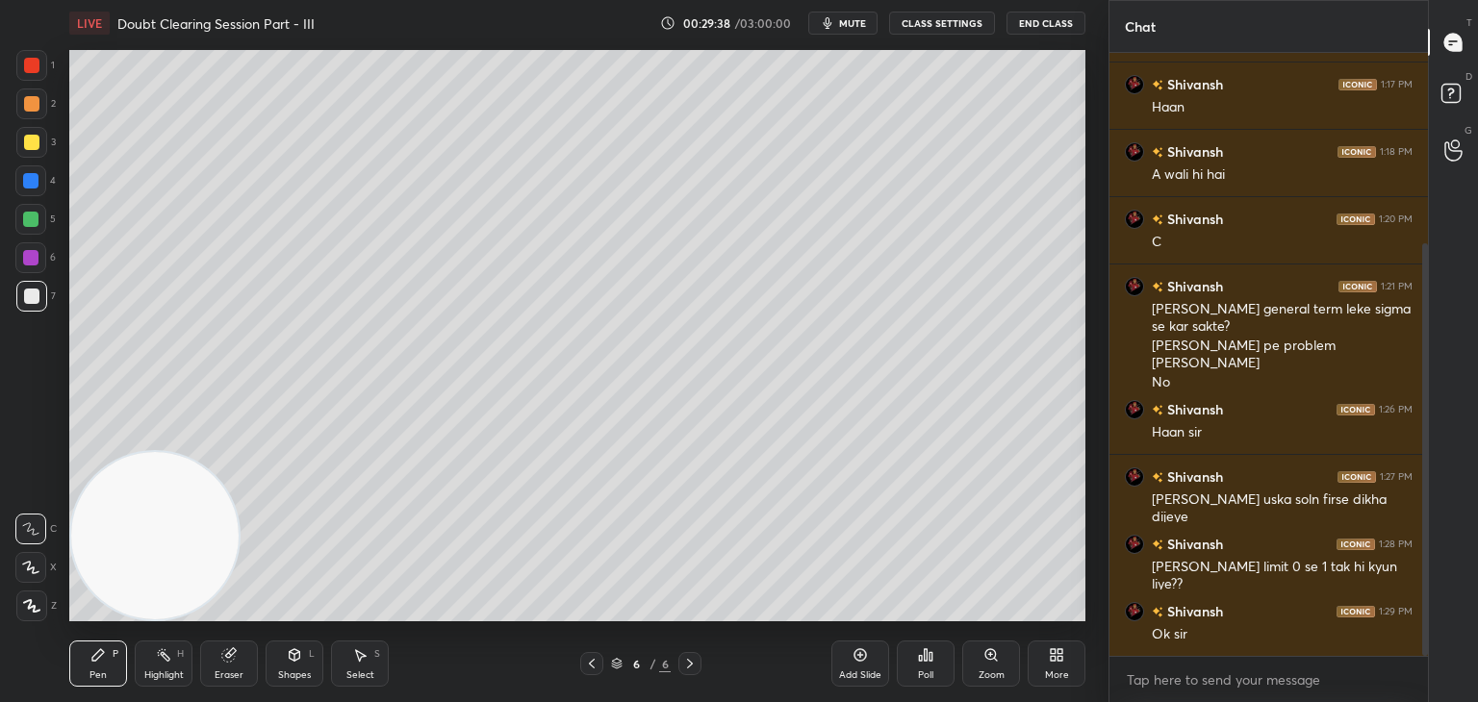
click at [861, 24] on span "mute" at bounding box center [852, 22] width 27 height 13
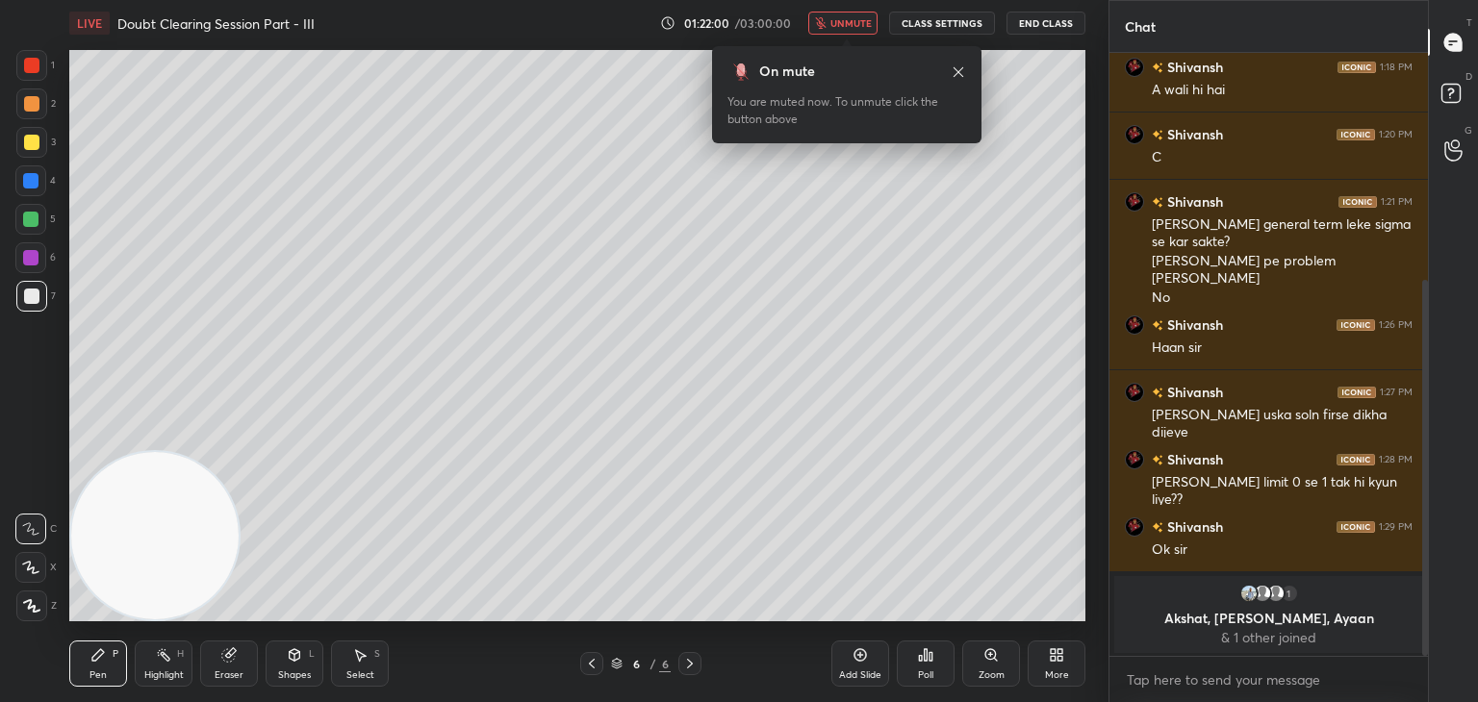
scroll to position [446, 0]
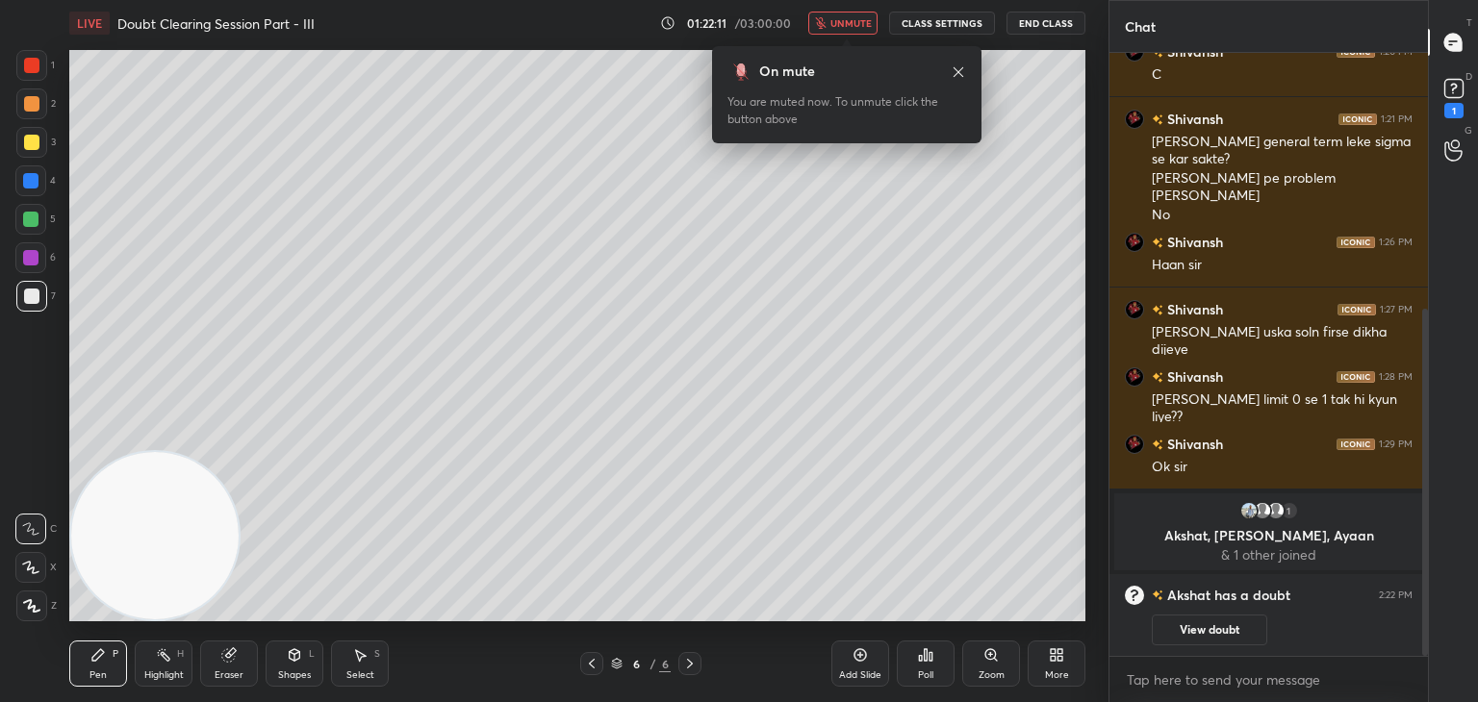
click at [589, 660] on icon at bounding box center [591, 663] width 15 height 15
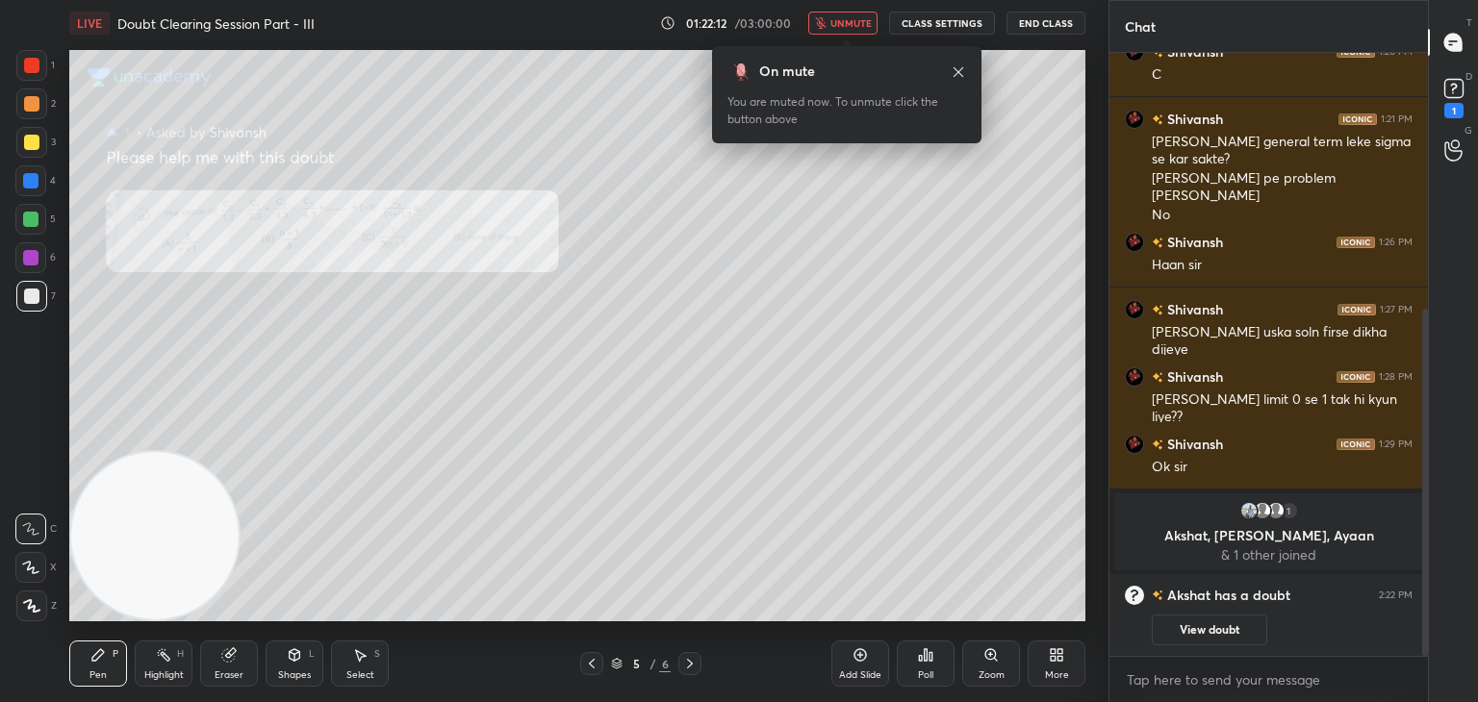
drag, startPoint x: 1224, startPoint y: 632, endPoint x: 1219, endPoint y: 600, distance: 32.1
click at [1220, 632] on button "View doubt" at bounding box center [1209, 630] width 115 height 31
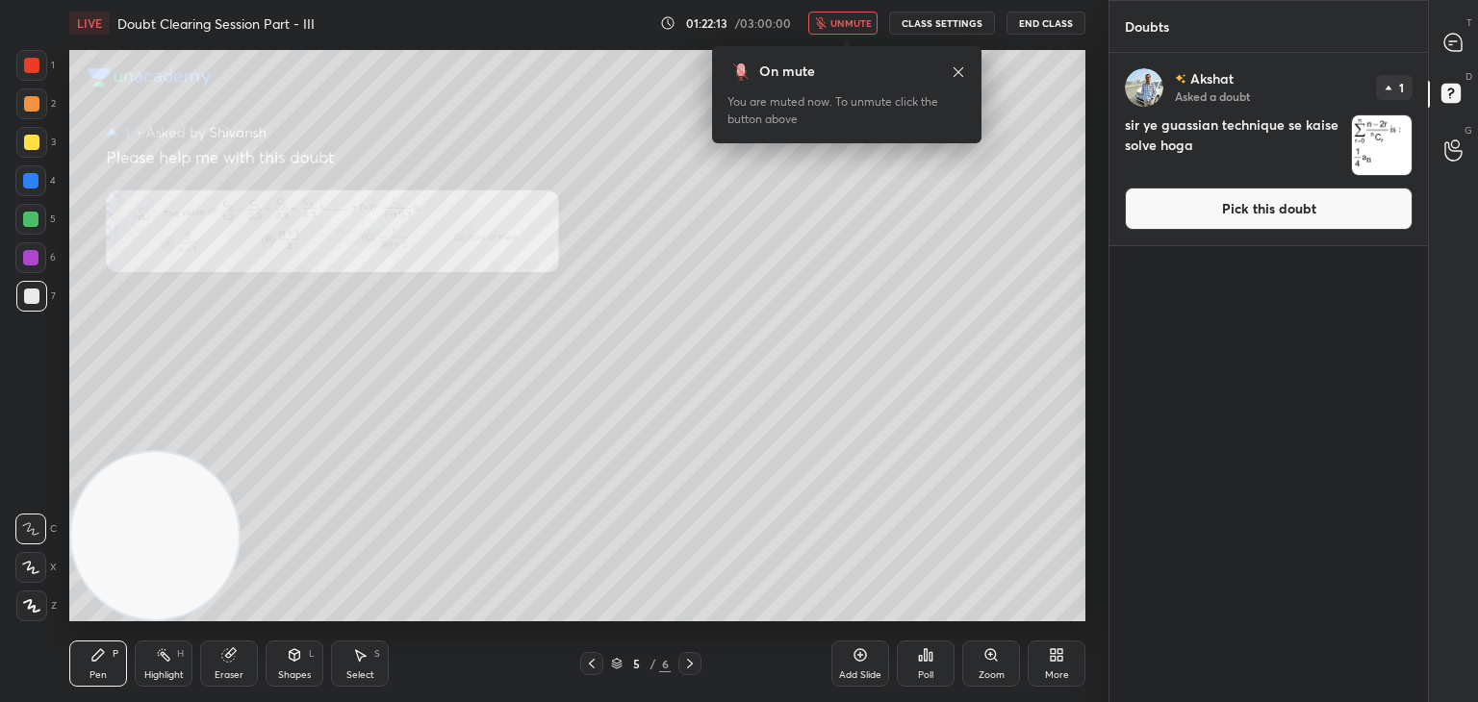
click at [1237, 228] on div "[PERSON_NAME] Asked a doubt 1 sir ye guassian technique se kaise solve hoga Pic…" at bounding box center [1268, 149] width 318 height 192
click at [1242, 205] on button "Pick this doubt" at bounding box center [1269, 209] width 288 height 42
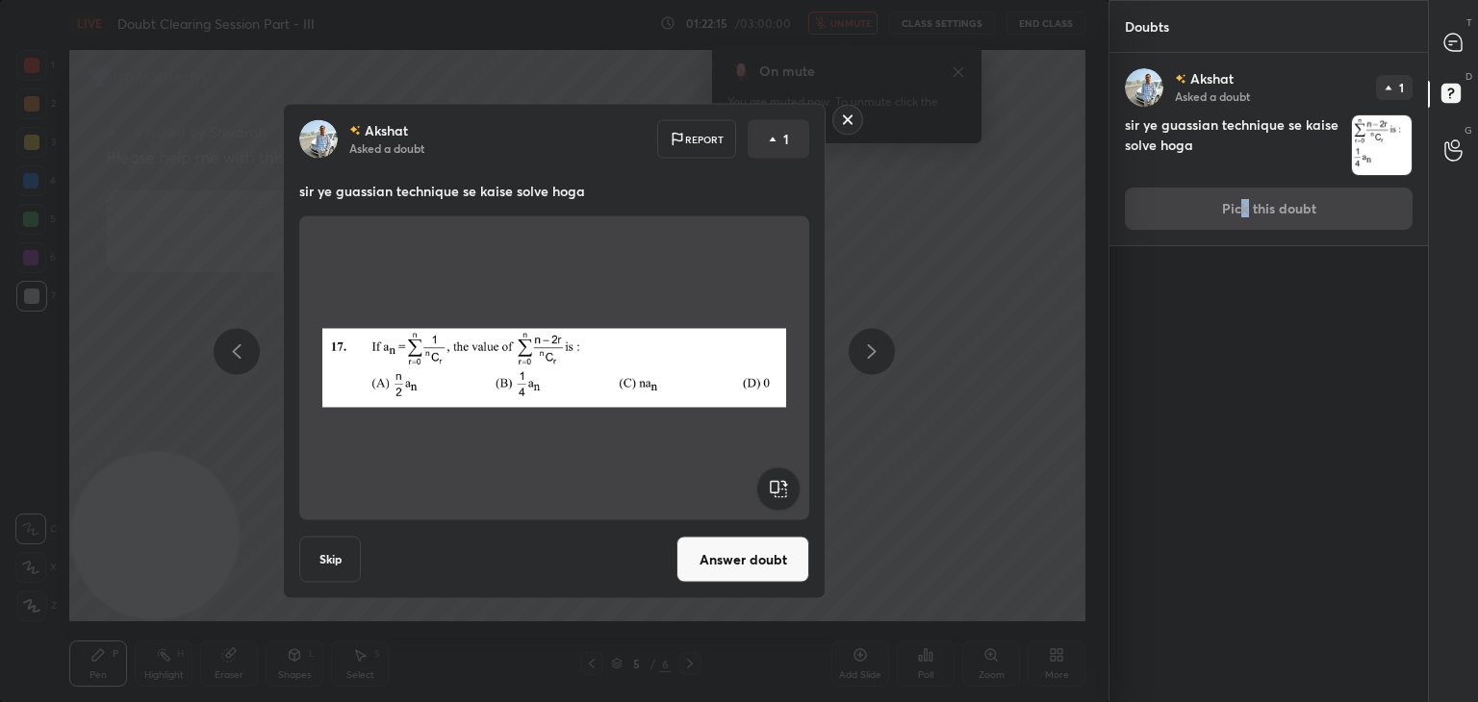
click at [713, 574] on button "Answer doubt" at bounding box center [742, 560] width 133 height 46
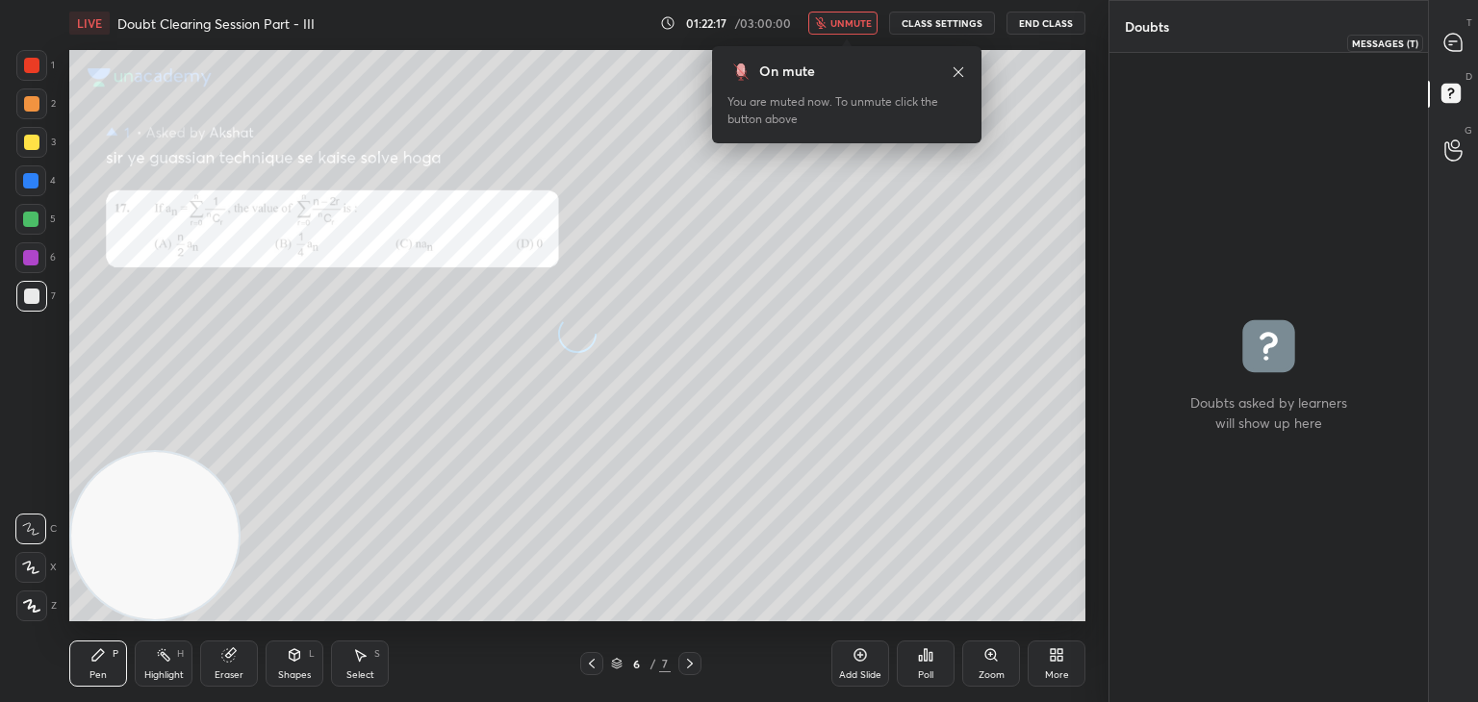
drag, startPoint x: 1451, startPoint y: 41, endPoint x: 1426, endPoint y: 40, distance: 25.0
click at [1449, 40] on icon at bounding box center [1453, 43] width 20 height 20
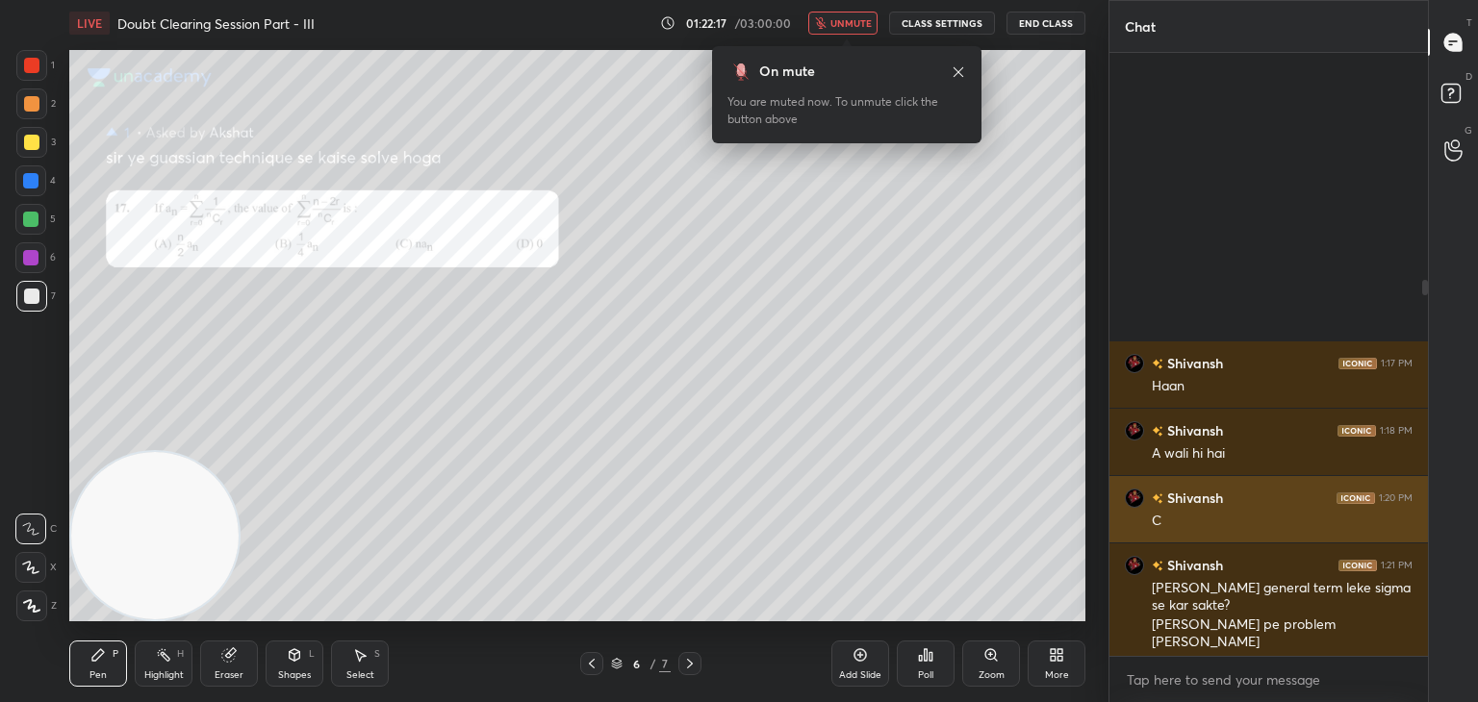
scroll to position [597, 313]
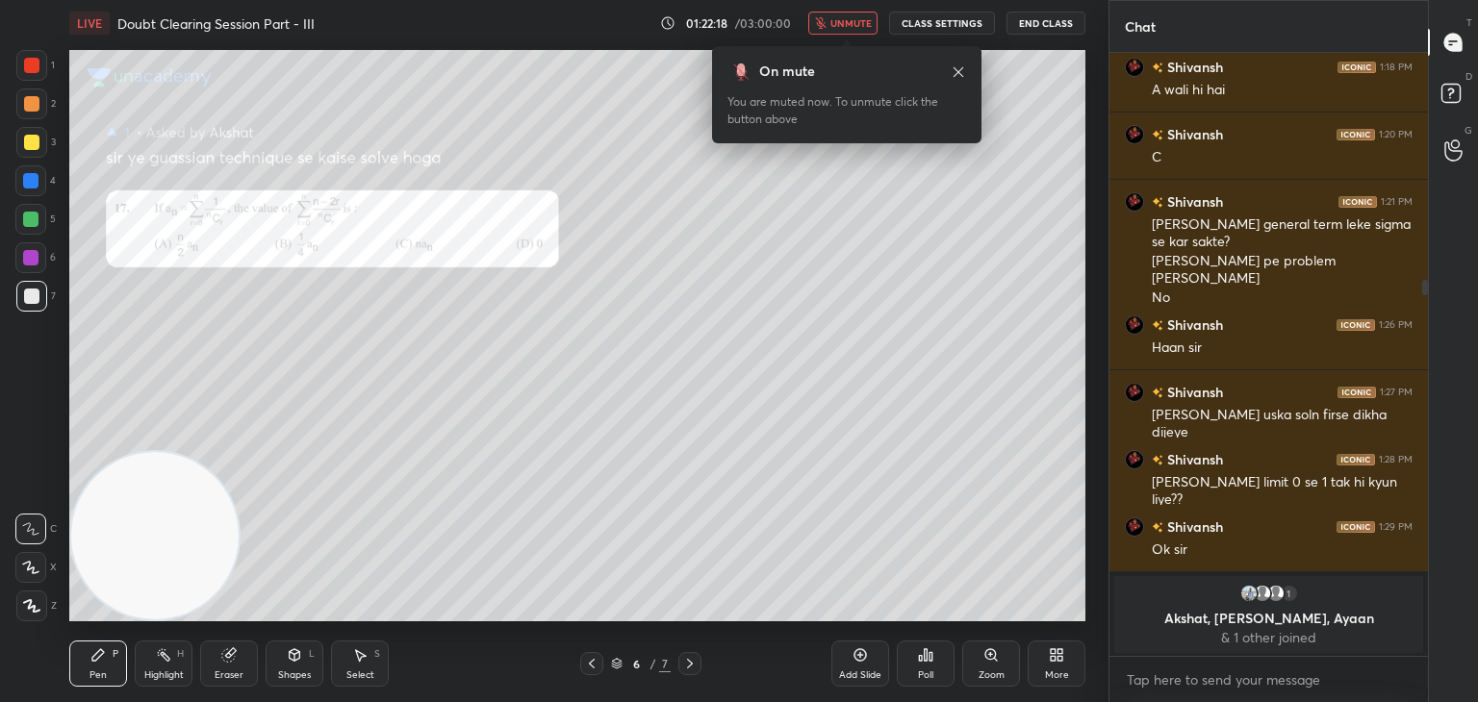
drag, startPoint x: 854, startPoint y: 20, endPoint x: 821, endPoint y: 38, distance: 38.3
click at [848, 22] on span "unmute" at bounding box center [850, 22] width 41 height 13
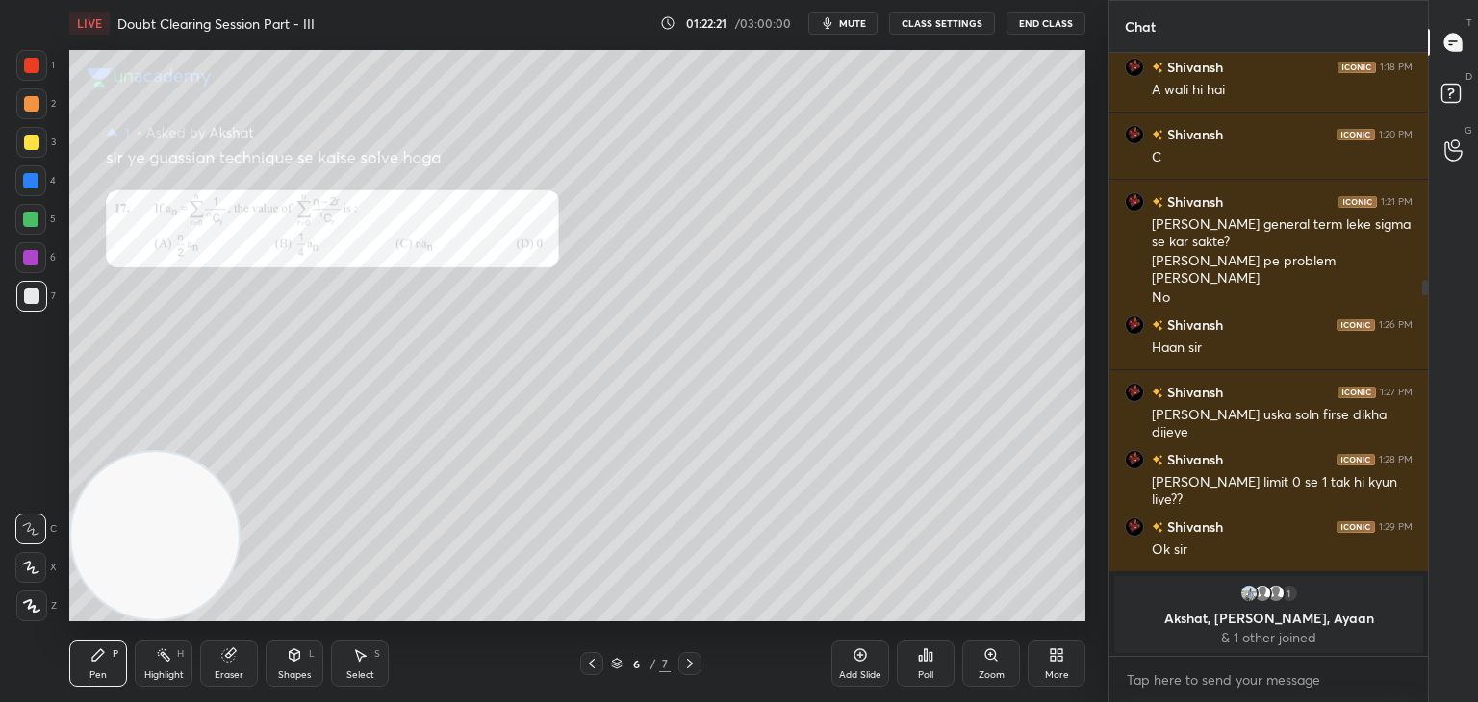
click at [985, 665] on div "Zoom" at bounding box center [991, 664] width 58 height 46
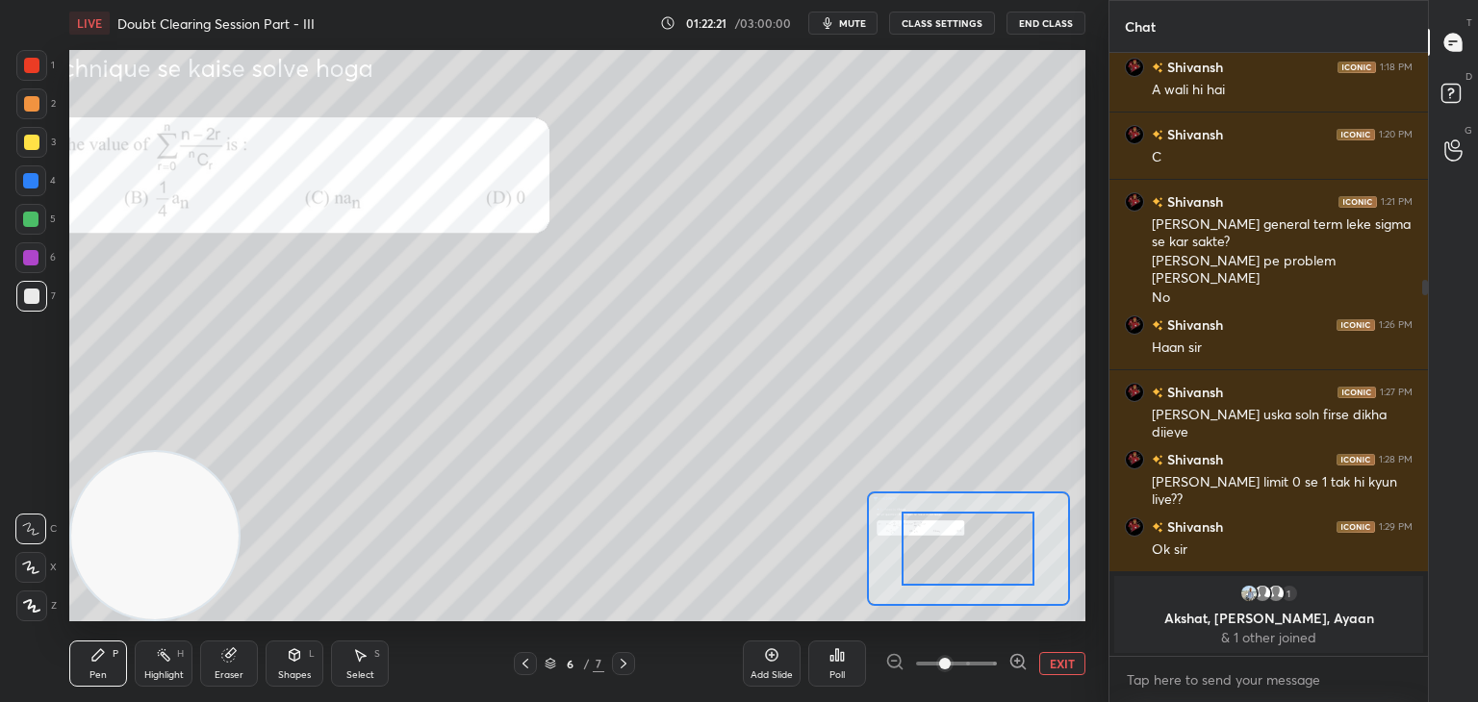
click at [981, 667] on span at bounding box center [956, 663] width 81 height 29
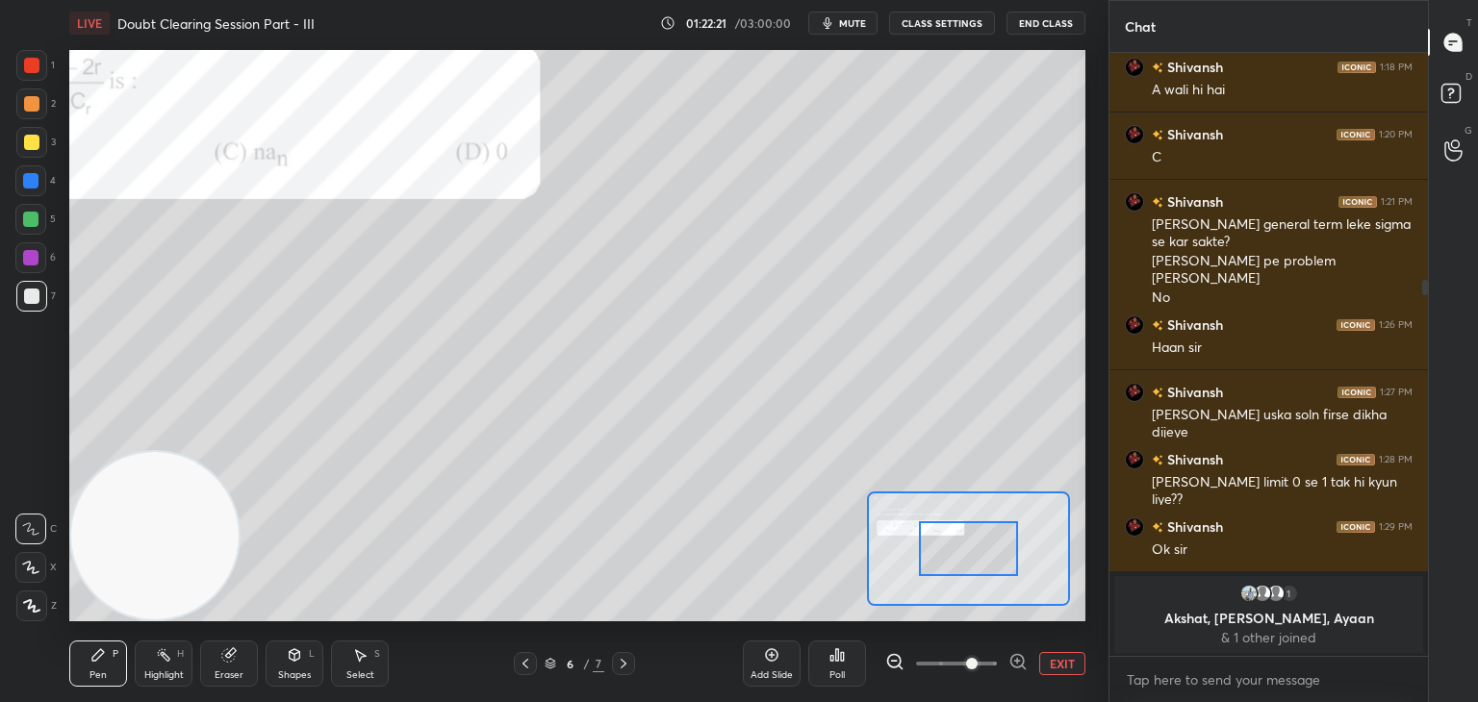
click at [977, 667] on span at bounding box center [972, 664] width 12 height 12
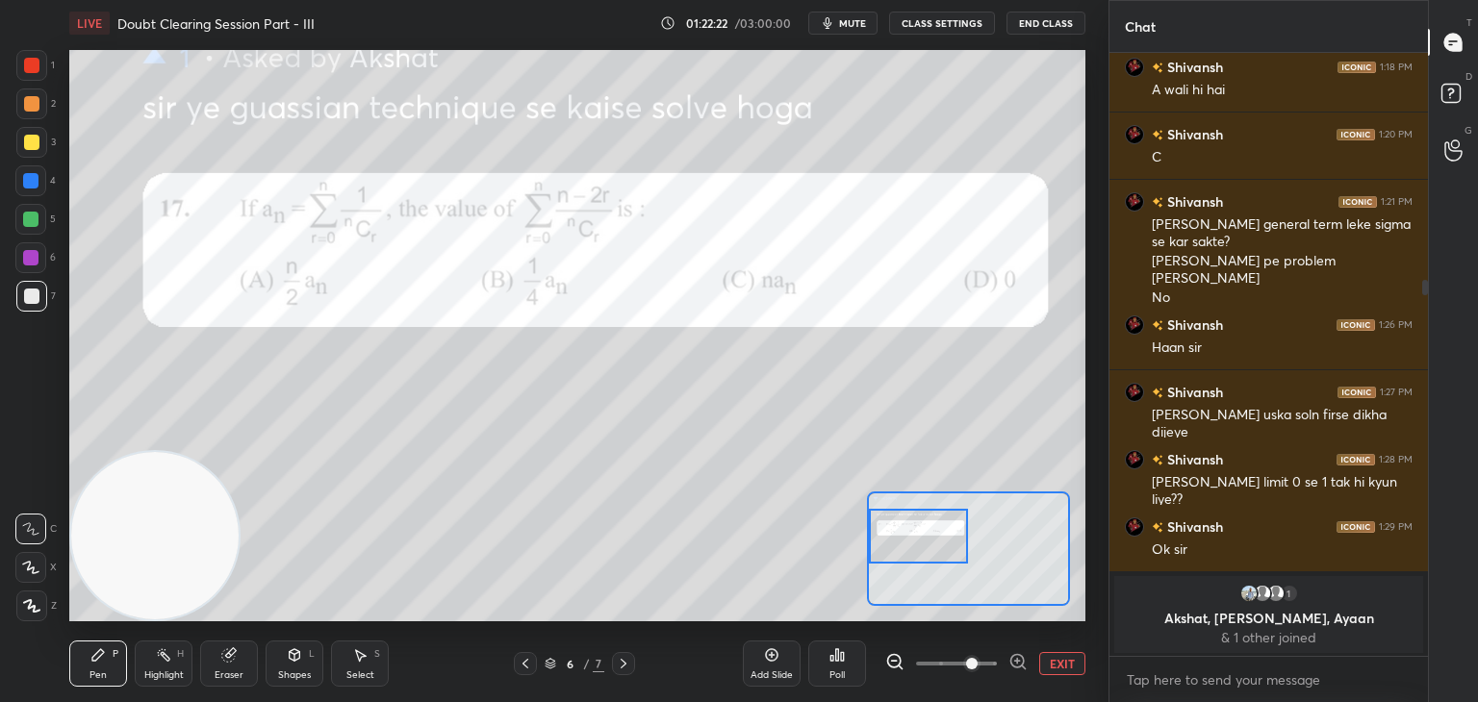
drag, startPoint x: 968, startPoint y: 540, endPoint x: 911, endPoint y: 531, distance: 57.4
click at [911, 531] on div at bounding box center [919, 536] width 100 height 55
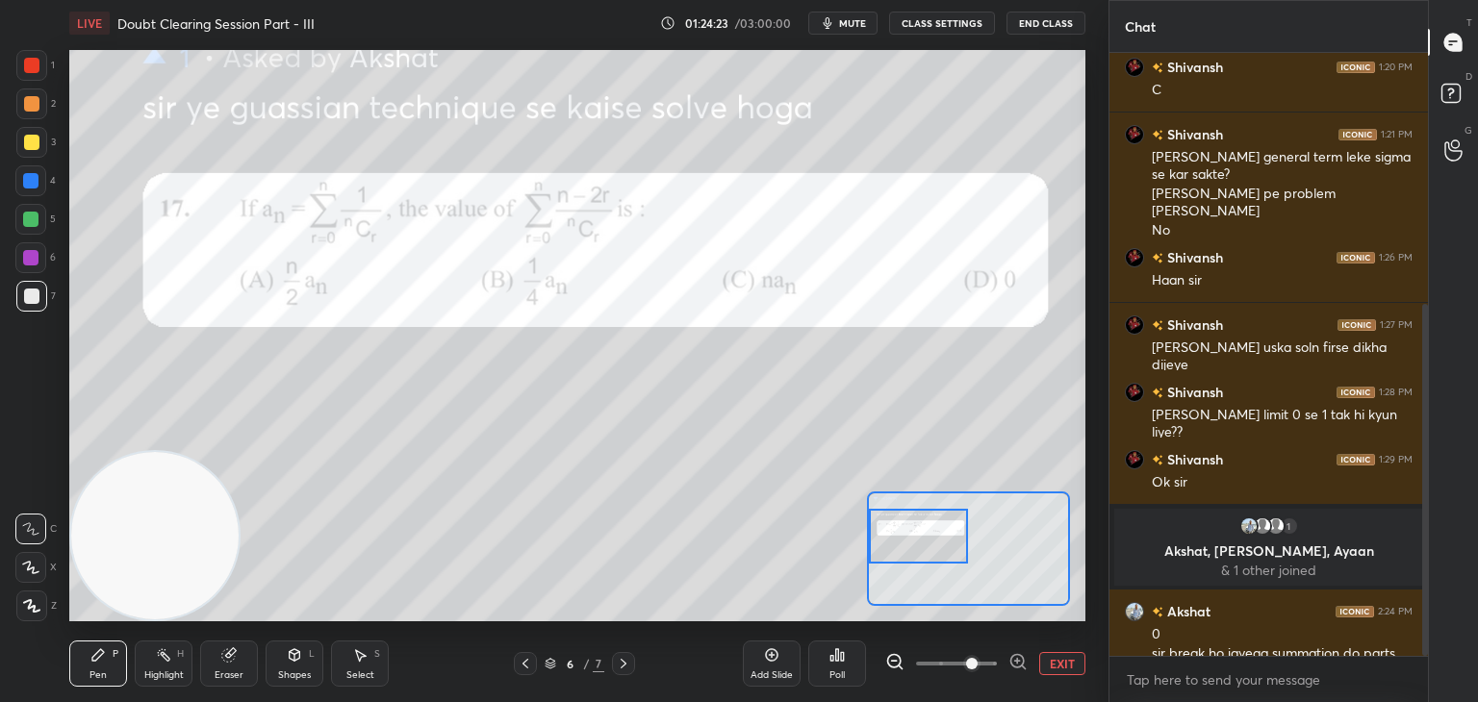
scroll to position [468, 0]
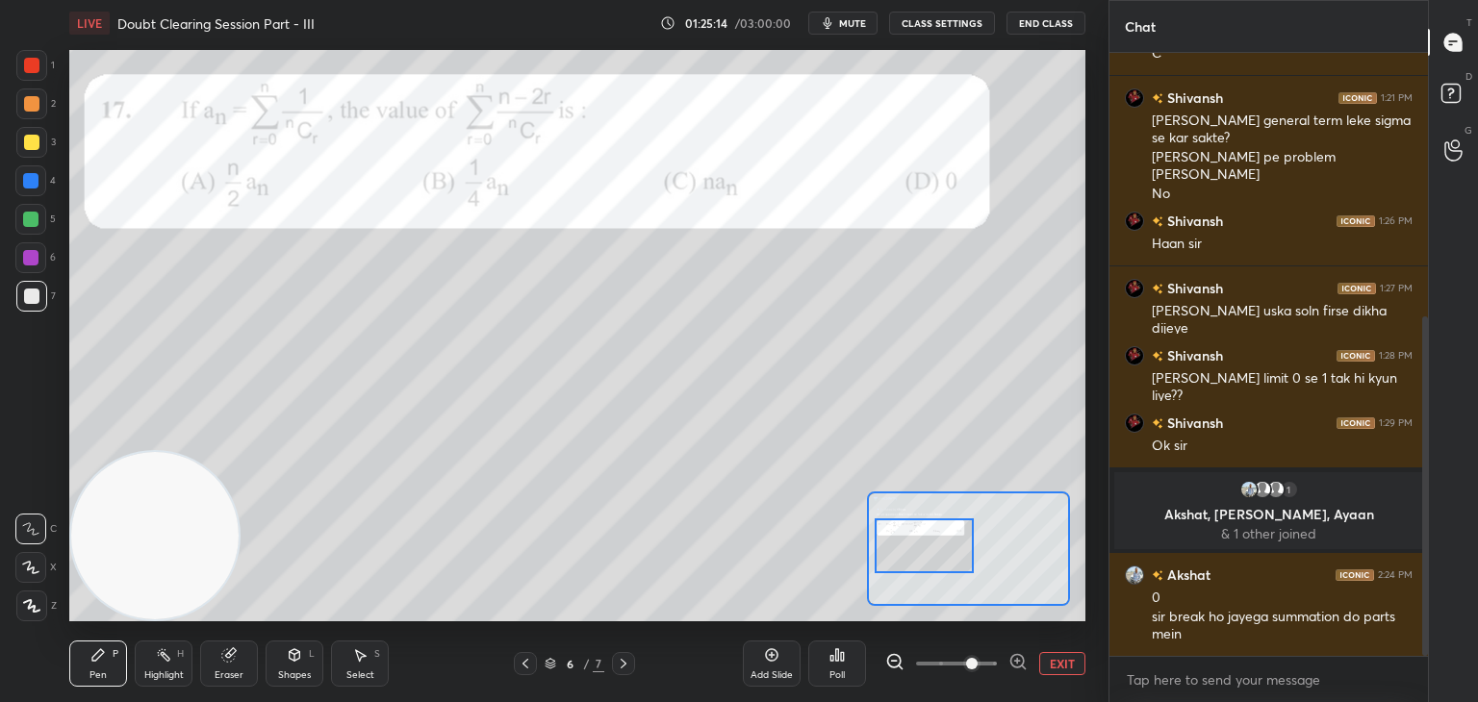
click at [943, 545] on div at bounding box center [924, 546] width 100 height 55
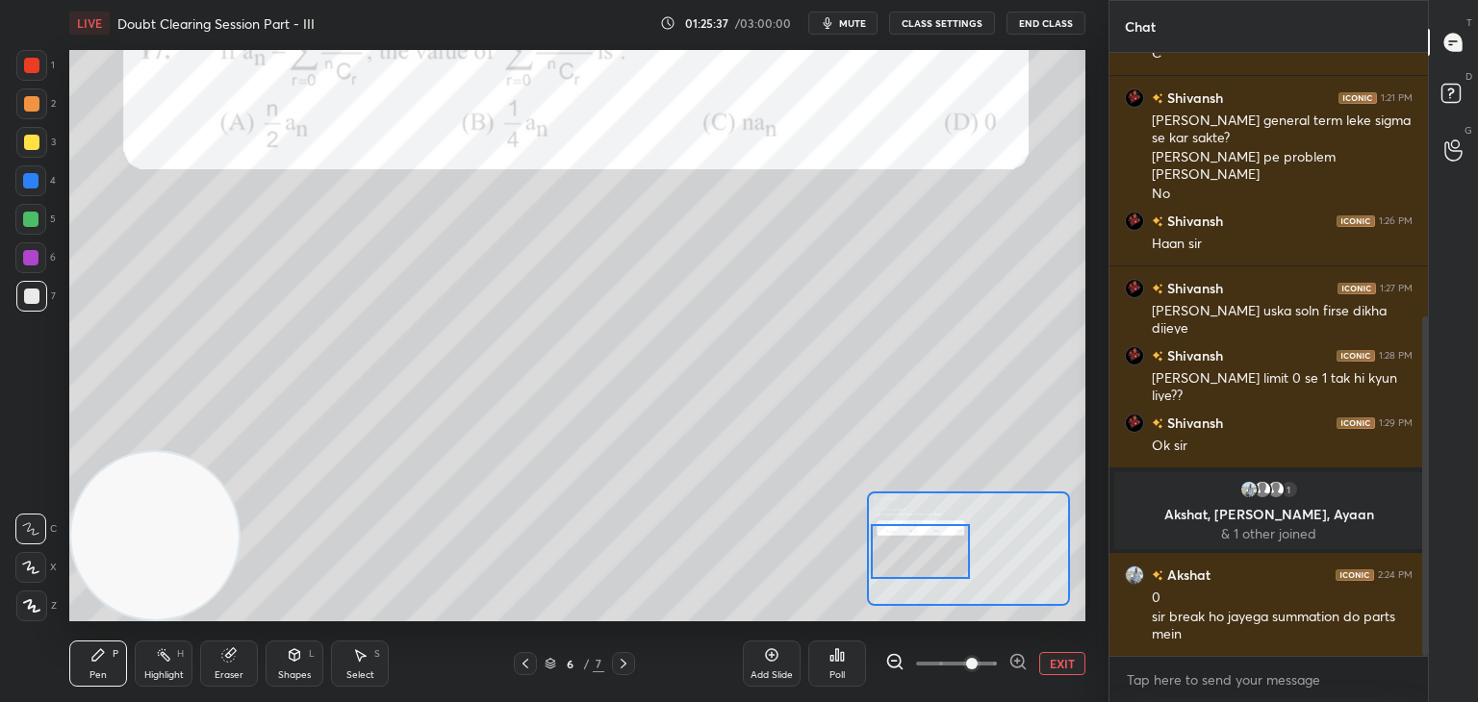
click at [956, 544] on div at bounding box center [921, 551] width 100 height 55
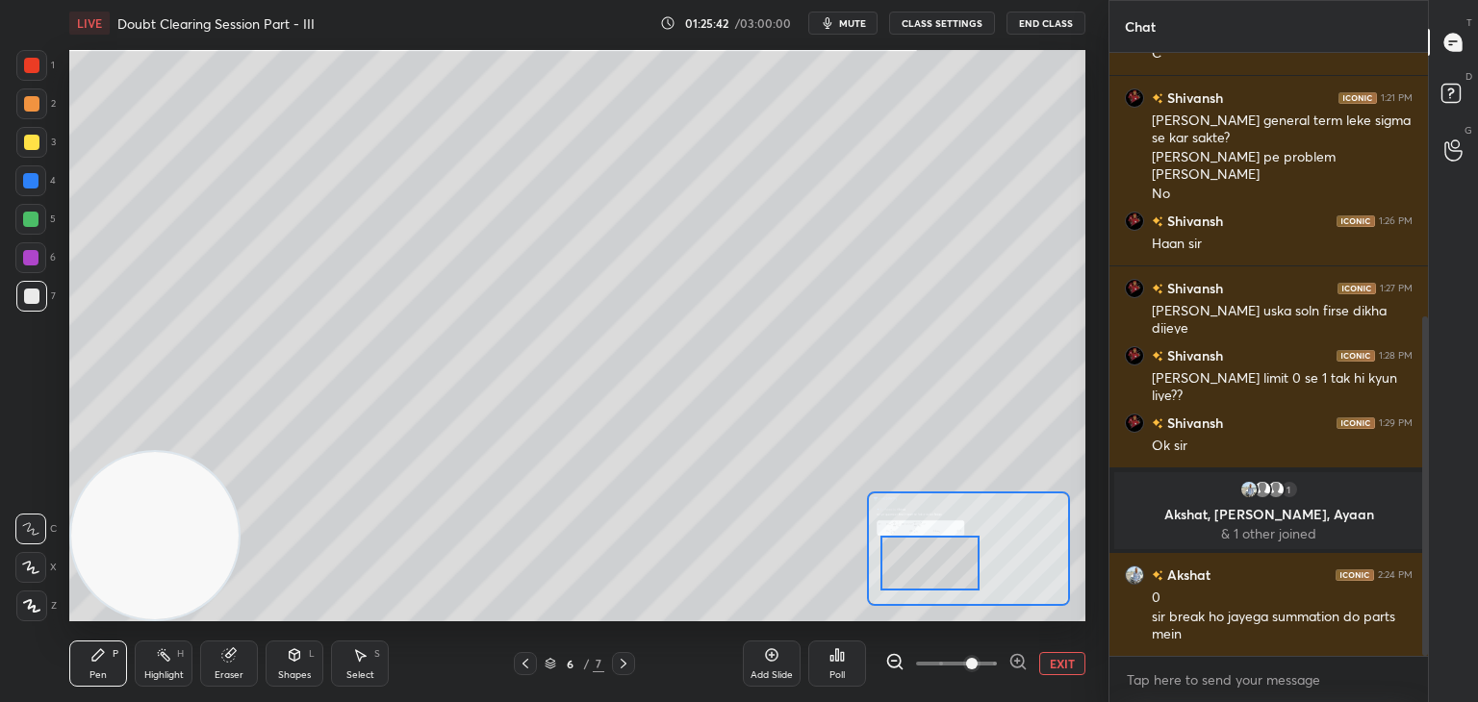
click at [931, 549] on div at bounding box center [930, 563] width 100 height 55
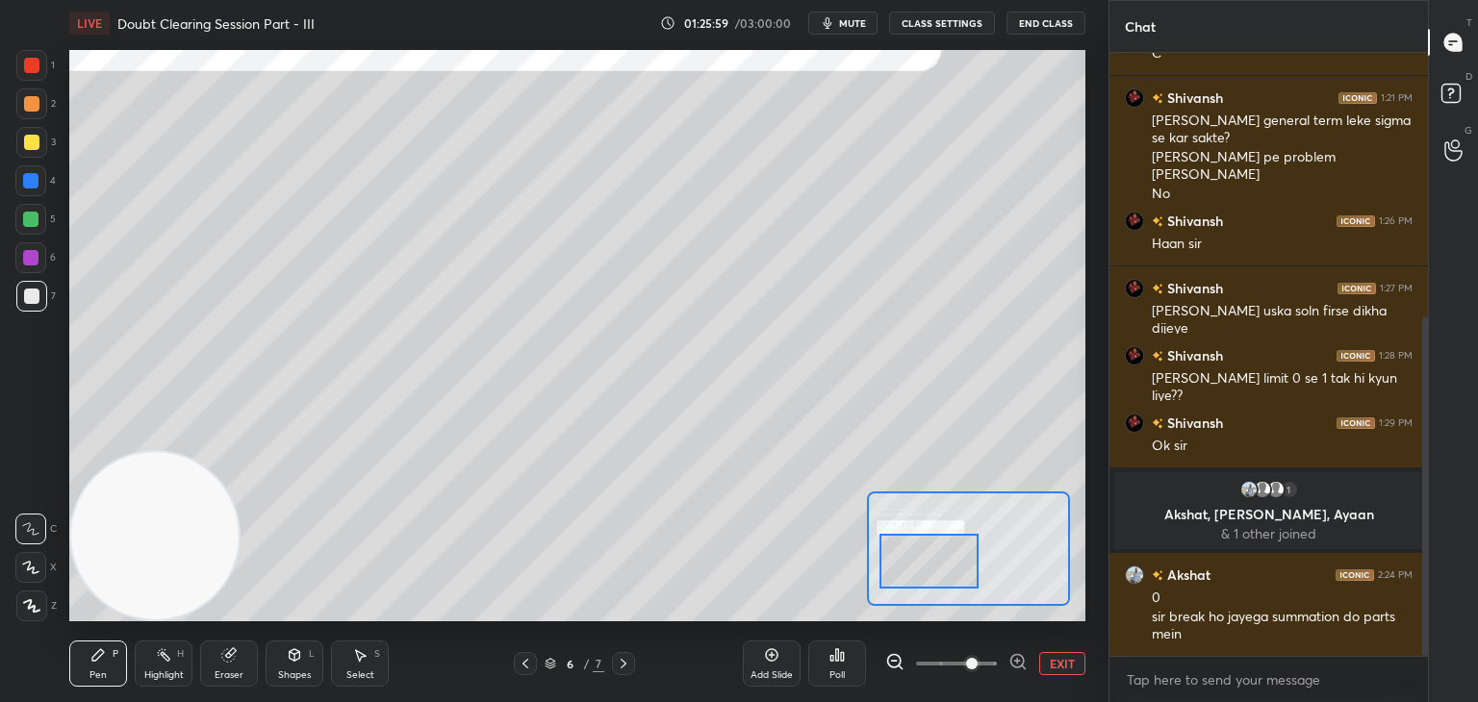
scroll to position [514, 0]
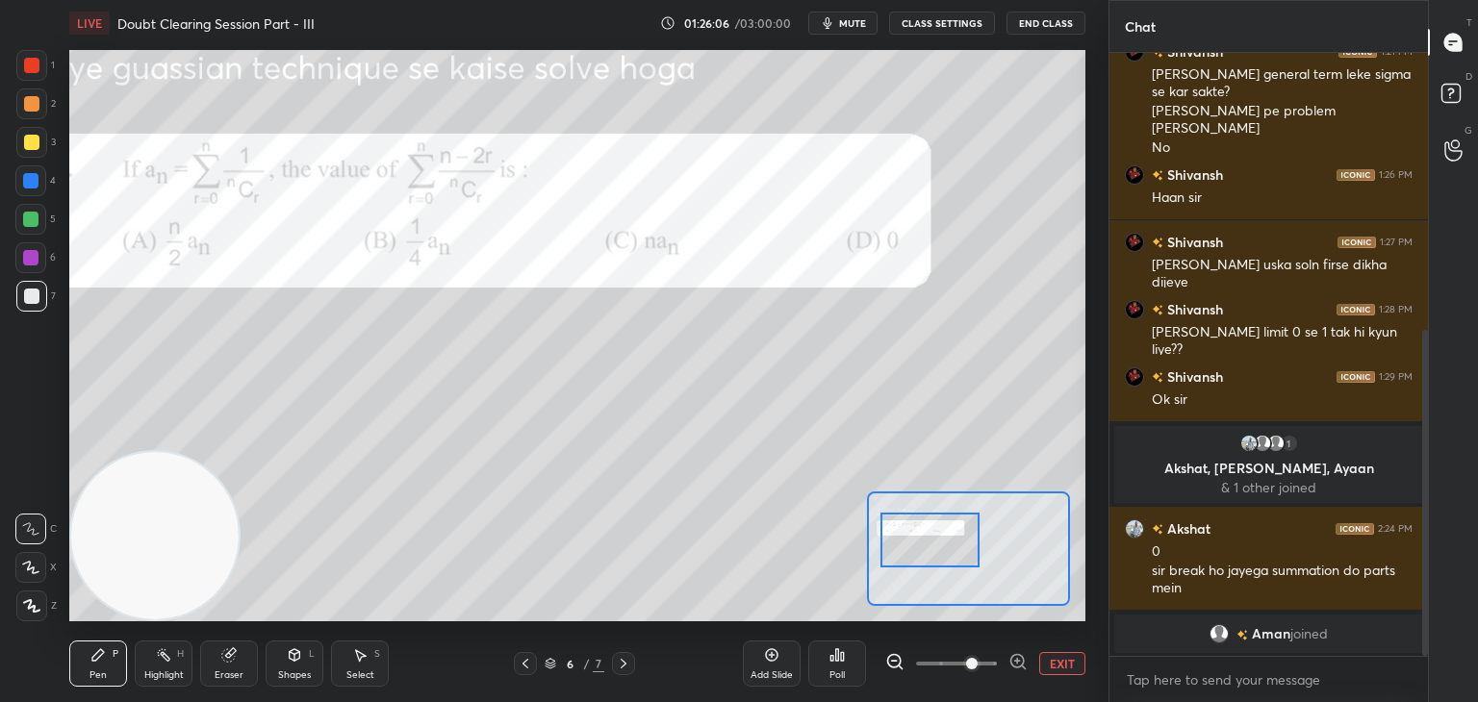
drag, startPoint x: 931, startPoint y: 540, endPoint x: 943, endPoint y: 523, distance: 20.0
click at [932, 532] on div at bounding box center [930, 540] width 100 height 55
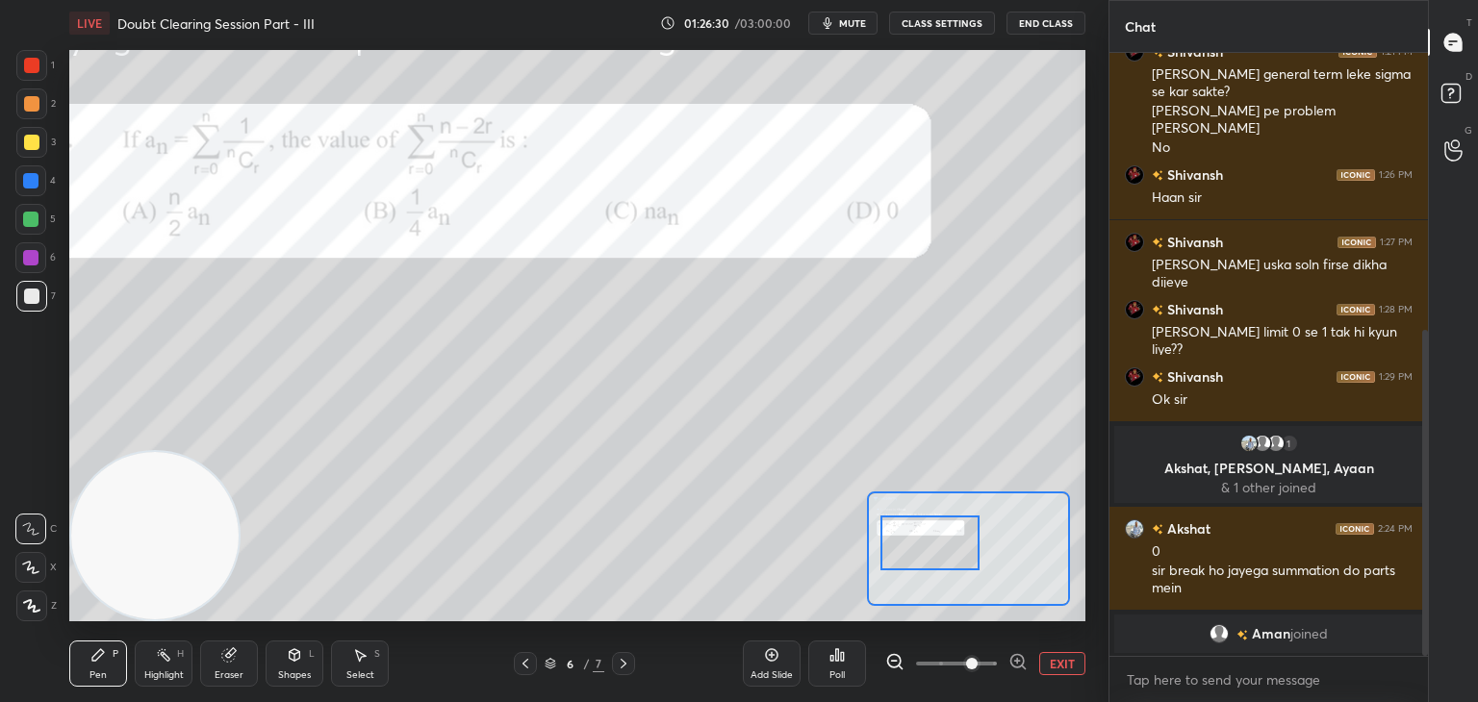
click at [934, 556] on div at bounding box center [930, 543] width 100 height 55
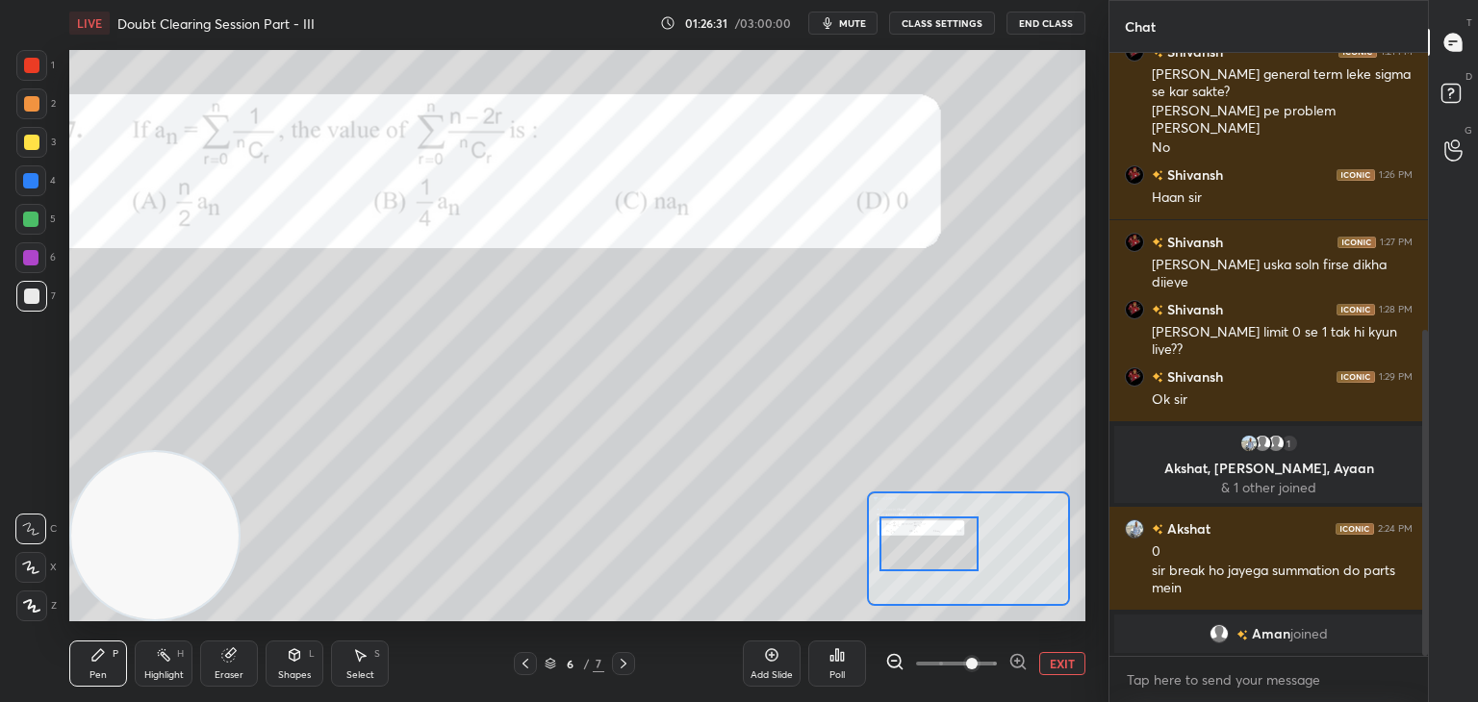
drag, startPoint x: 232, startPoint y: 671, endPoint x: 235, endPoint y: 655, distance: 15.7
click at [232, 671] on div "Eraser" at bounding box center [229, 676] width 29 height 10
click at [115, 656] on div "Pen P" at bounding box center [98, 664] width 58 height 46
drag, startPoint x: 242, startPoint y: 671, endPoint x: 247, endPoint y: 646, distance: 24.5
click at [242, 668] on div "Eraser" at bounding box center [229, 664] width 58 height 46
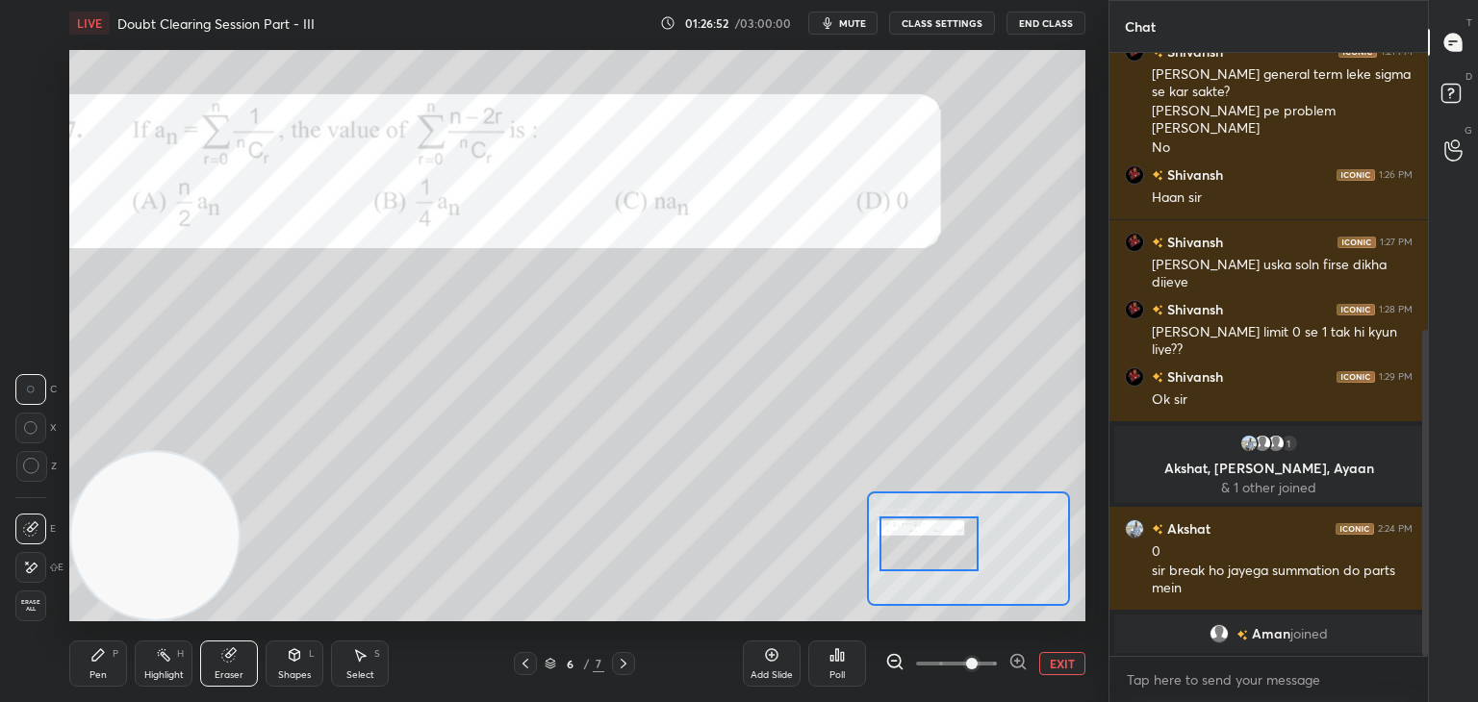
drag, startPoint x: 108, startPoint y: 670, endPoint x: 184, endPoint y: 600, distance: 102.8
click at [107, 668] on div "Pen P" at bounding box center [98, 664] width 58 height 46
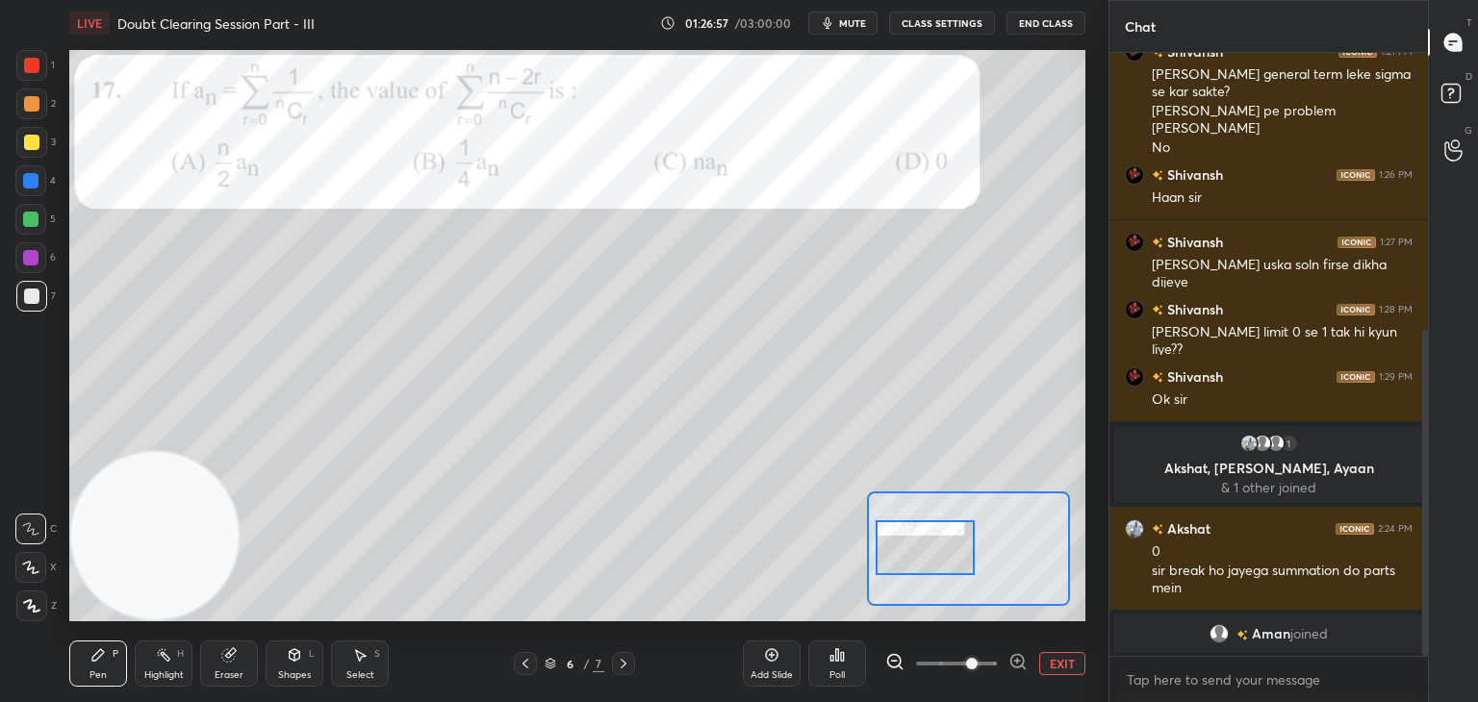
click at [944, 549] on div at bounding box center [925, 547] width 100 height 55
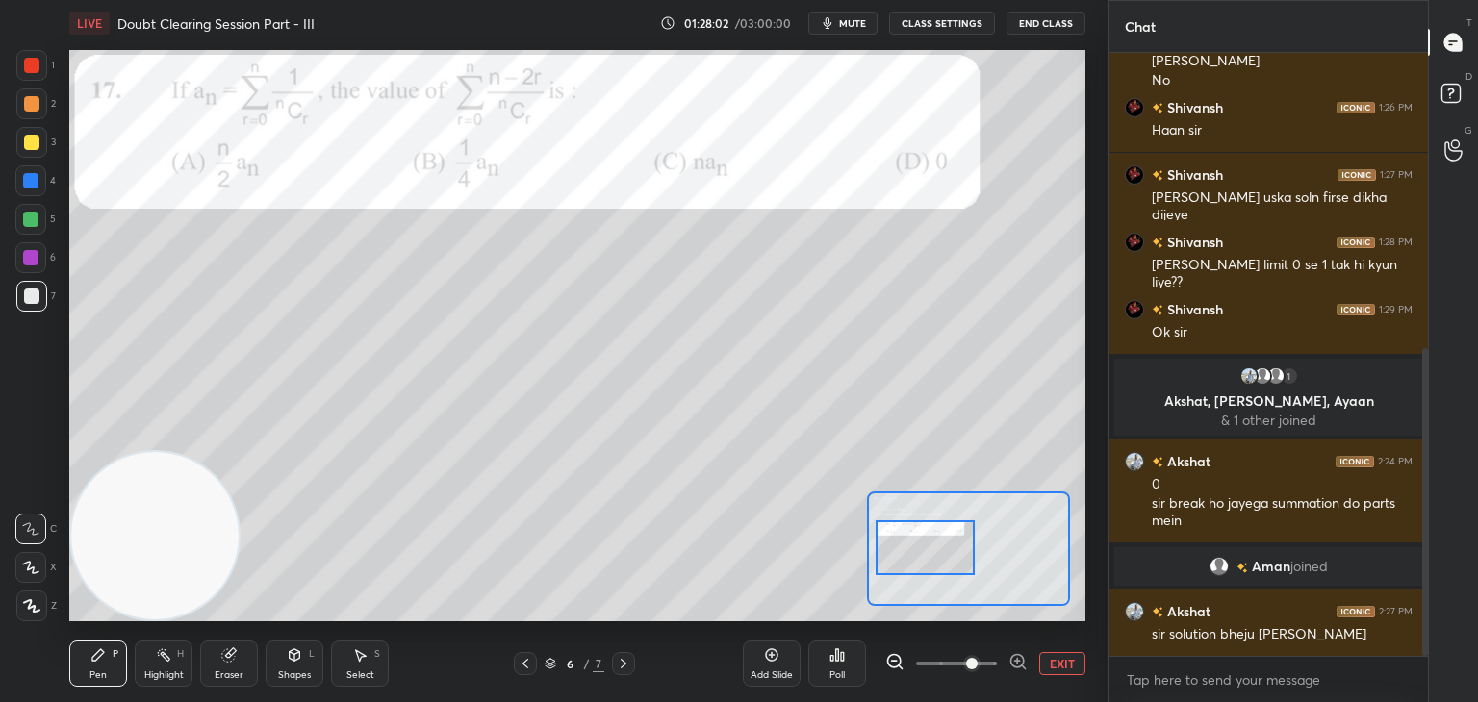
click at [231, 674] on div "Eraser" at bounding box center [229, 676] width 29 height 10
drag, startPoint x: 37, startPoint y: 602, endPoint x: 155, endPoint y: 551, distance: 128.8
click at [34, 604] on span "Erase all" at bounding box center [30, 605] width 29 height 13
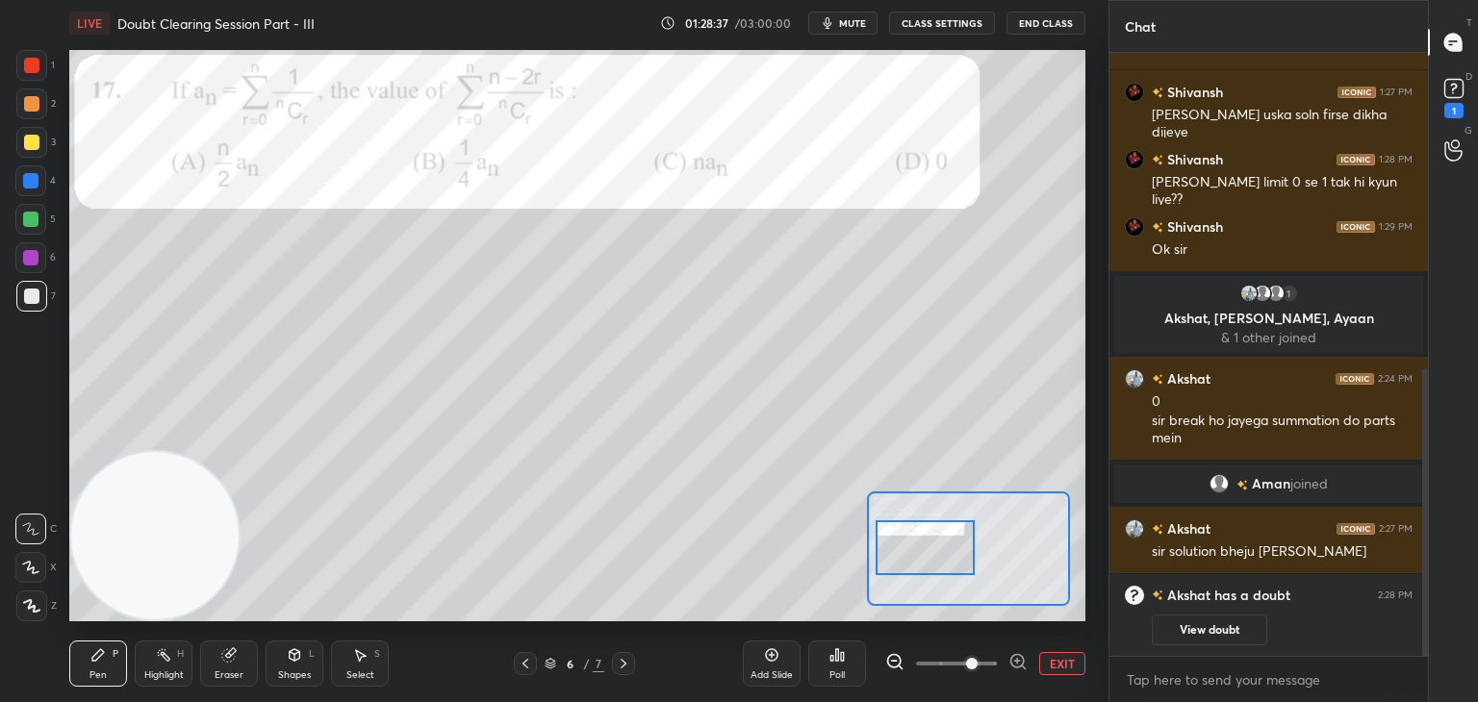
click at [1221, 631] on button "View doubt" at bounding box center [1209, 630] width 115 height 31
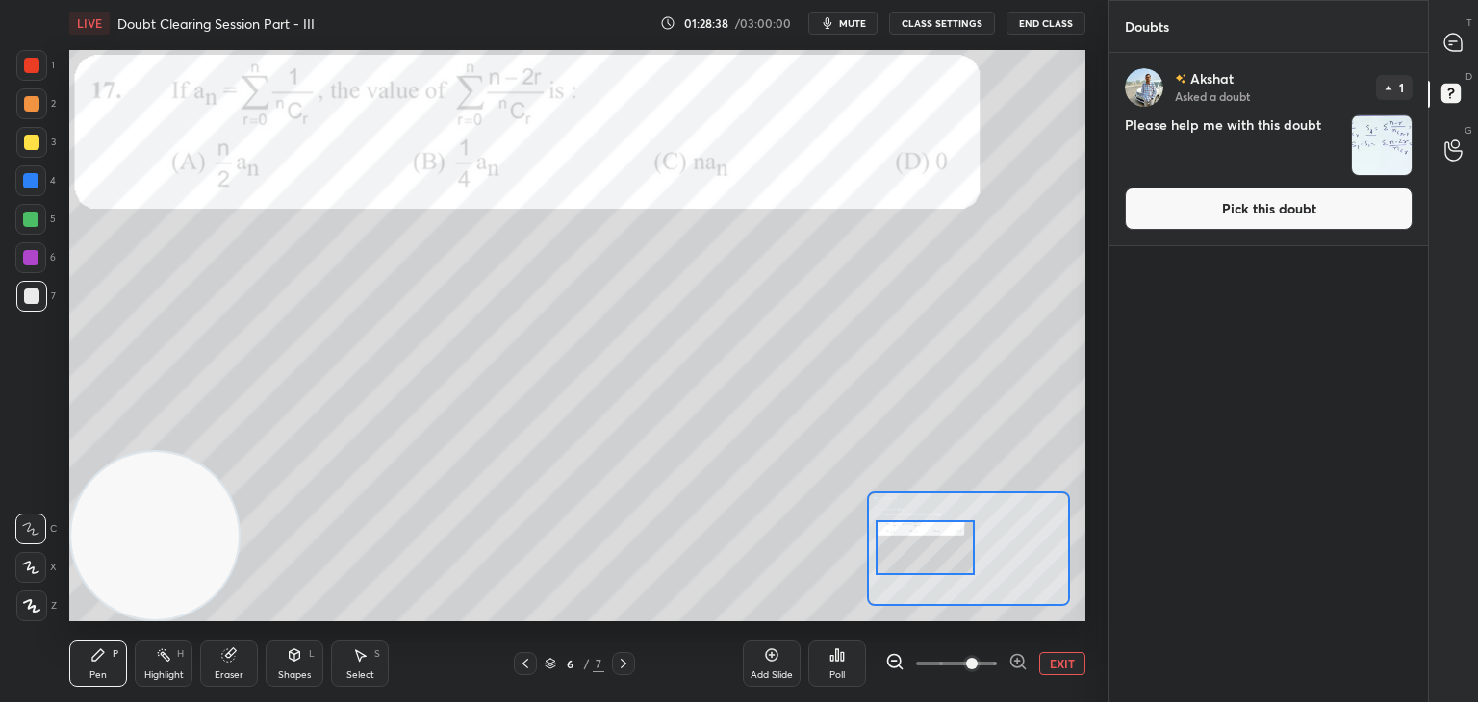
click at [1224, 214] on button "Pick this doubt" at bounding box center [1269, 209] width 288 height 42
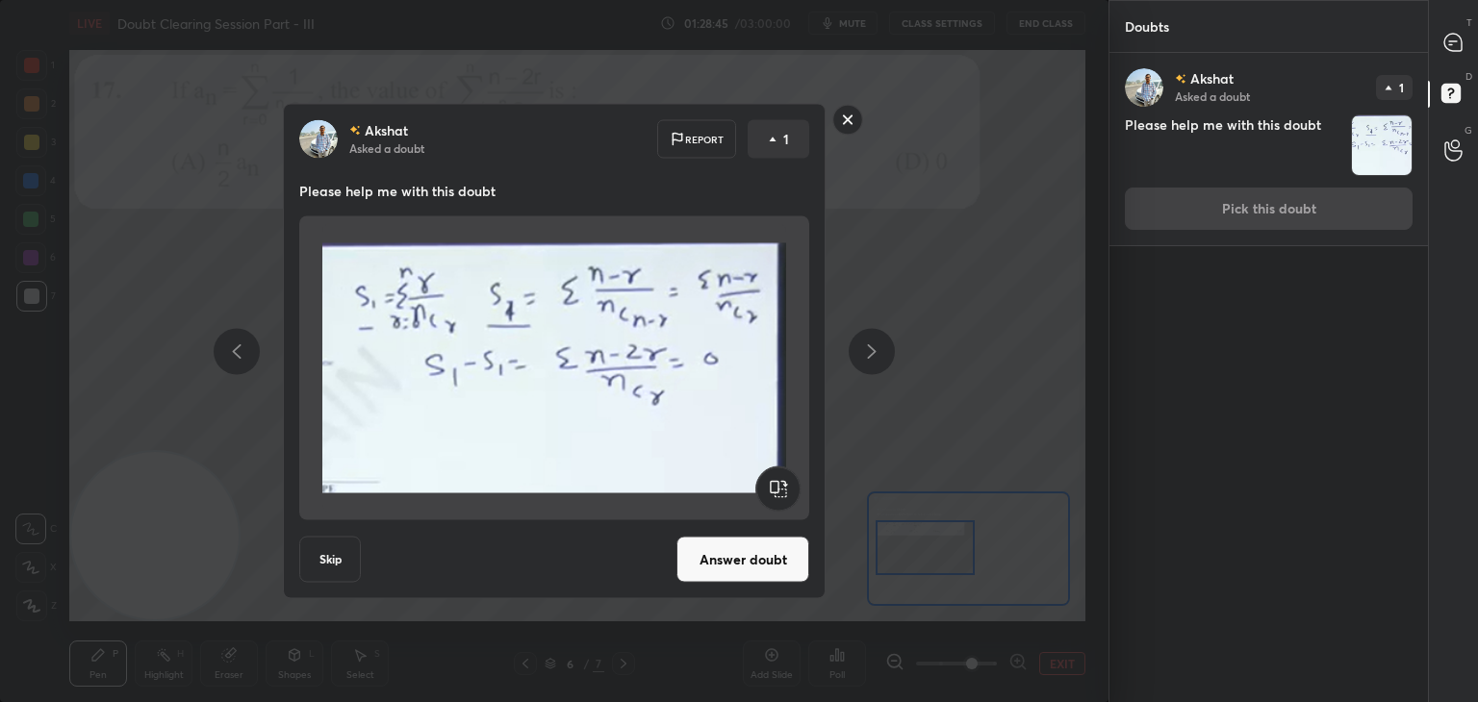
click at [748, 583] on div "[PERSON_NAME] Asked a doubt Report 1 Please help me with this doubt Skip Answer…" at bounding box center [554, 351] width 543 height 495
click at [747, 555] on button "Answer doubt" at bounding box center [742, 560] width 133 height 46
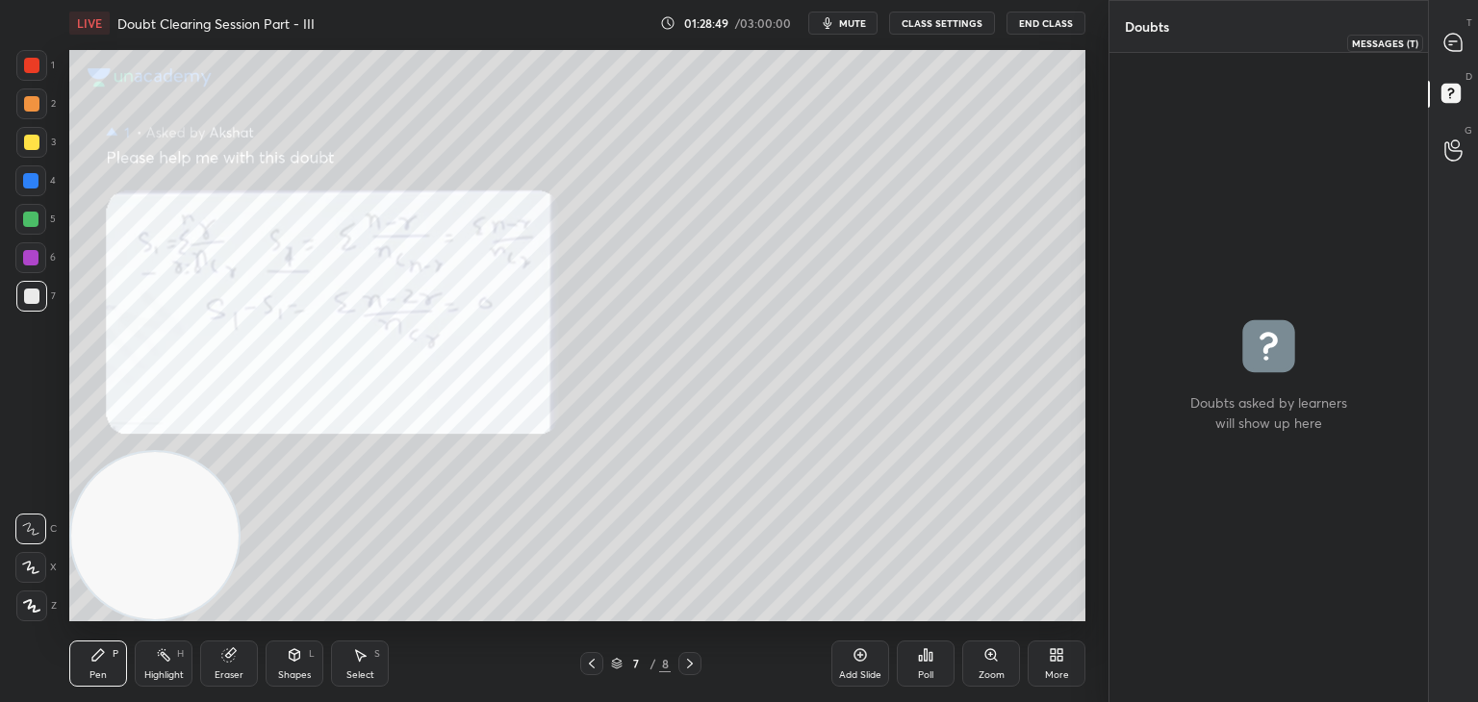
drag, startPoint x: 1442, startPoint y: 38, endPoint x: 1431, endPoint y: 36, distance: 11.0
click at [1440, 40] on div at bounding box center [1453, 42] width 38 height 35
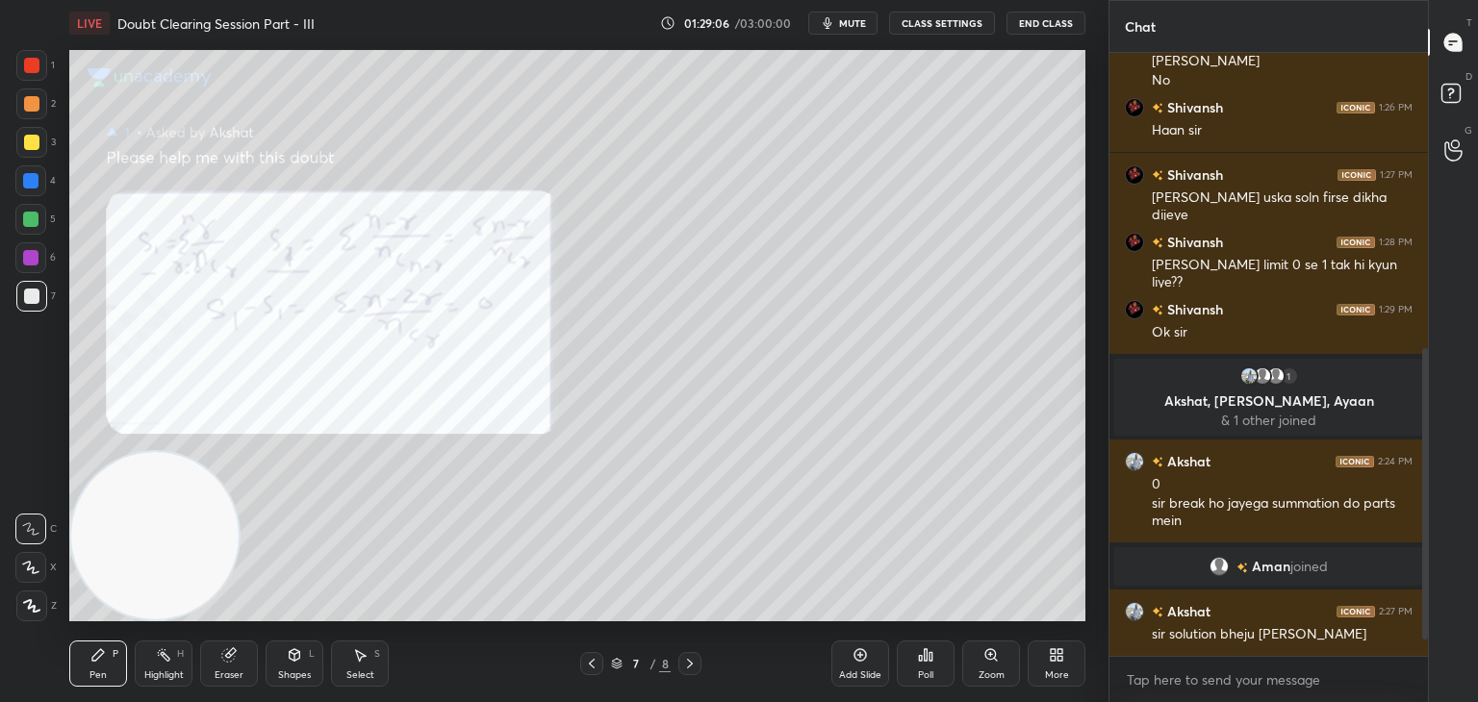
scroll to position [648, 0]
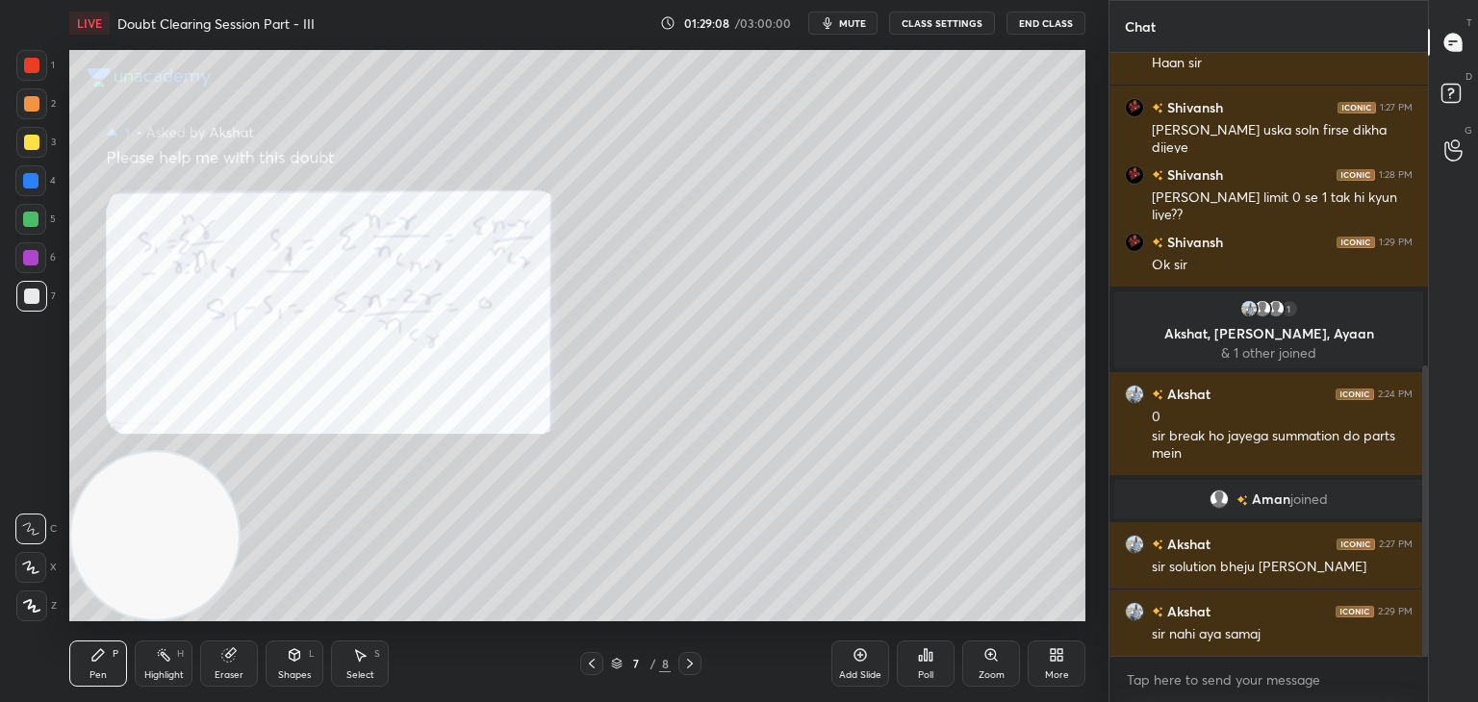
click at [593, 667] on icon at bounding box center [592, 664] width 6 height 10
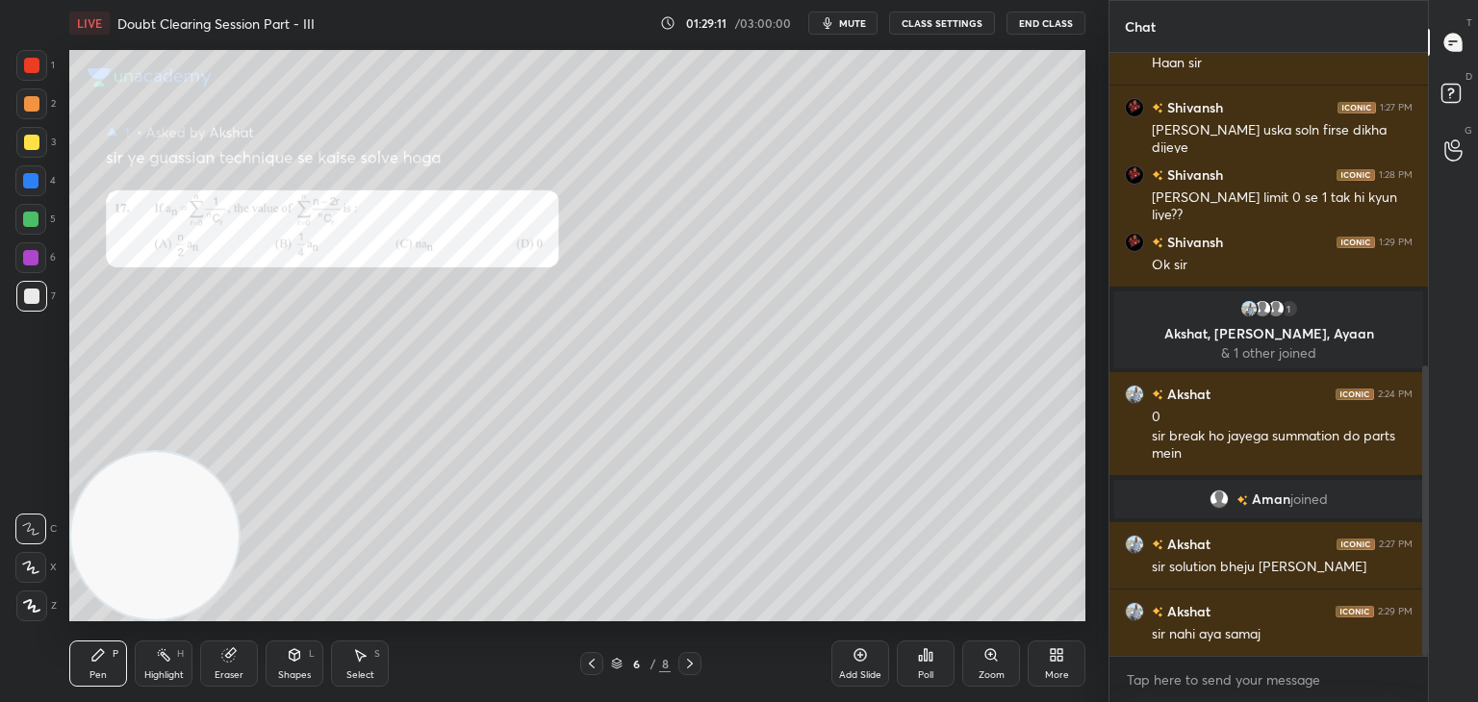
click at [998, 667] on div "Zoom" at bounding box center [991, 664] width 58 height 46
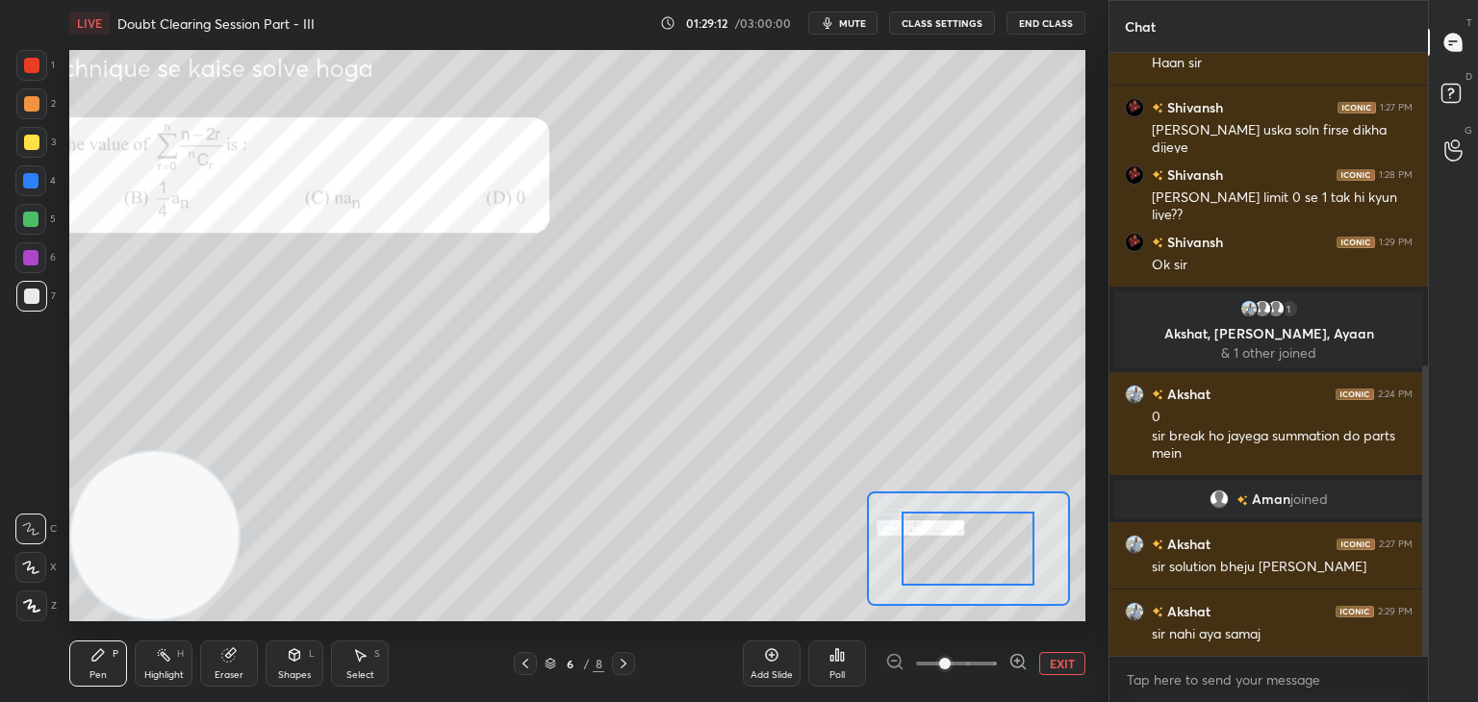
click at [989, 670] on span at bounding box center [956, 663] width 81 height 29
click at [950, 664] on span at bounding box center [945, 664] width 12 height 12
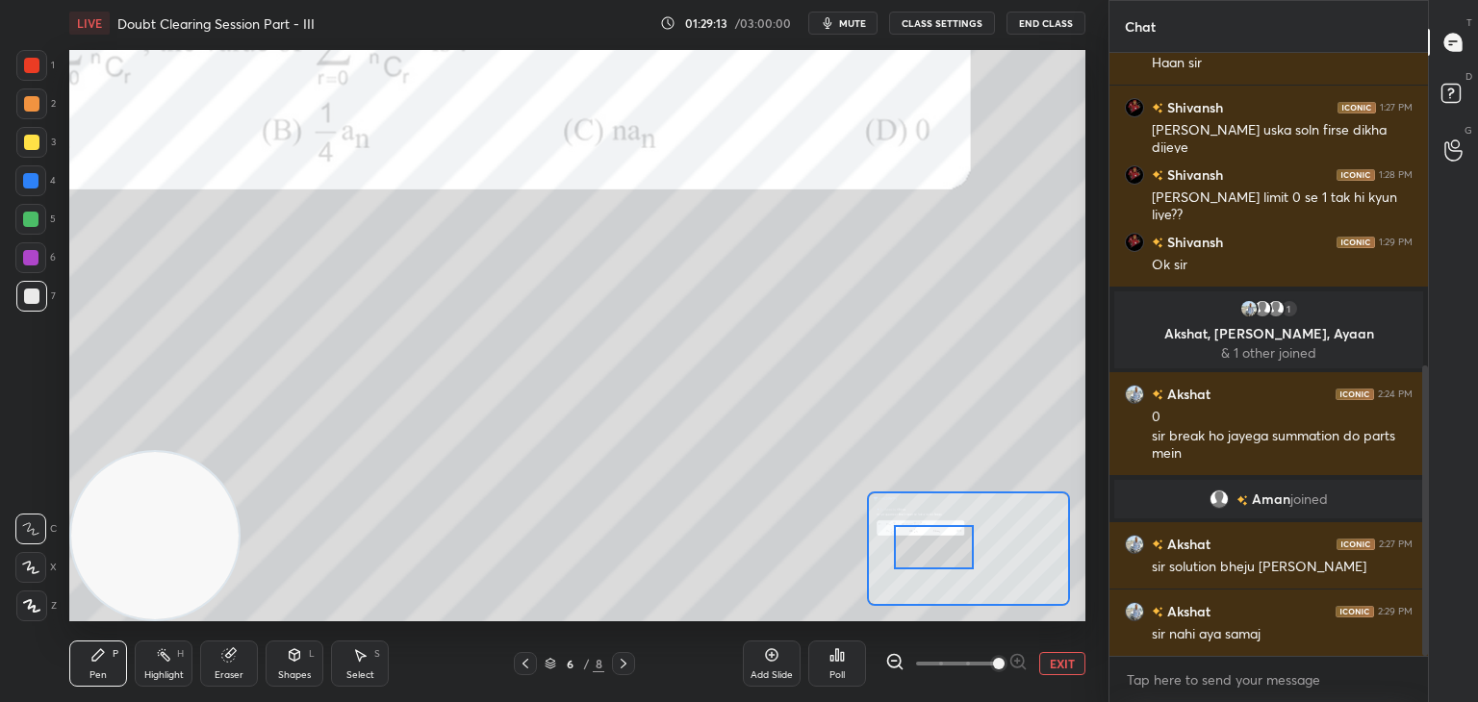
drag, startPoint x: 964, startPoint y: 544, endPoint x: 927, endPoint y: 532, distance: 38.6
click at [942, 544] on div at bounding box center [934, 547] width 80 height 44
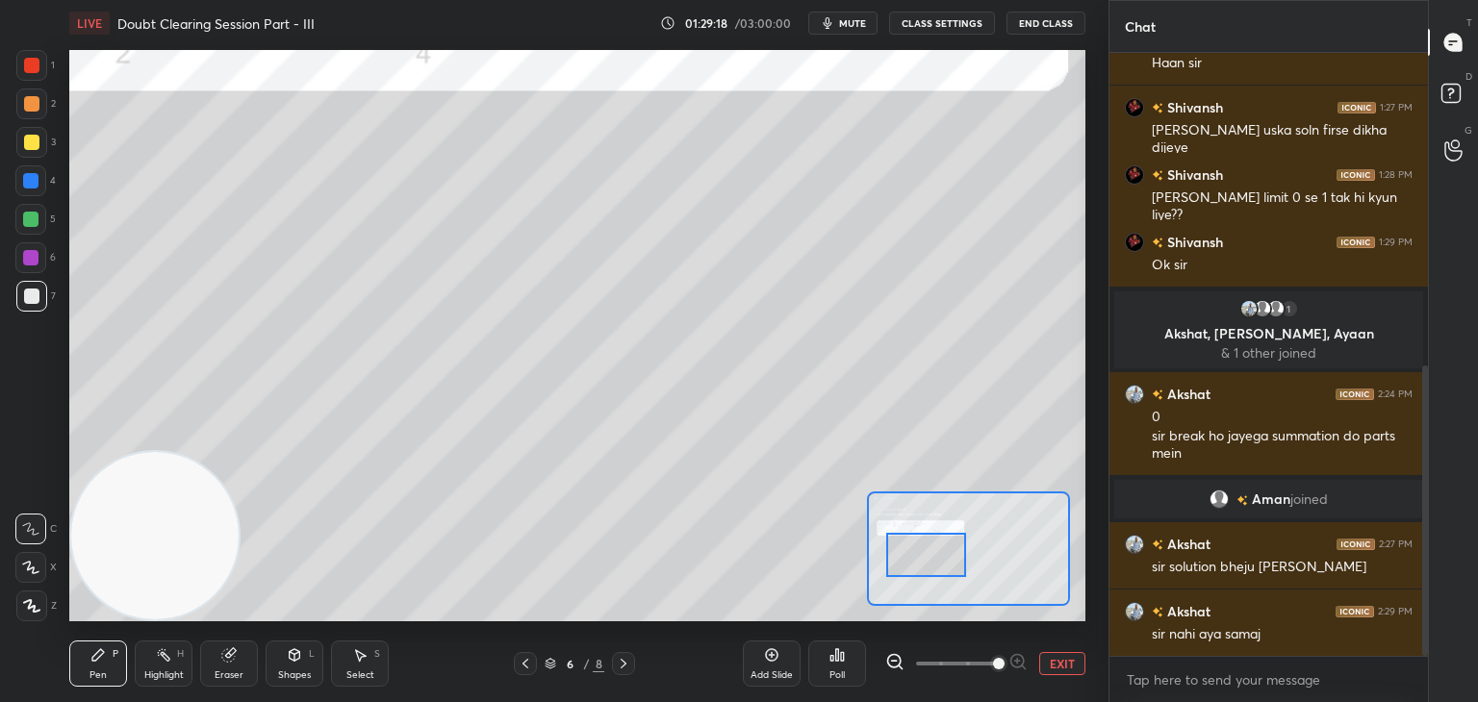
drag, startPoint x: 954, startPoint y: 559, endPoint x: 946, endPoint y: 565, distance: 10.4
click at [946, 565] on div at bounding box center [926, 555] width 80 height 44
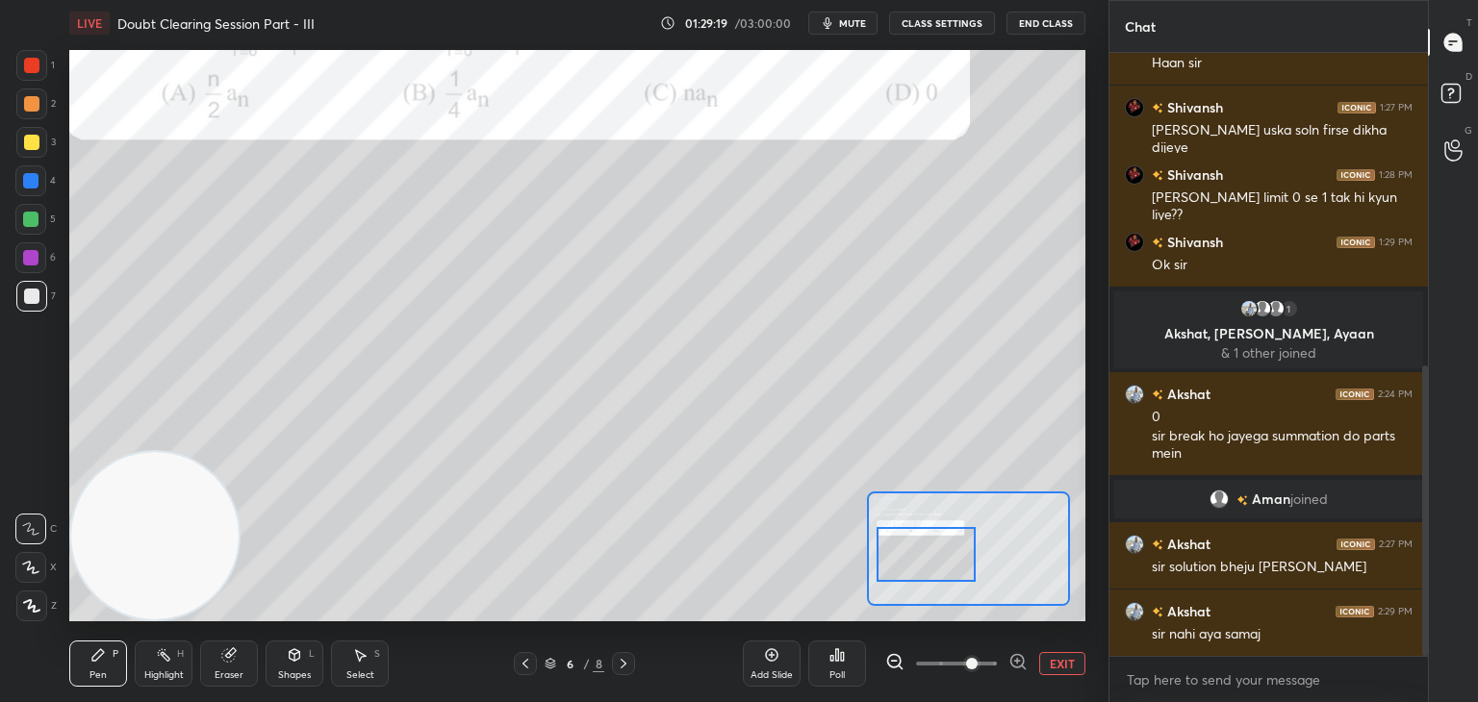
click at [955, 663] on span at bounding box center [956, 663] width 81 height 29
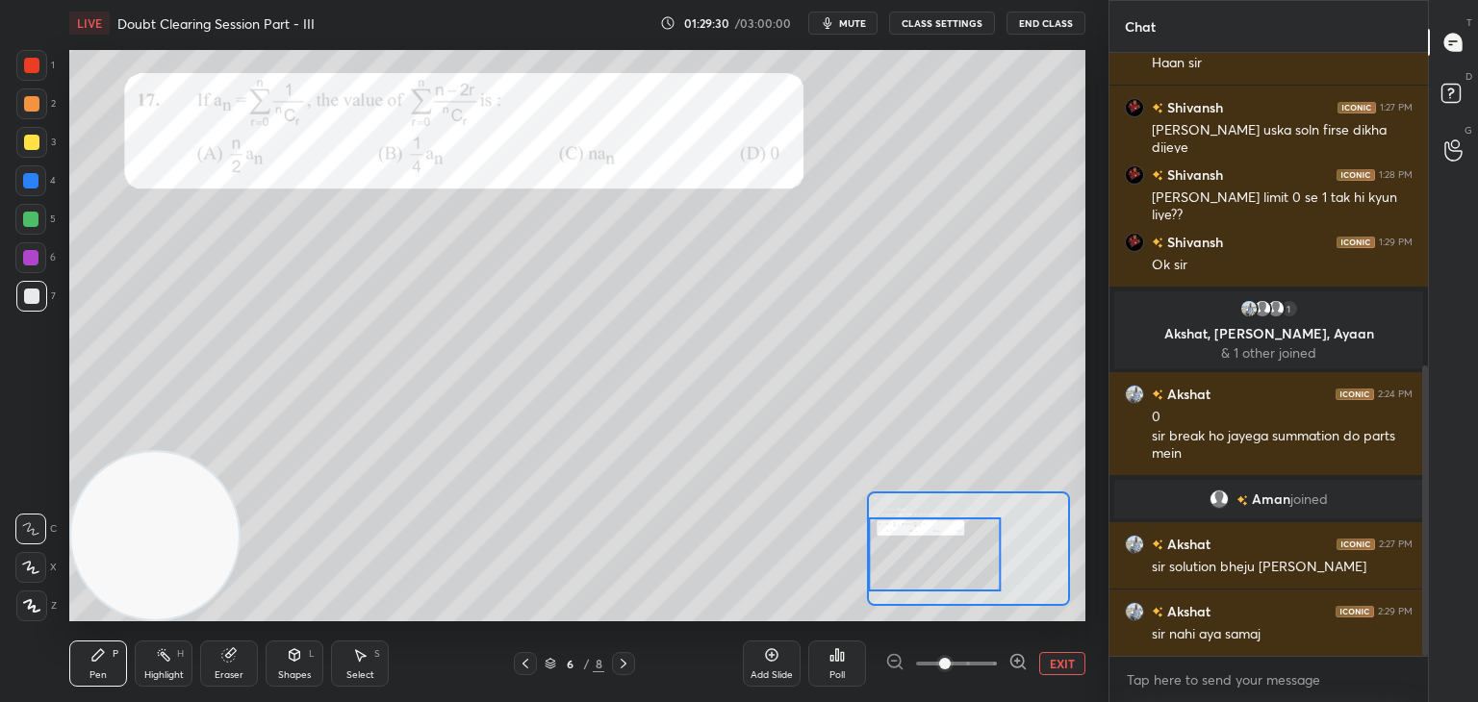
click at [237, 666] on div "Eraser" at bounding box center [229, 664] width 58 height 46
drag, startPoint x: 95, startPoint y: 673, endPoint x: 169, endPoint y: 576, distance: 122.2
click at [92, 672] on div "Pen" at bounding box center [97, 676] width 17 height 10
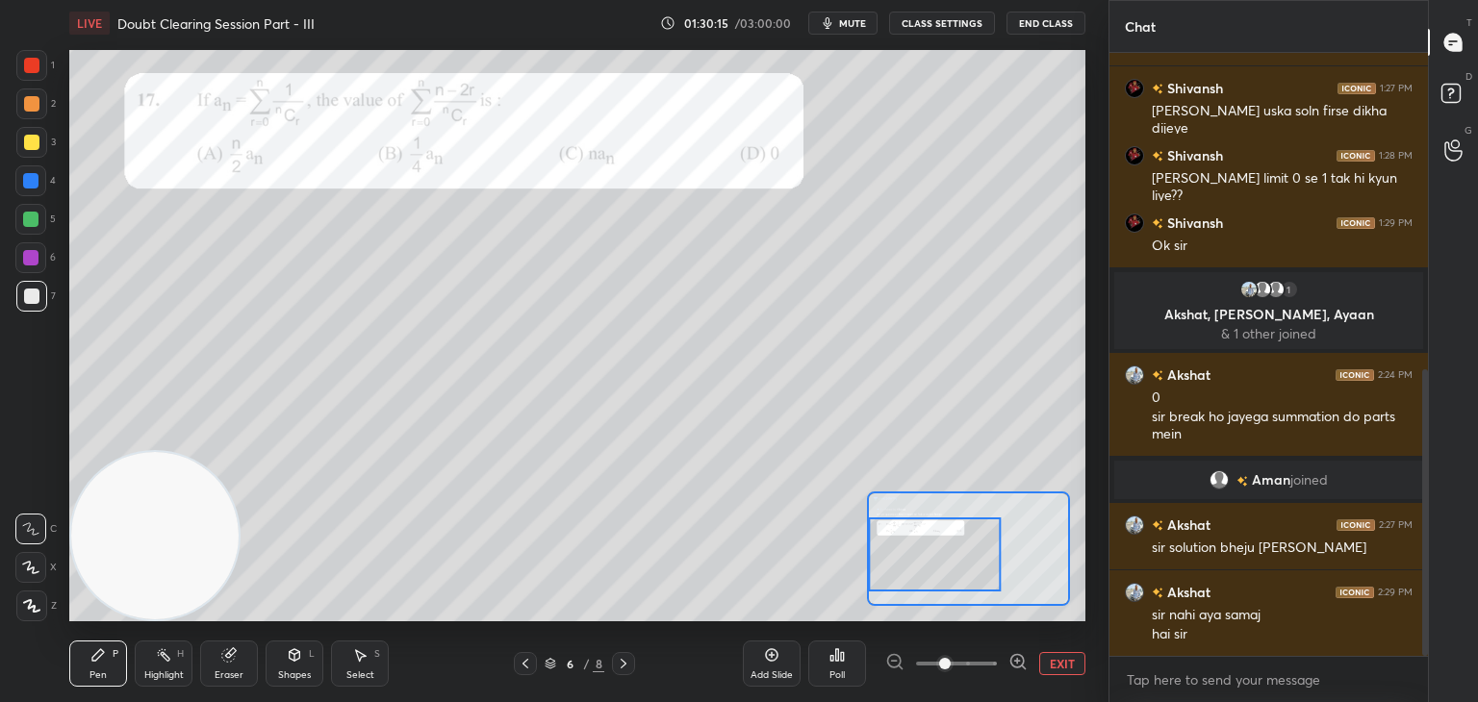
scroll to position [735, 0]
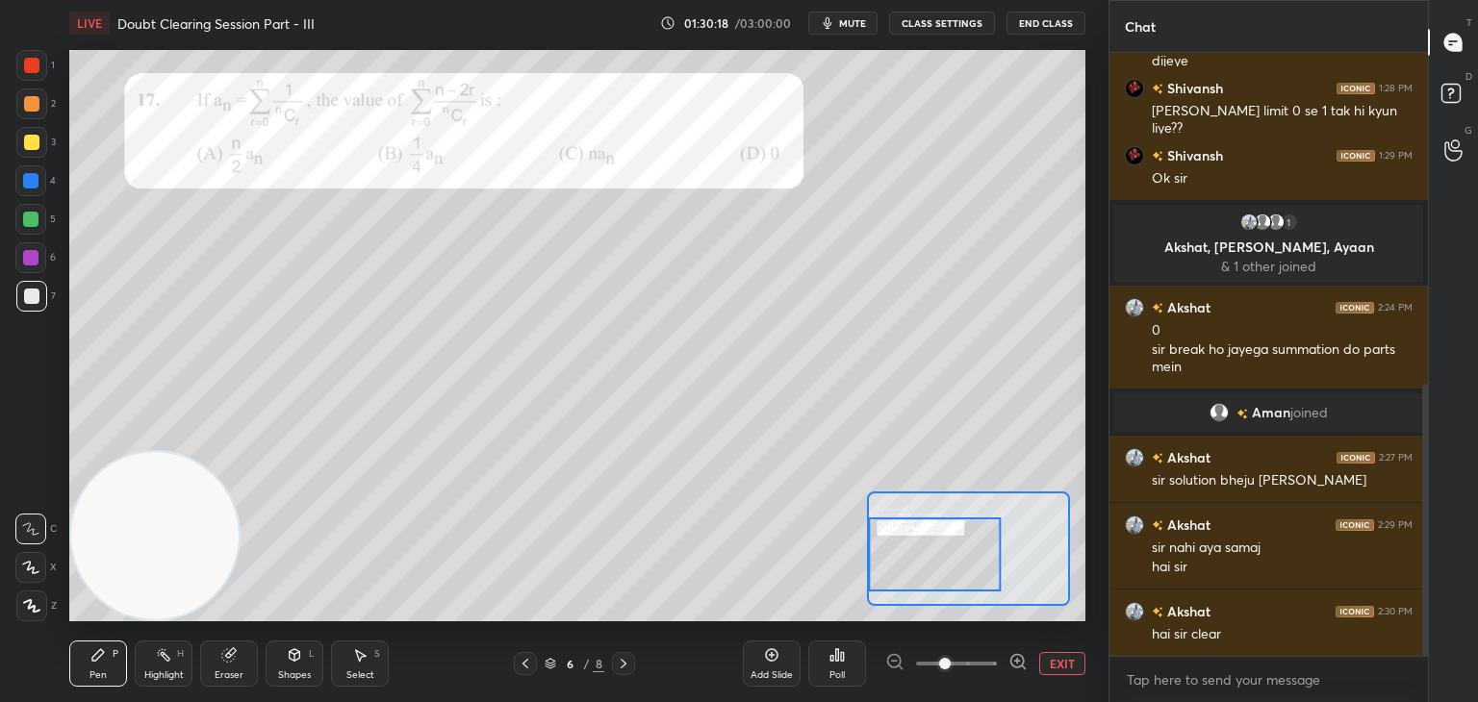
click at [1066, 659] on button "EXIT" at bounding box center [1062, 663] width 46 height 23
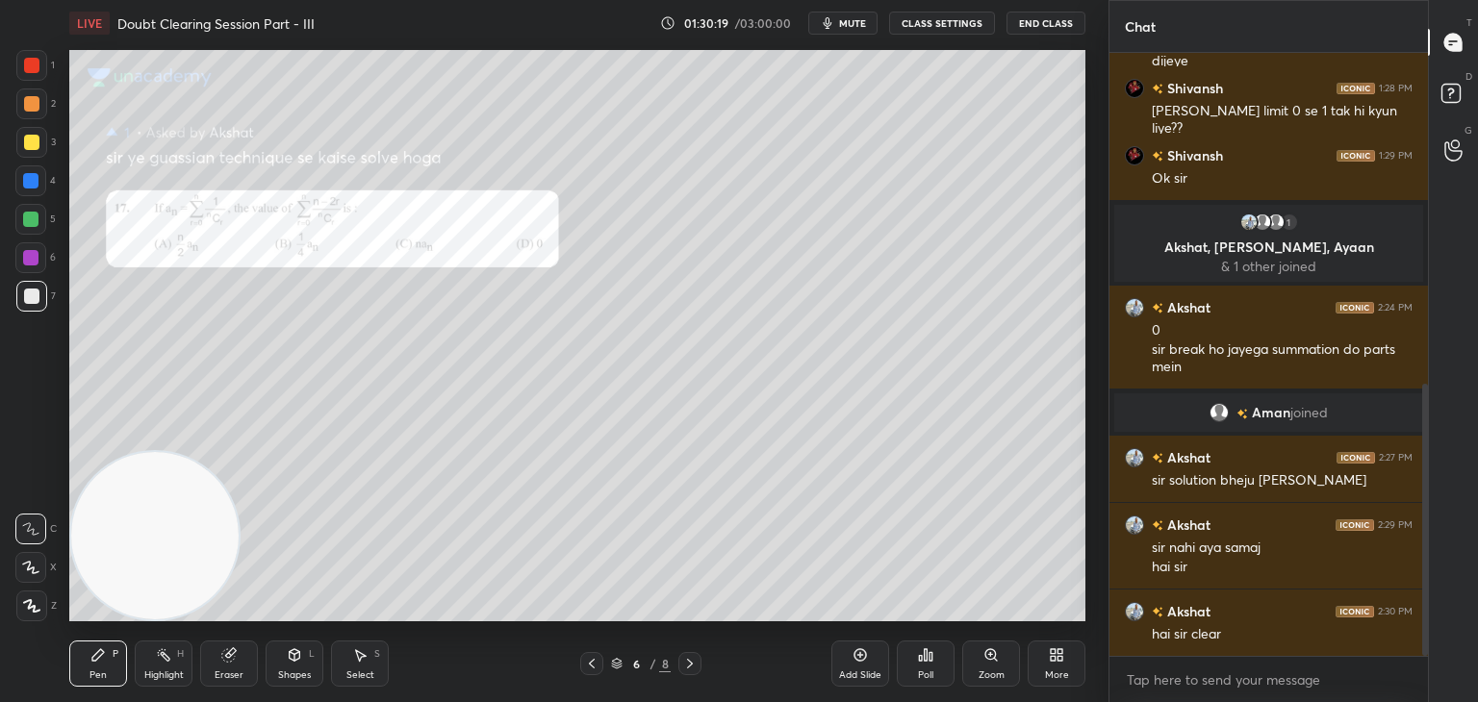
click at [693, 662] on icon at bounding box center [689, 663] width 15 height 15
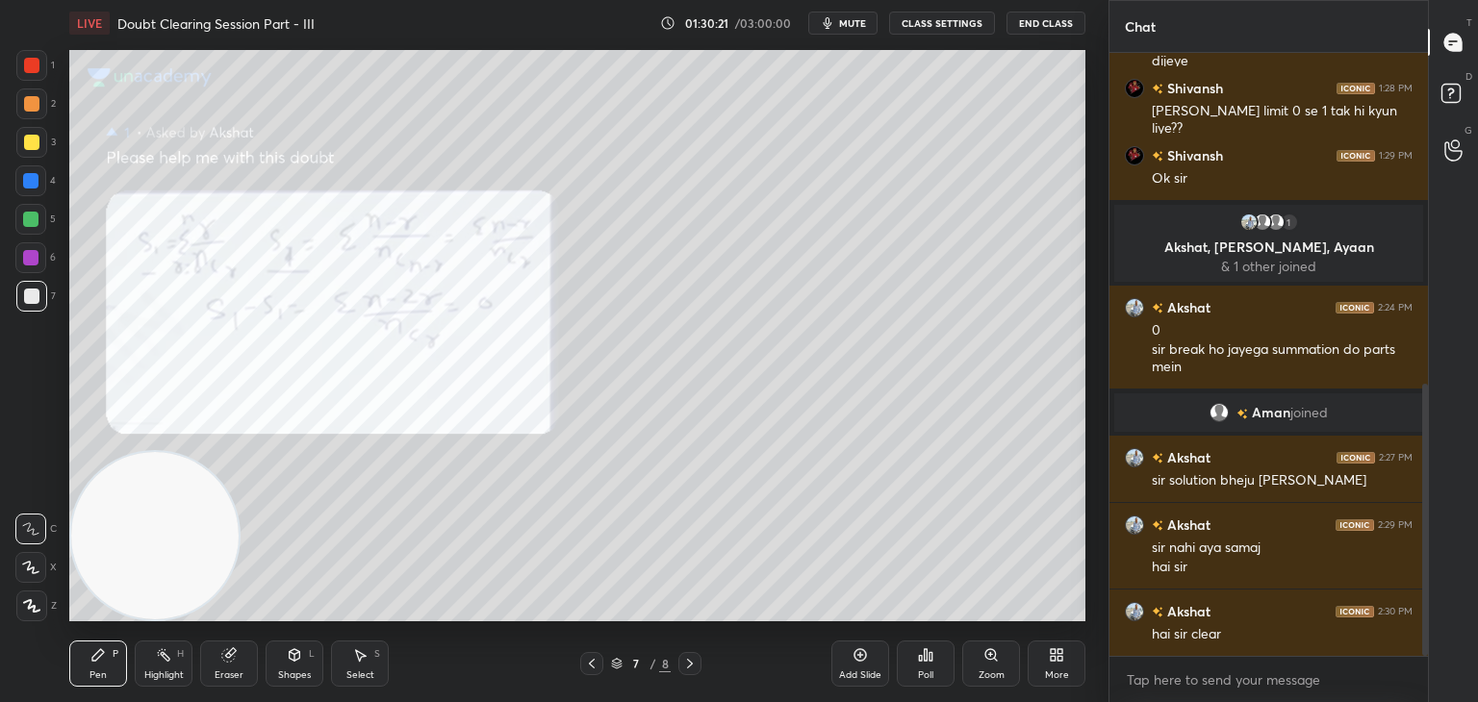
drag, startPoint x: 689, startPoint y: 667, endPoint x: 682, endPoint y: 656, distance: 12.5
click at [687, 666] on icon at bounding box center [689, 663] width 15 height 15
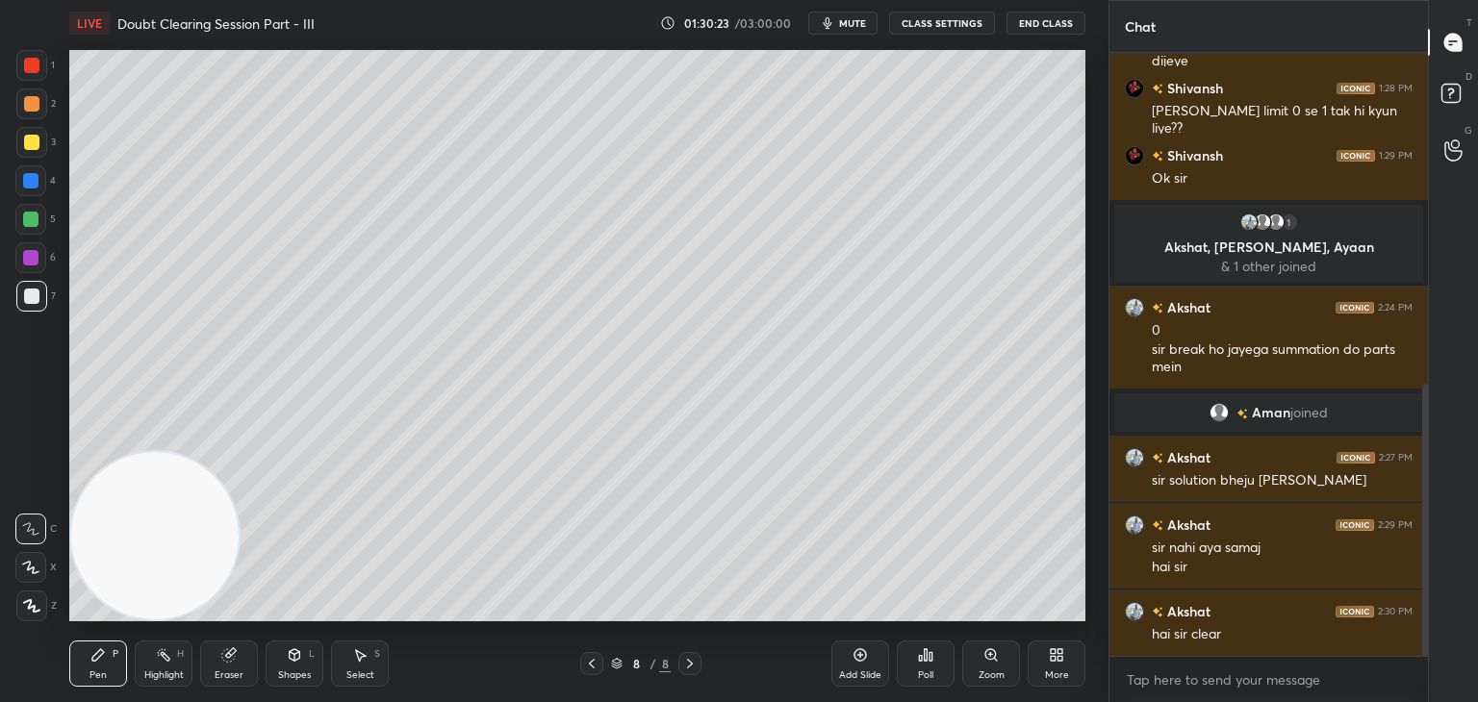
click at [856, 25] on span "mute" at bounding box center [852, 22] width 27 height 13
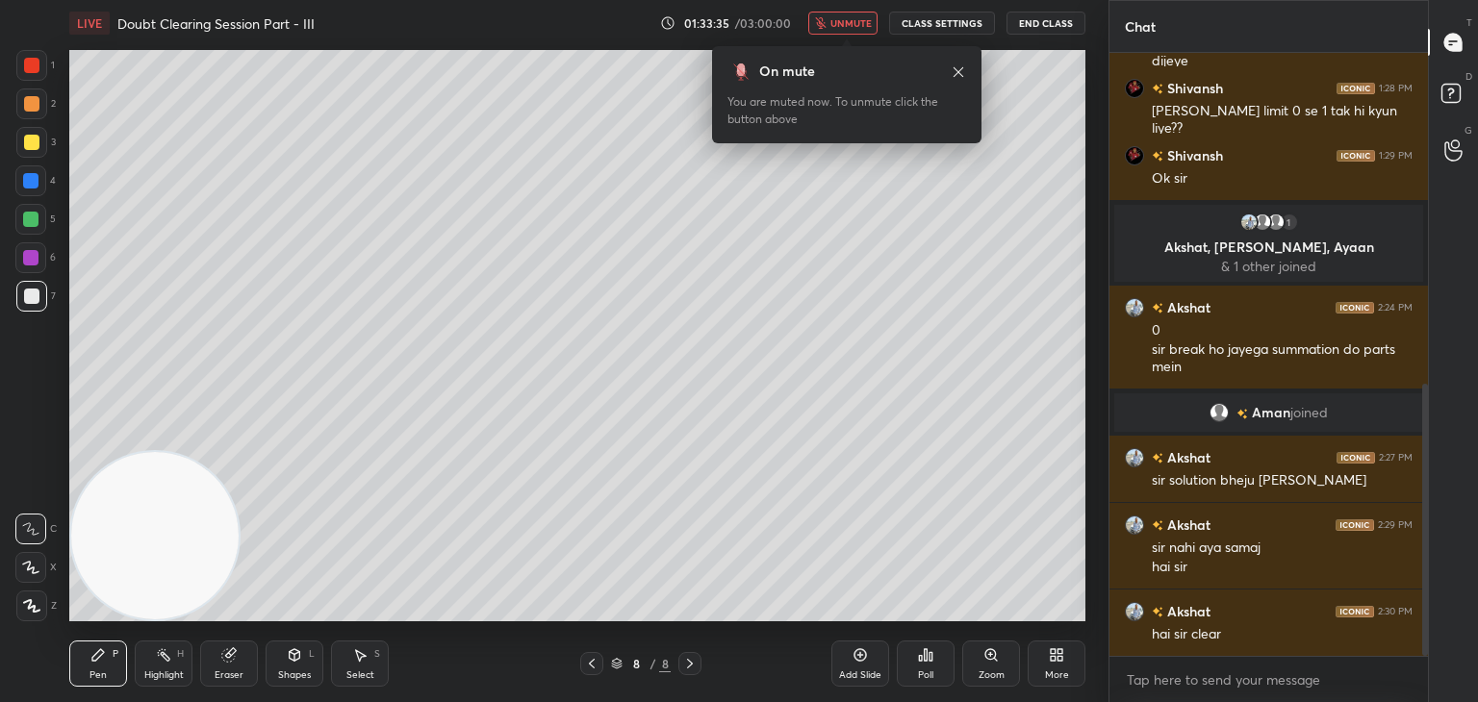
click at [1053, 20] on button "End Class" at bounding box center [1045, 23] width 79 height 23
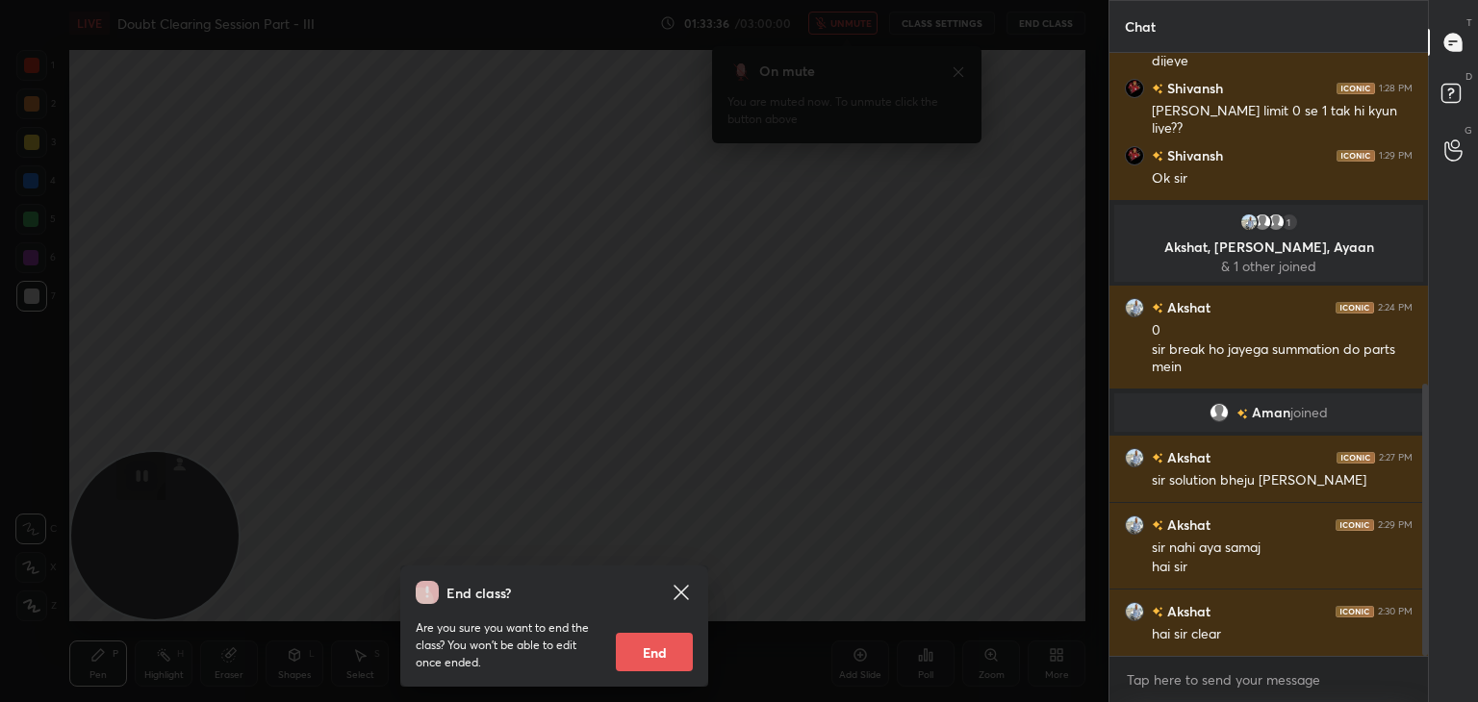
drag, startPoint x: 667, startPoint y: 648, endPoint x: 682, endPoint y: 643, distance: 16.4
click at [666, 648] on button "End" at bounding box center [654, 652] width 77 height 38
type textarea "x"
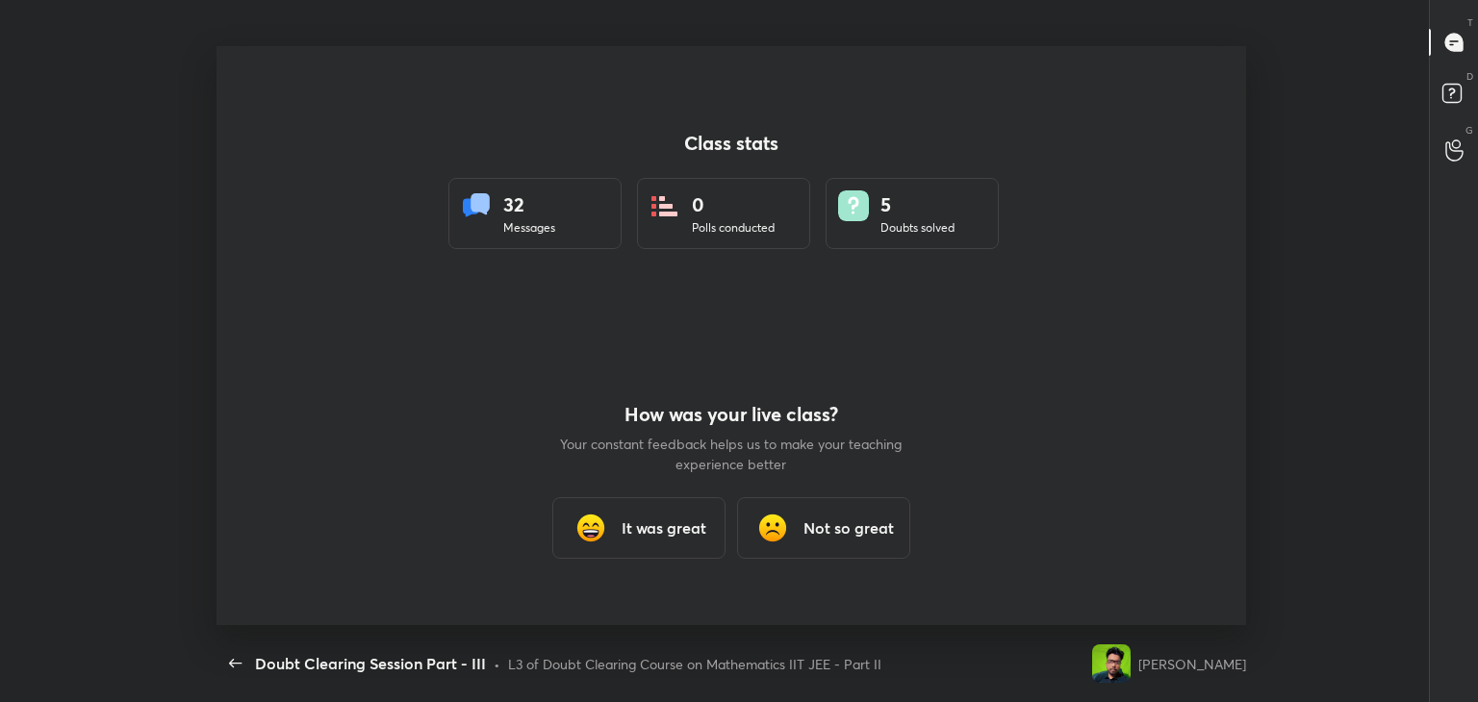
scroll to position [0, 0]
click at [646, 532] on h3 "It was great" at bounding box center [663, 528] width 85 height 23
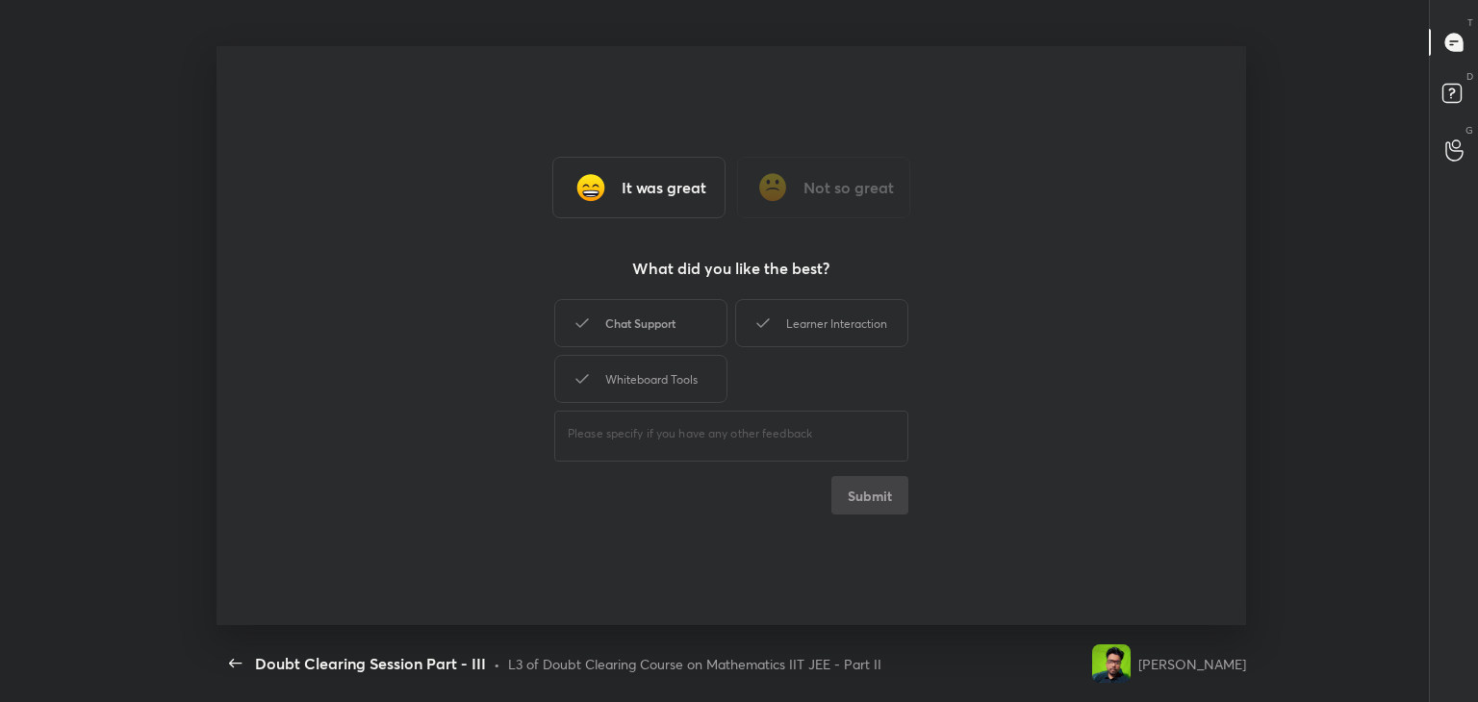
drag, startPoint x: 680, startPoint y: 324, endPoint x: 695, endPoint y: 324, distance: 14.4
click at [678, 322] on div "Chat Support" at bounding box center [640, 323] width 173 height 48
drag, startPoint x: 815, startPoint y: 319, endPoint x: 747, endPoint y: 337, distance: 70.5
click at [808, 319] on div "Learner Interaction" at bounding box center [821, 323] width 173 height 48
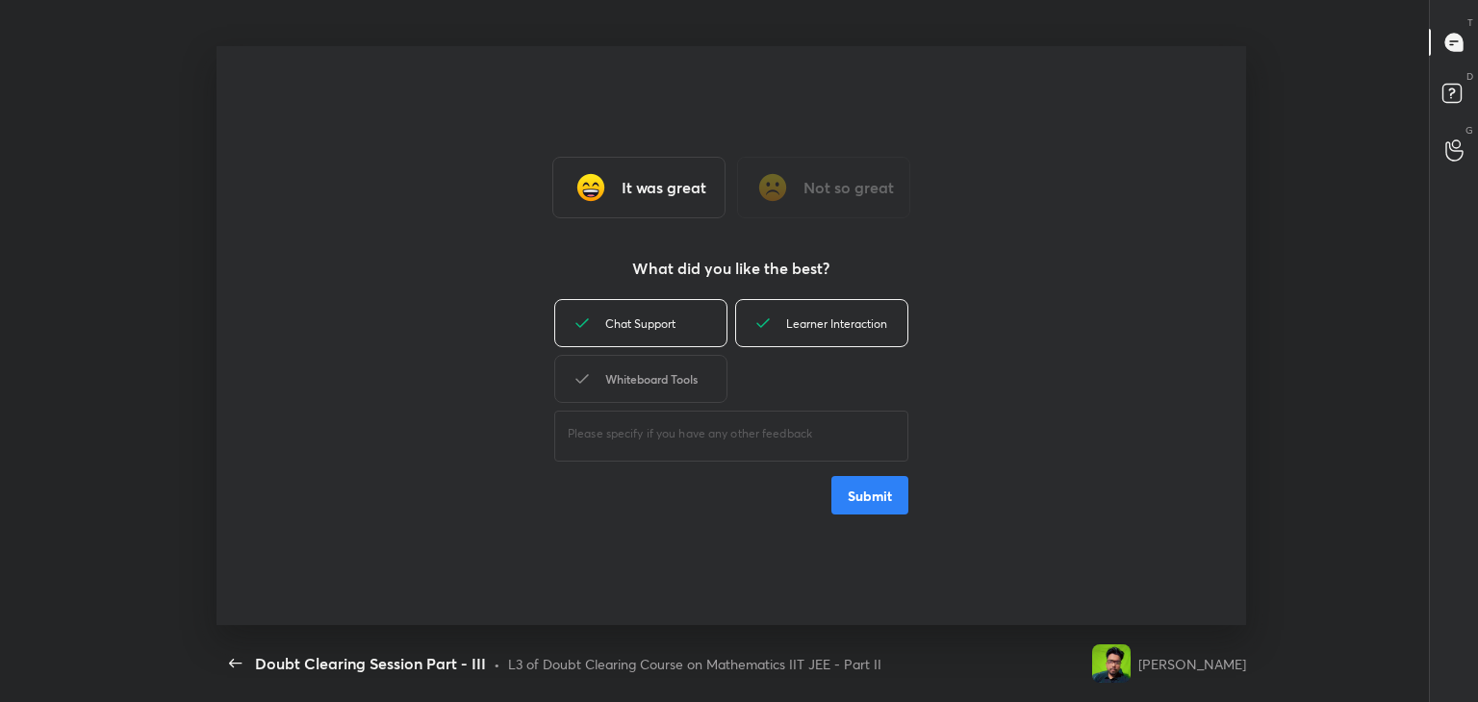
click at [671, 371] on div "Whiteboard Tools" at bounding box center [640, 379] width 173 height 48
click at [861, 494] on button "Submit" at bounding box center [869, 495] width 77 height 38
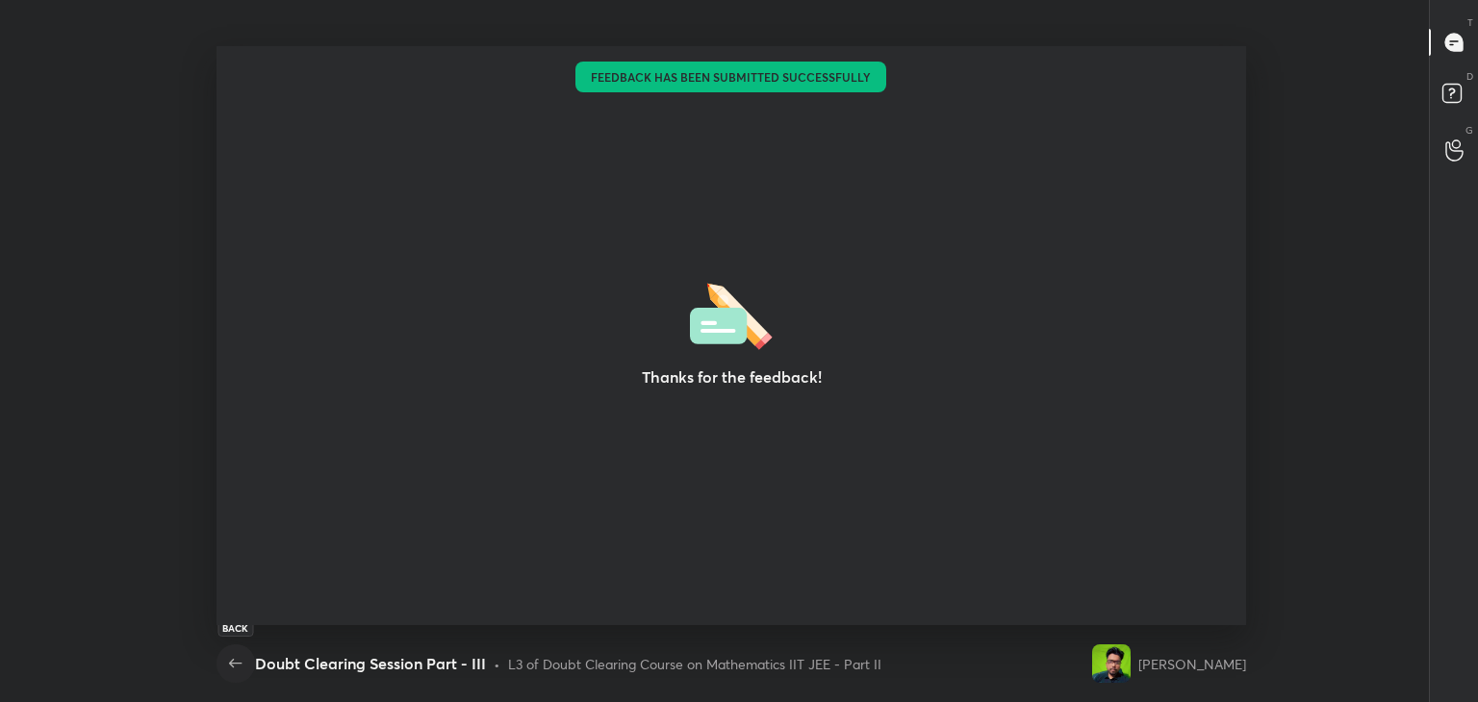
click at [233, 668] on icon "button" at bounding box center [235, 663] width 23 height 23
